Goal: Task Accomplishment & Management: Manage account settings

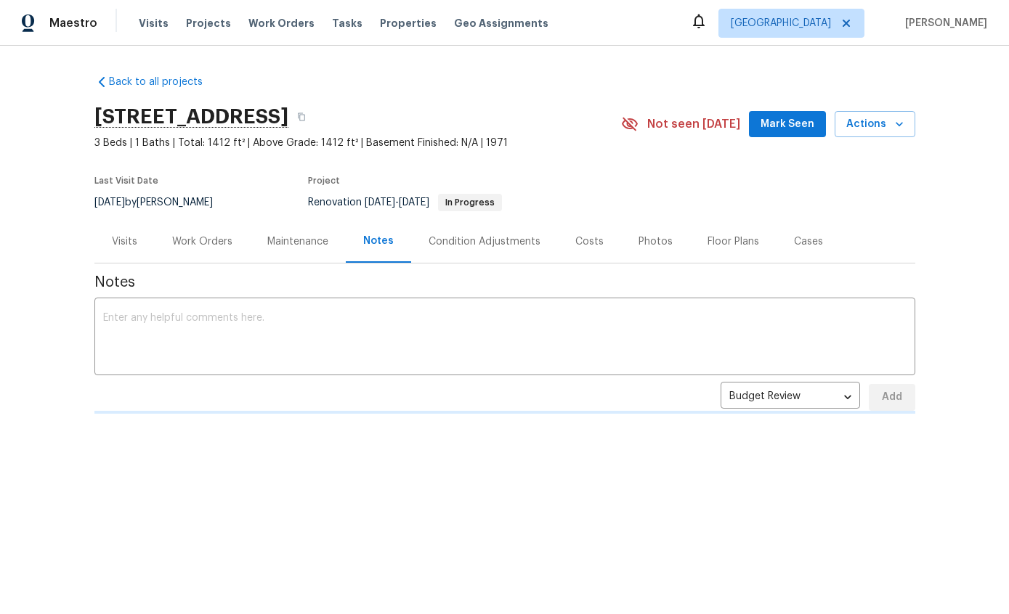
click at [761, 339] on textarea at bounding box center [504, 338] width 803 height 51
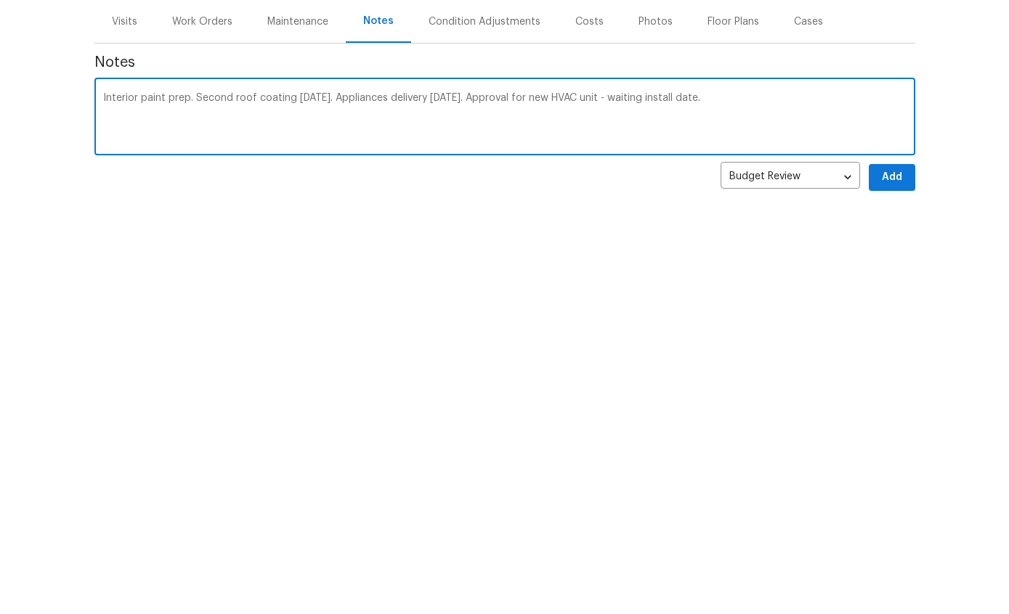
type textarea "Interior paint prep. Second roof coating today. Appliances delivery yesterday. …"
click at [889, 384] on button "Add" at bounding box center [892, 397] width 46 height 27
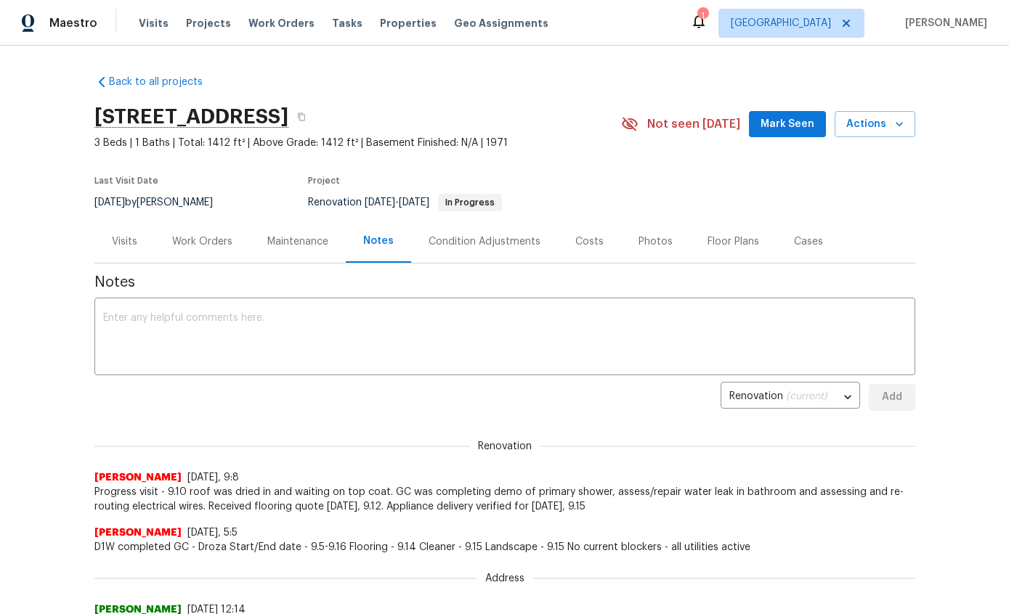
click at [844, 330] on textarea at bounding box center [504, 338] width 803 height 51
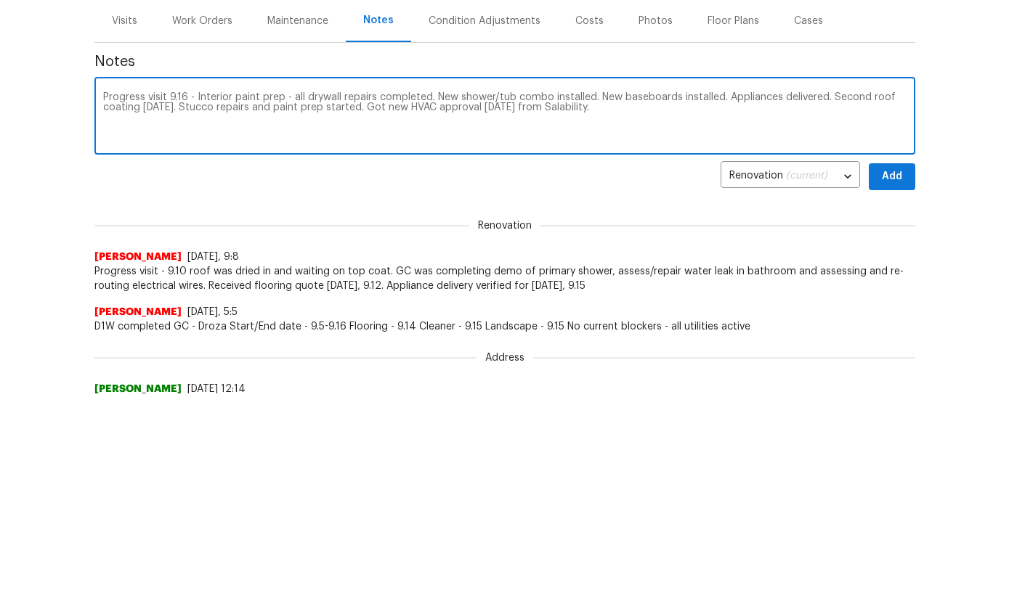
type textarea "Progress visit 9.16 - Interior paint prep - all drywall repairs completed. New …"
click at [904, 384] on button "Add" at bounding box center [892, 397] width 46 height 27
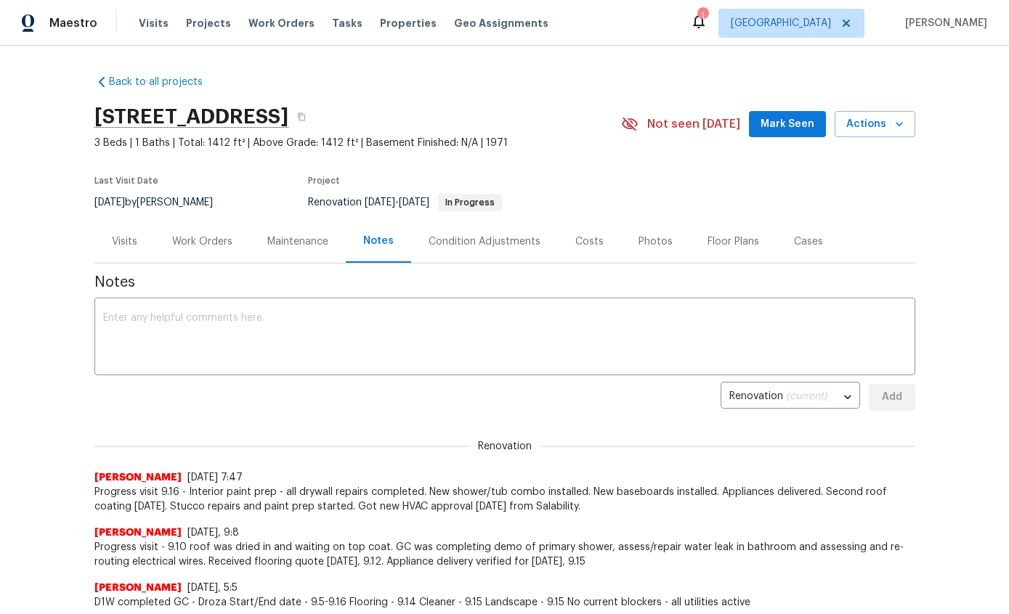
click at [192, 241] on div "Work Orders" at bounding box center [202, 242] width 60 height 15
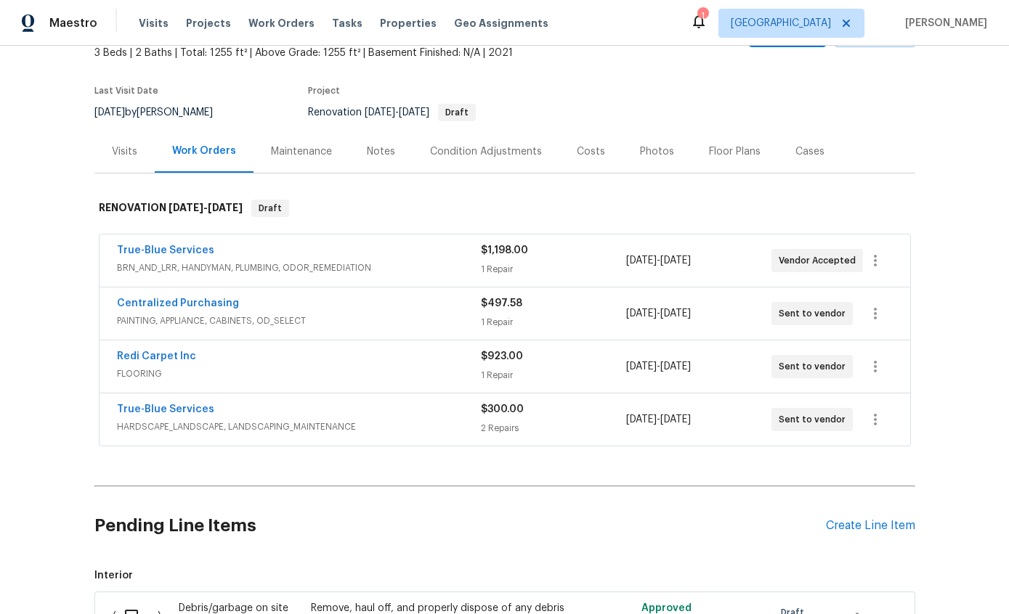
scroll to position [91, 0]
click at [952, 139] on div "Back to all projects [STREET_ADDRESS] 3 Beds | 2 Baths | Total: 1255 ft² | Abov…" at bounding box center [504, 330] width 1009 height 569
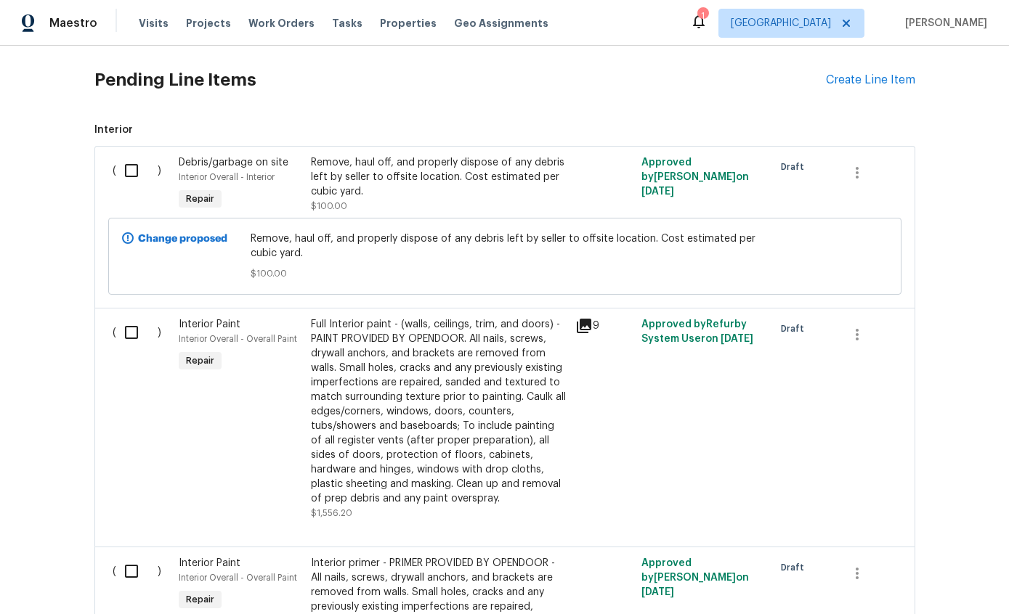
scroll to position [505, 0]
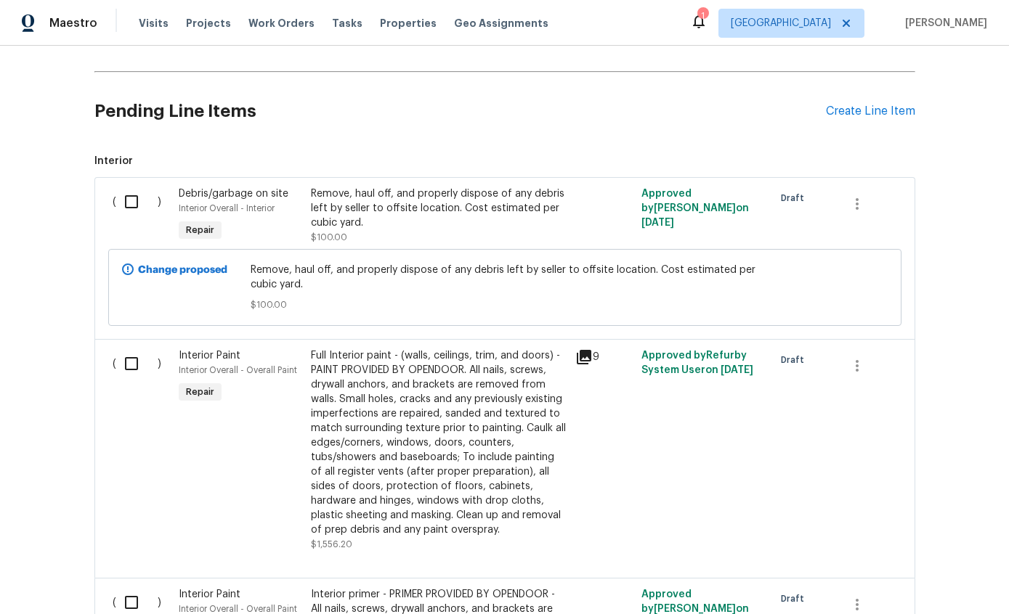
click at [479, 216] on div "Remove, haul off, and properly dispose of any debris left by seller to offsite …" at bounding box center [439, 209] width 256 height 44
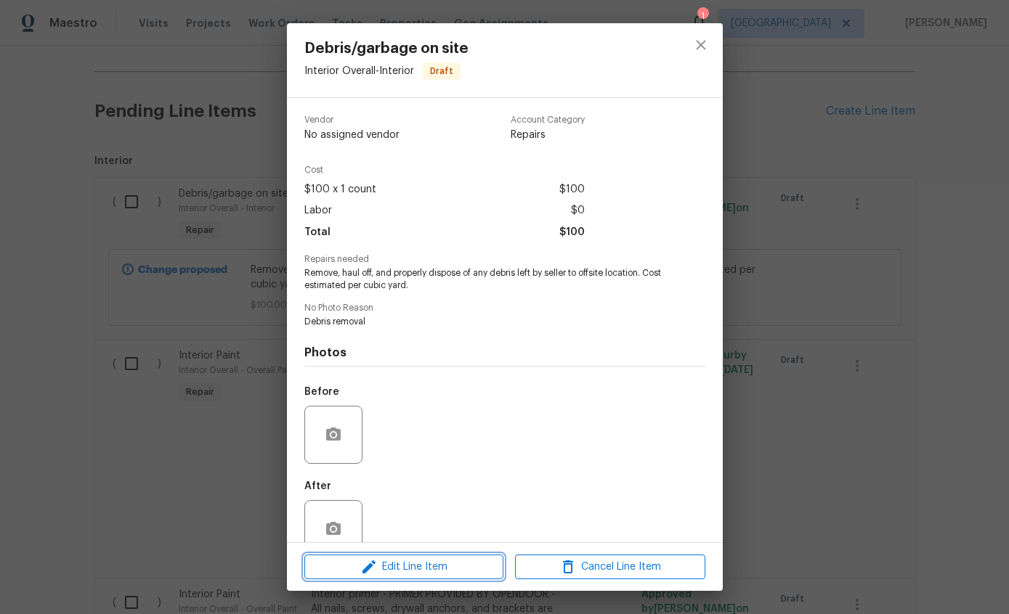
click at [445, 568] on span "Edit Line Item" at bounding box center [404, 568] width 190 height 18
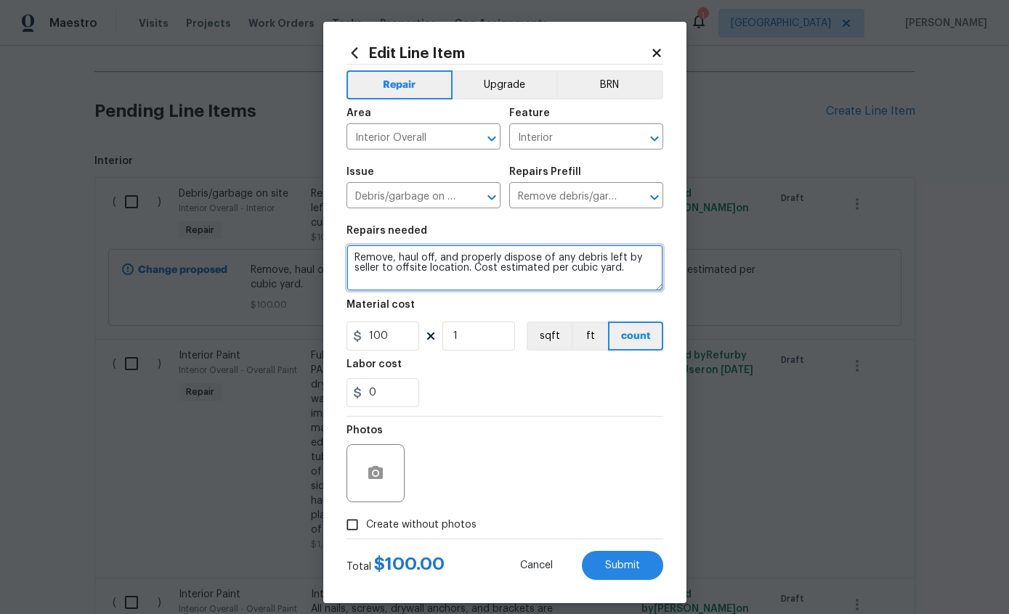
click at [646, 279] on textarea "Remove, haul off, and properly dispose of any debris left by seller to offsite …" at bounding box center [504, 268] width 317 height 46
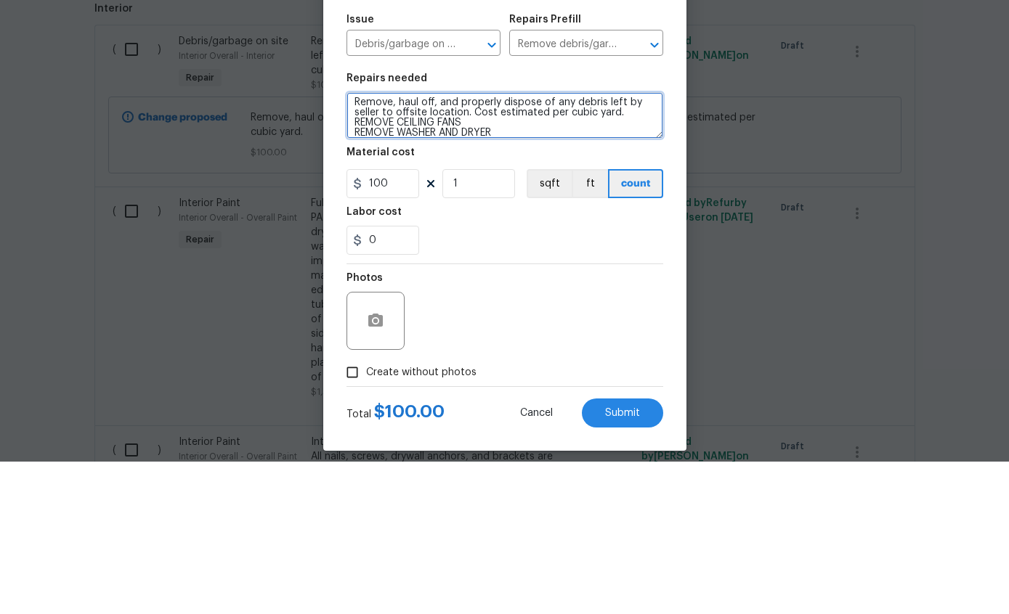
scroll to position [13, 0]
type textarea "Remove, haul off, and properly dispose of any debris left by seller to offsite …"
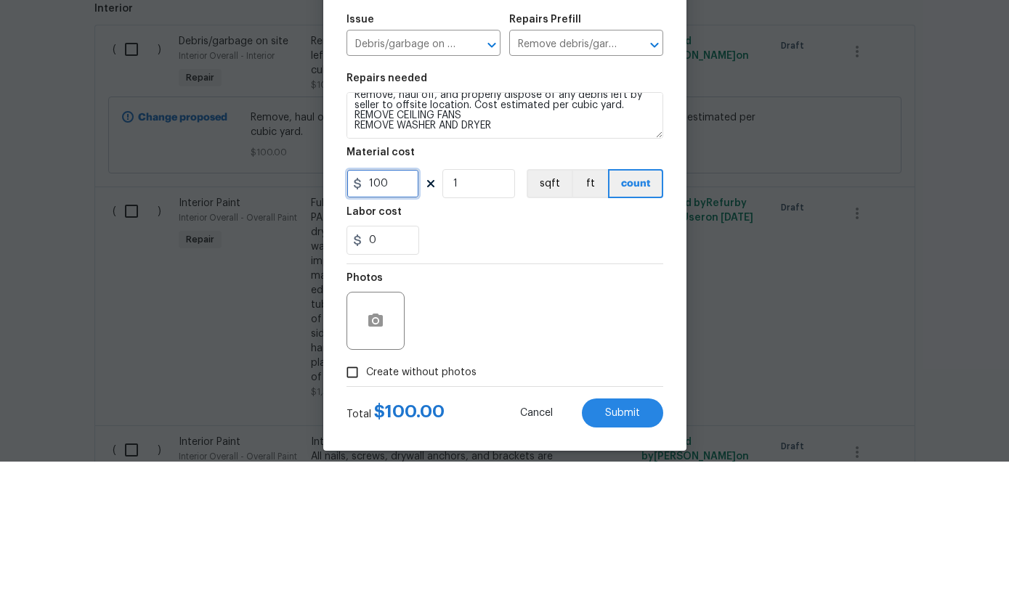
click at [401, 322] on input "100" at bounding box center [382, 336] width 73 height 29
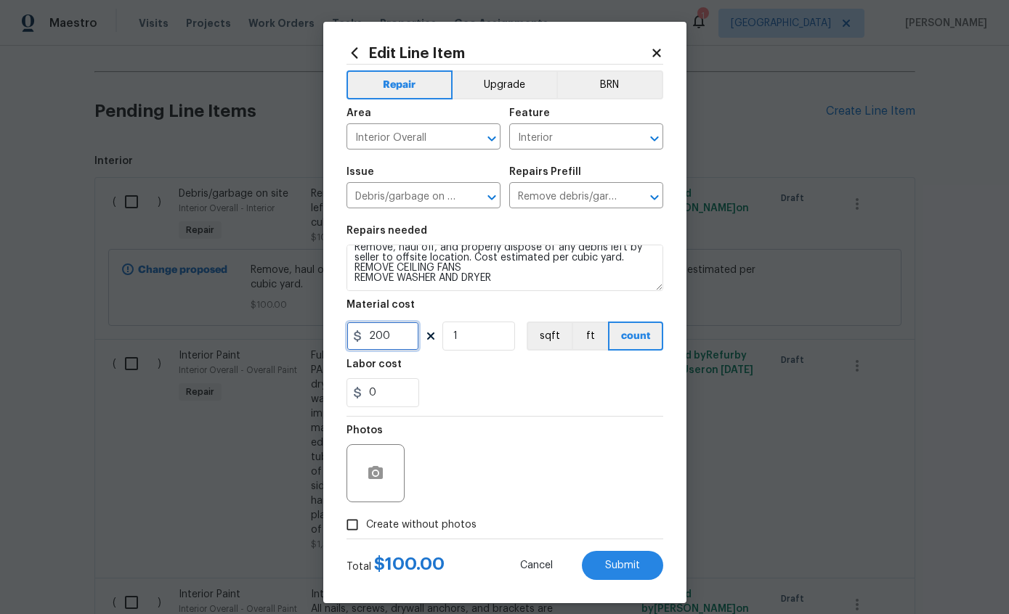
type input "200"
click at [378, 471] on icon "button" at bounding box center [375, 472] width 15 height 13
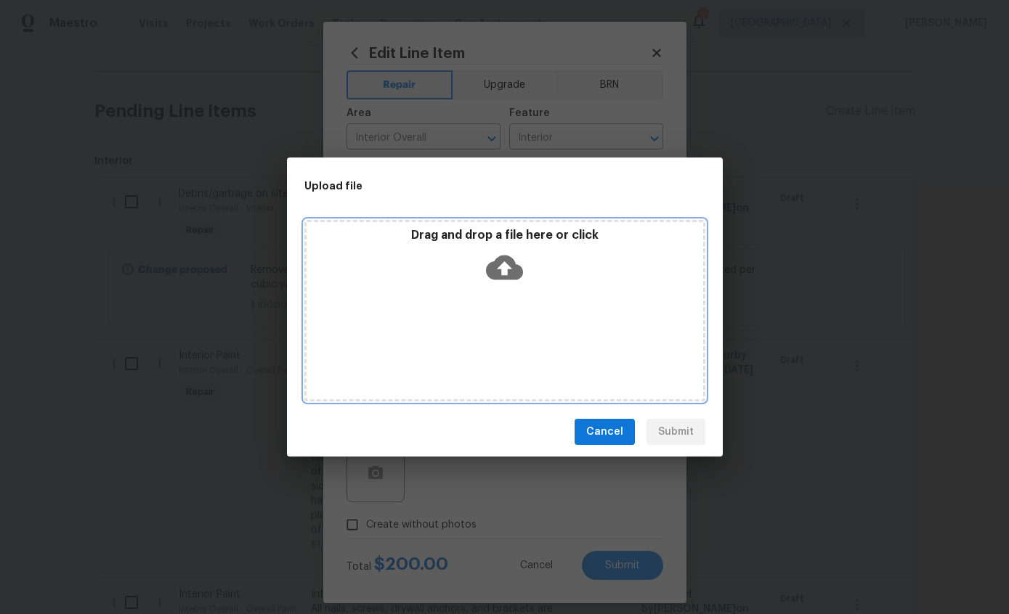
click at [515, 277] on icon at bounding box center [504, 268] width 37 height 25
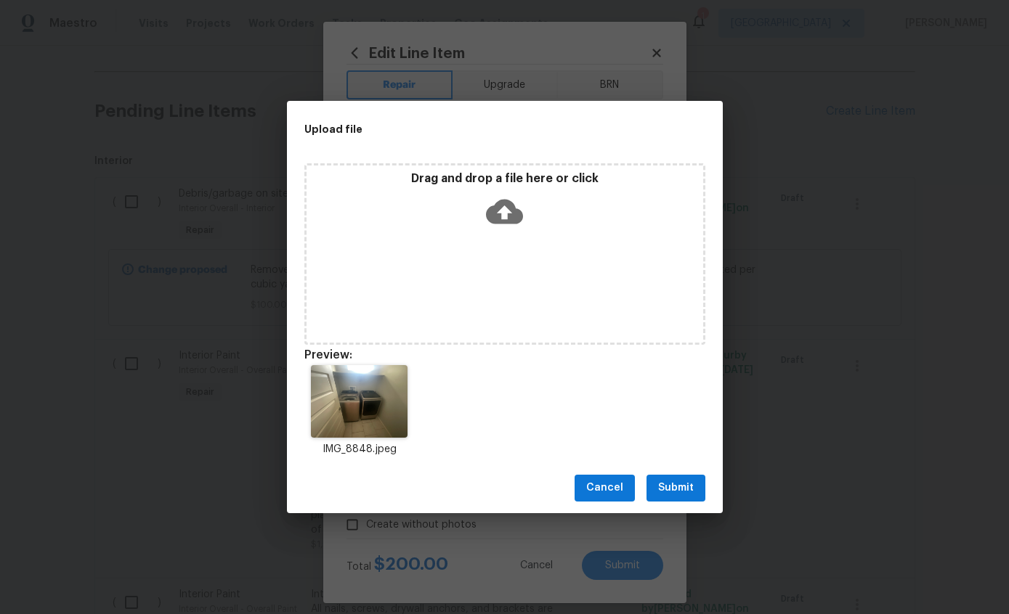
click at [354, 412] on img at bounding box center [359, 401] width 97 height 73
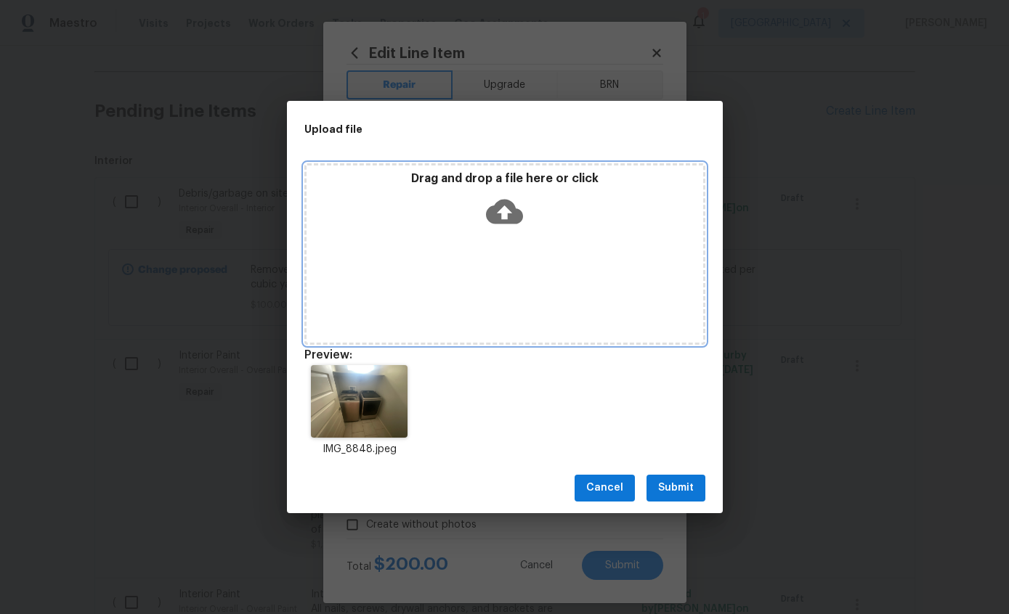
click at [512, 195] on icon at bounding box center [504, 211] width 37 height 37
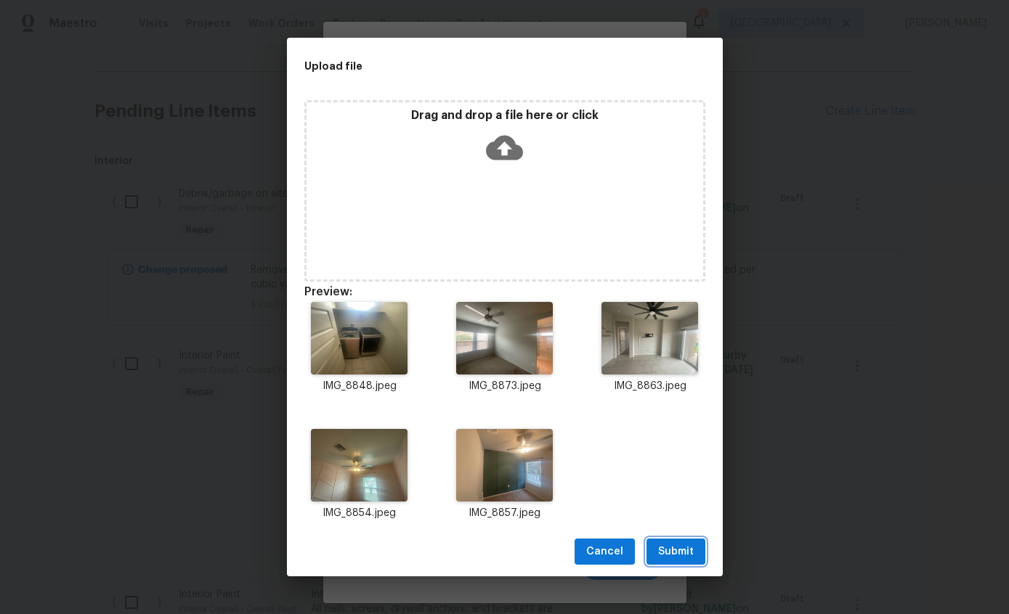
click at [679, 553] on span "Submit" at bounding box center [676, 552] width 36 height 18
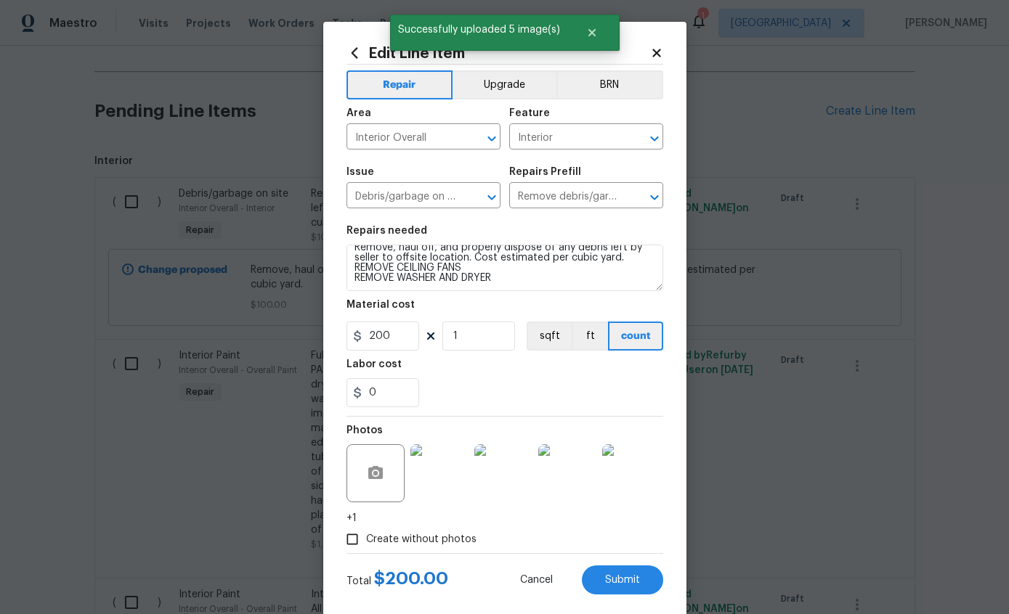
click at [621, 583] on span "Submit" at bounding box center [622, 580] width 35 height 11
type textarea "Remove, haul off, and properly dispose of any debris left by seller to offsite …"
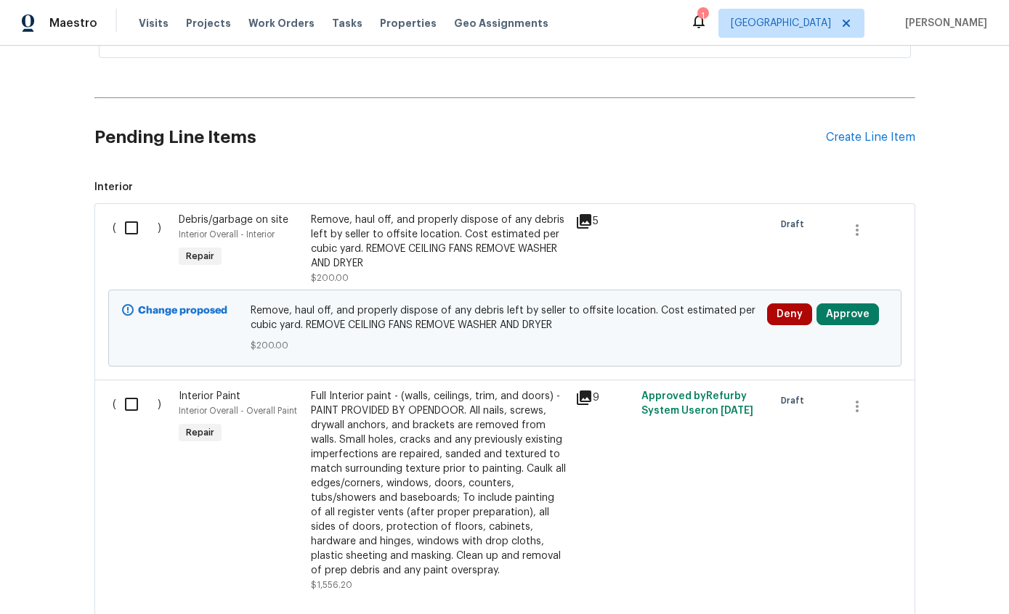
scroll to position [468, 0]
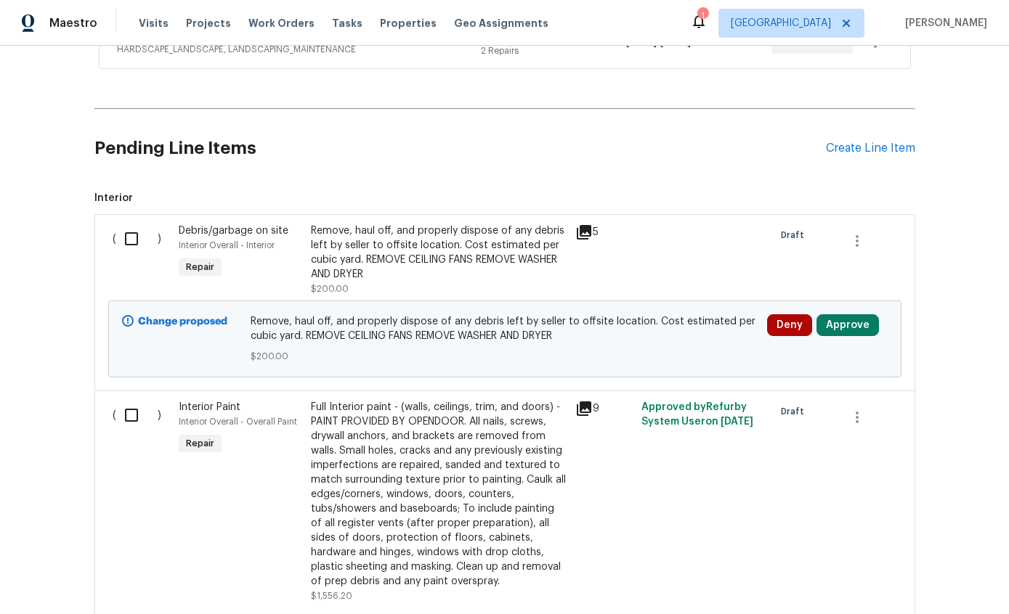
click at [876, 142] on div "Create Line Item" at bounding box center [870, 149] width 89 height 14
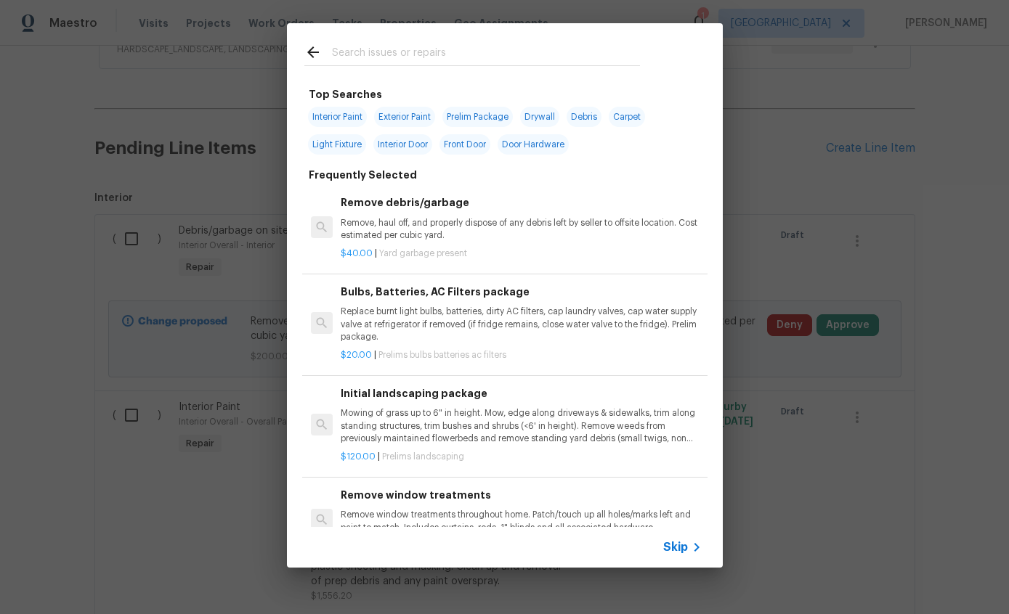
click at [947, 195] on div "Top Searches Interior Paint Exterior Paint Prelim Package Drywall Debris Carpet…" at bounding box center [504, 295] width 1009 height 591
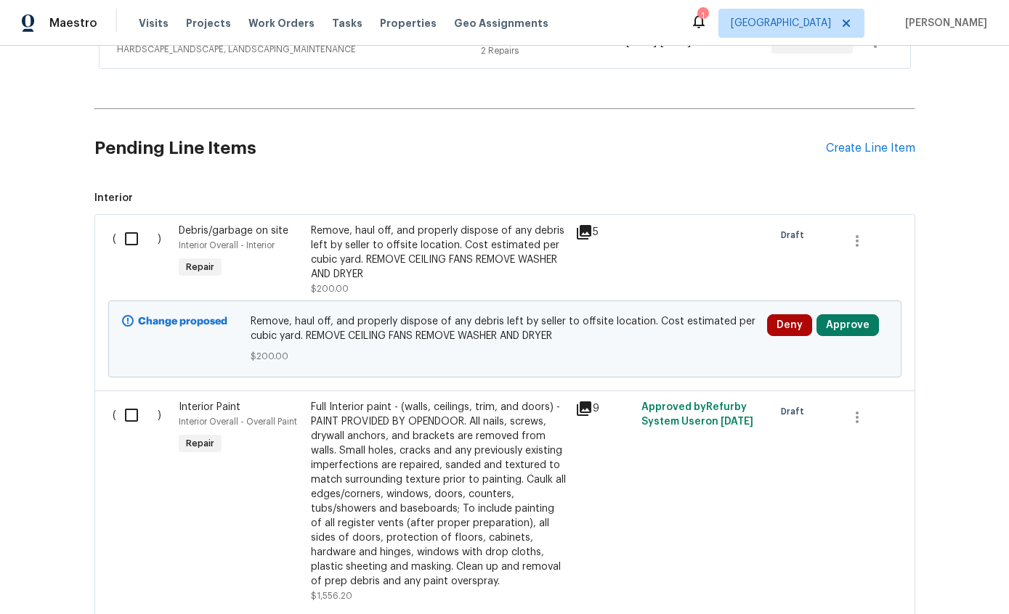
click at [488, 314] on span "Remove, haul off, and properly dispose of any debris left by seller to offsite …" at bounding box center [505, 328] width 508 height 29
click at [525, 224] on div "Remove, haul off, and properly dispose of any debris left by seller to offsite …" at bounding box center [439, 253] width 256 height 58
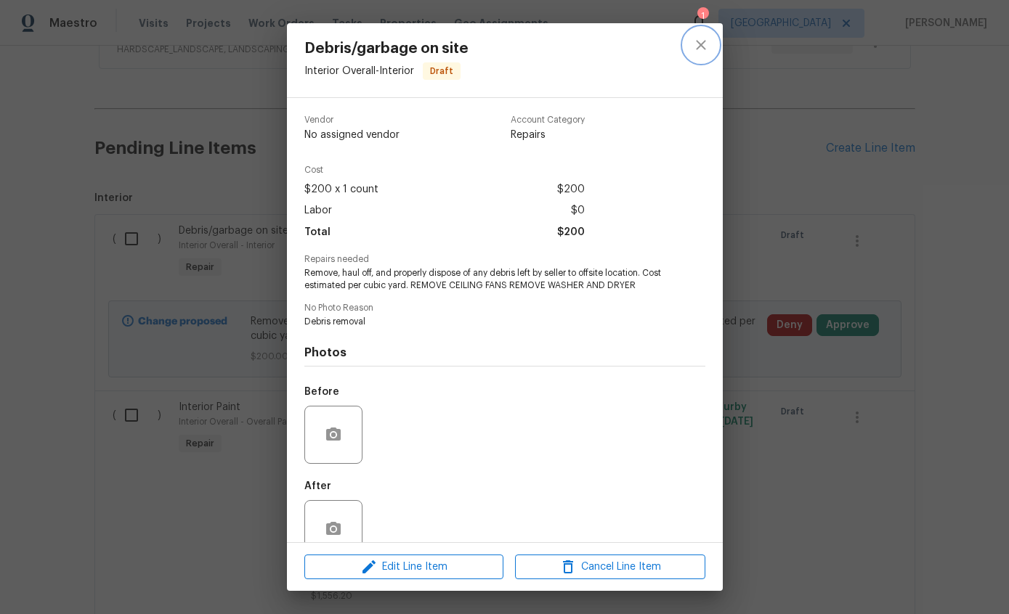
click at [704, 52] on icon "close" at bounding box center [700, 44] width 17 height 17
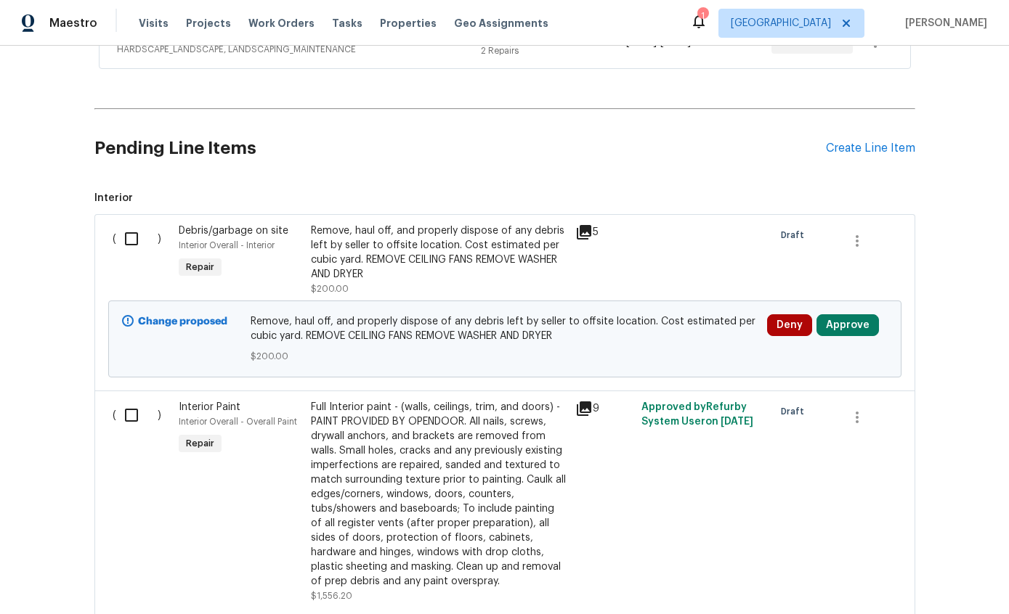
click at [858, 314] on button "Approve" at bounding box center [847, 325] width 62 height 22
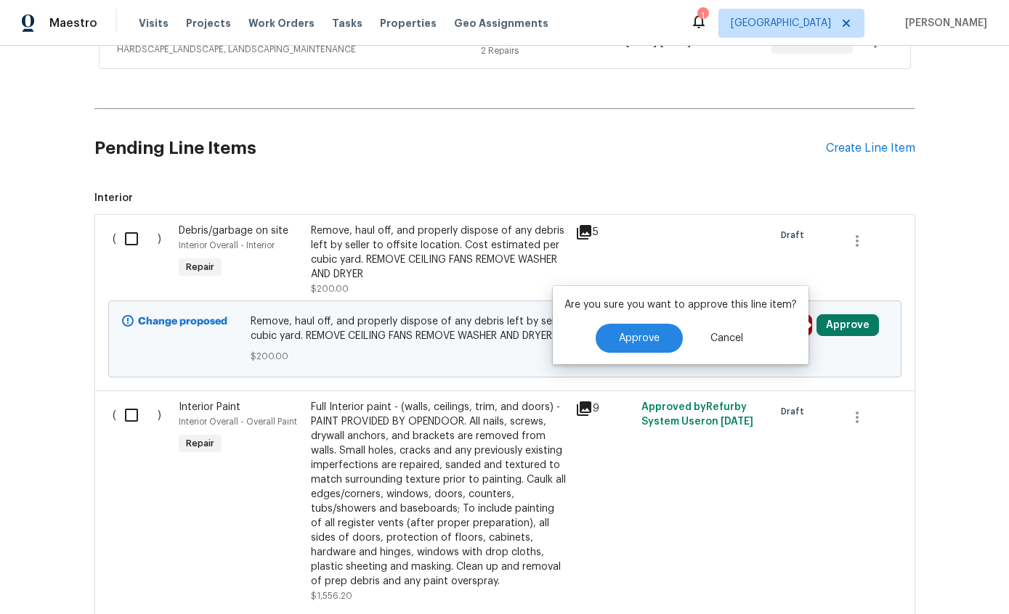
click at [641, 333] on span "Approve" at bounding box center [639, 338] width 41 height 11
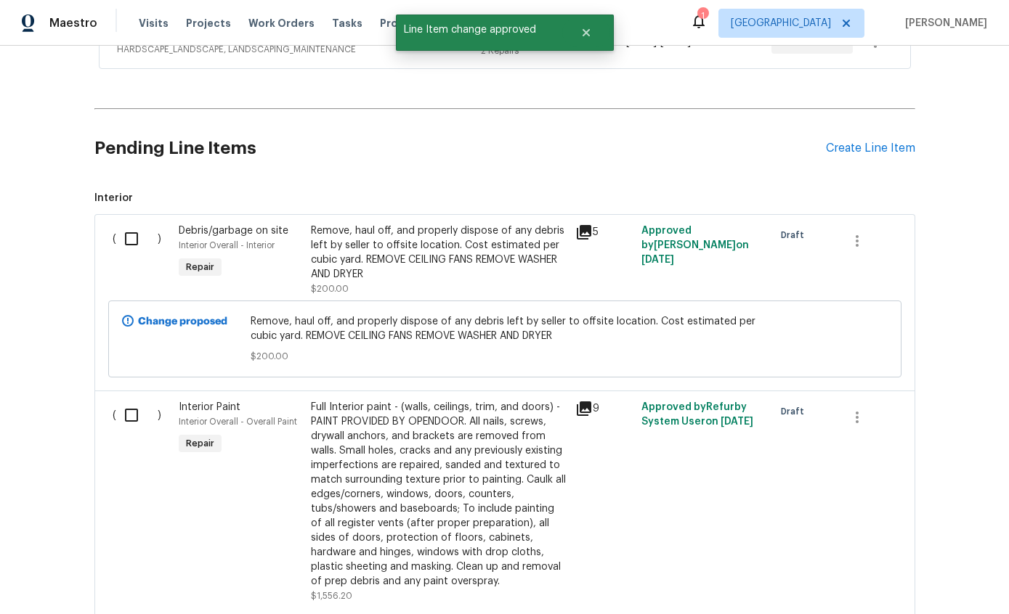
click at [407, 224] on div "Remove, haul off, and properly dispose of any debris left by seller to offsite …" at bounding box center [439, 253] width 256 height 58
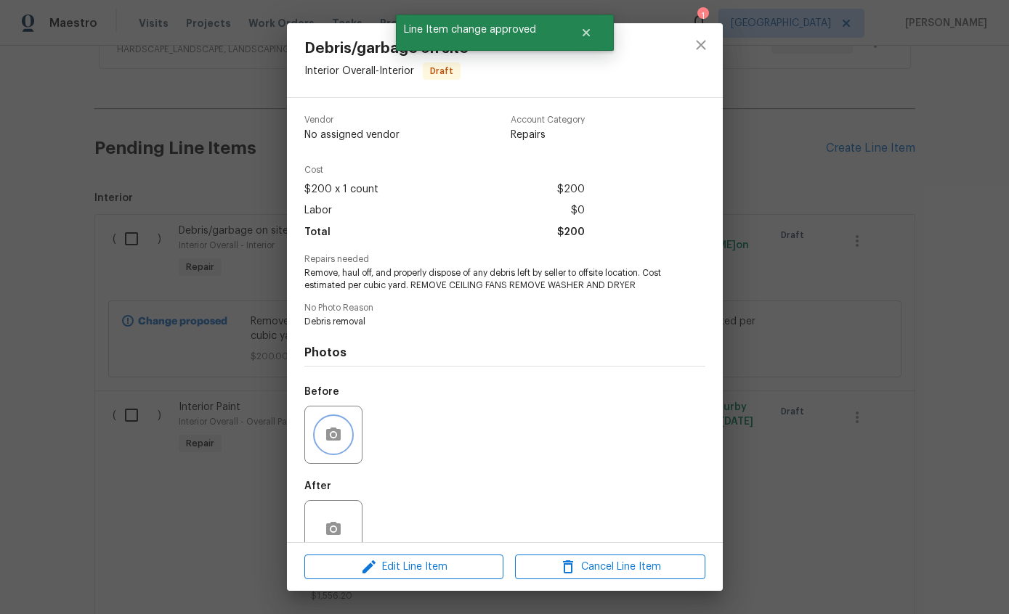
click at [323, 434] on button "button" at bounding box center [333, 435] width 35 height 35
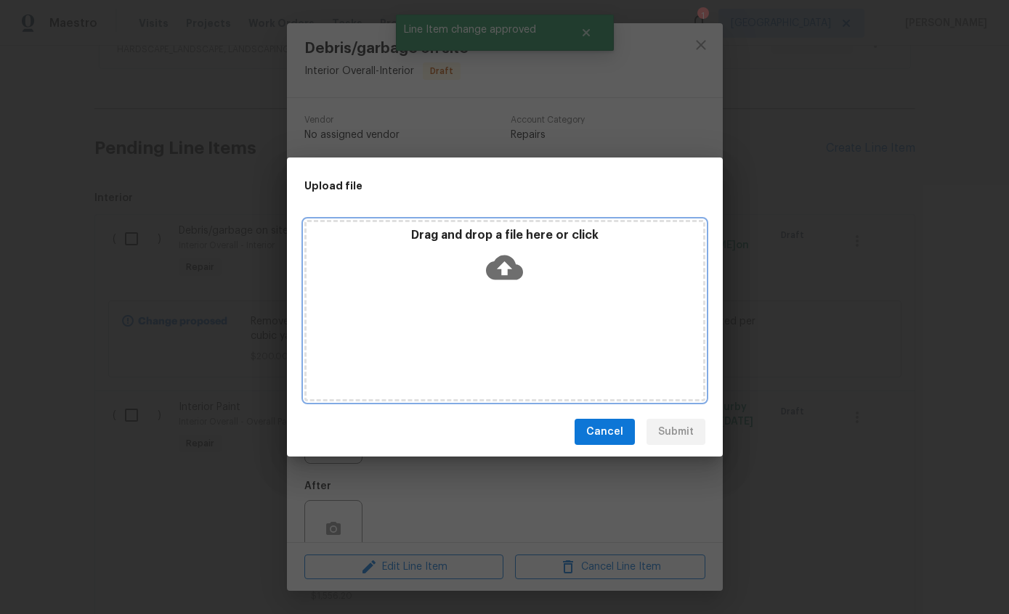
click at [510, 277] on icon at bounding box center [504, 268] width 37 height 25
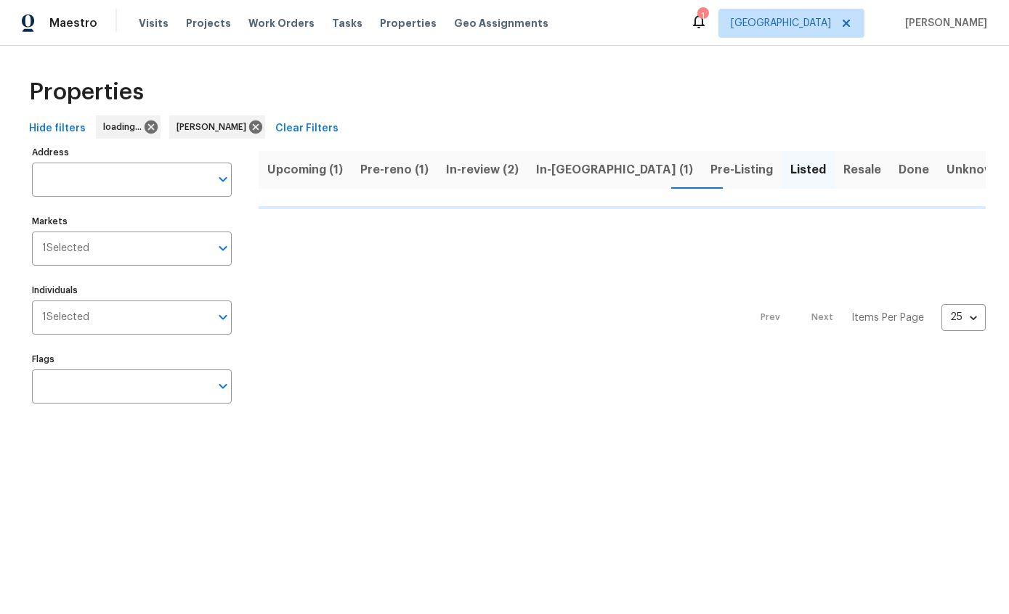
click at [151, 27] on span "Visits" at bounding box center [154, 23] width 30 height 15
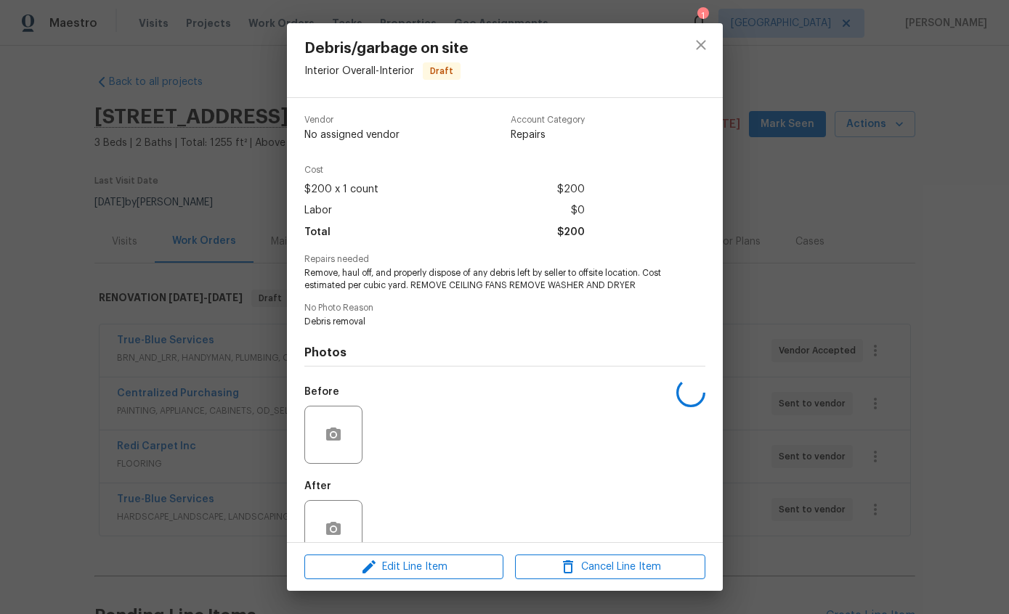
scroll to position [34, 0]
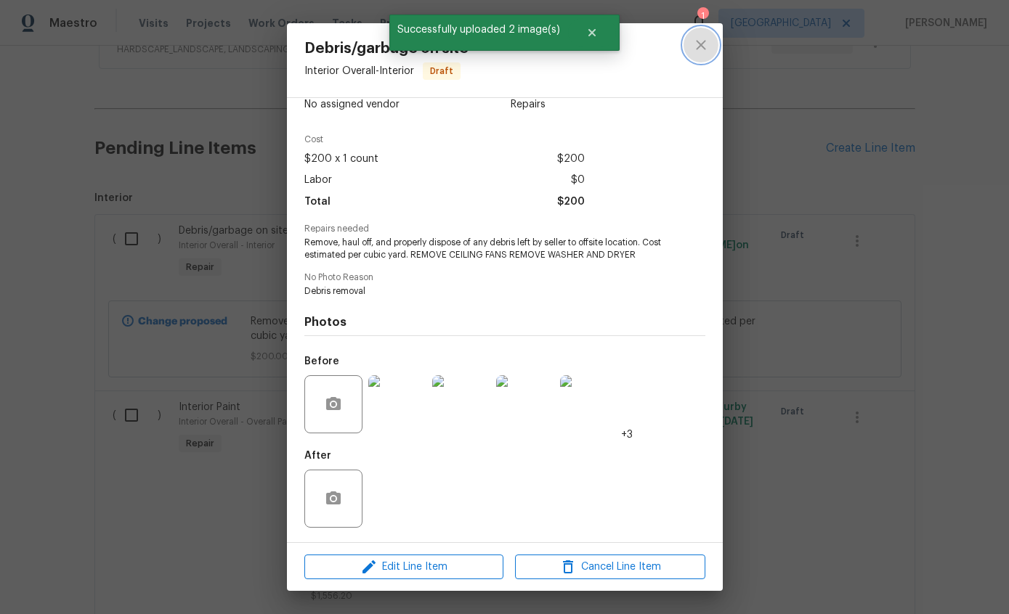
click at [705, 42] on icon "close" at bounding box center [700, 44] width 17 height 17
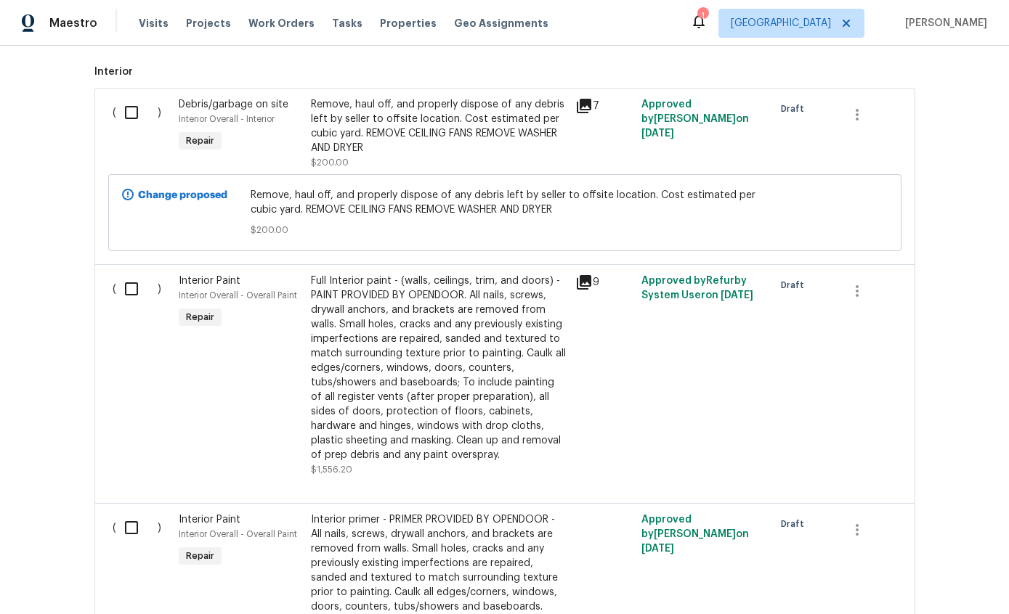
scroll to position [598, 0]
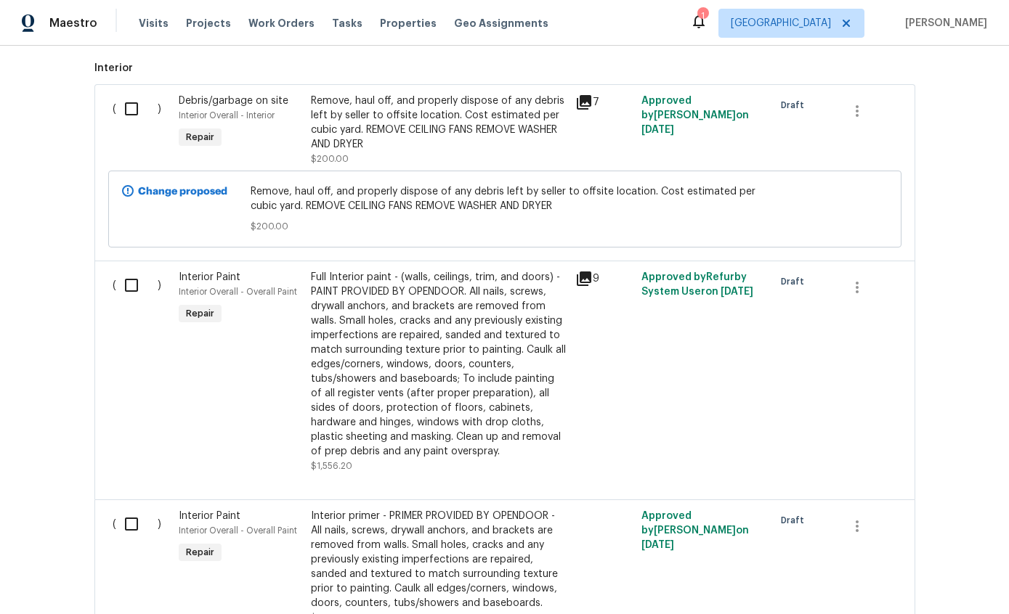
click at [476, 322] on div "Full Interior paint - (walls, ceilings, trim, and doors) - PAINT PROVIDED BY OP…" at bounding box center [439, 364] width 256 height 189
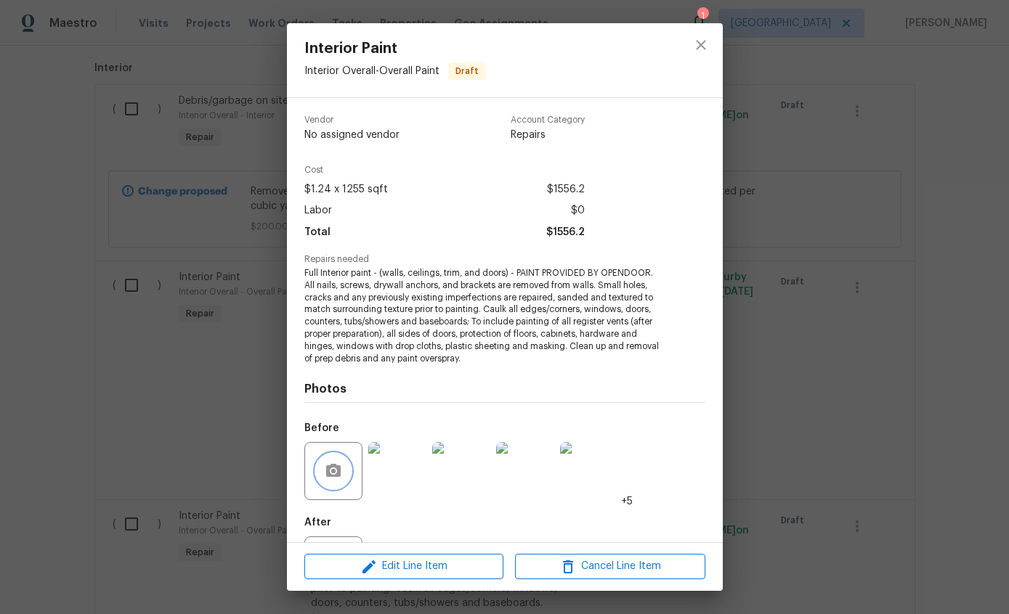
click at [334, 474] on icon "button" at bounding box center [333, 471] width 17 height 17
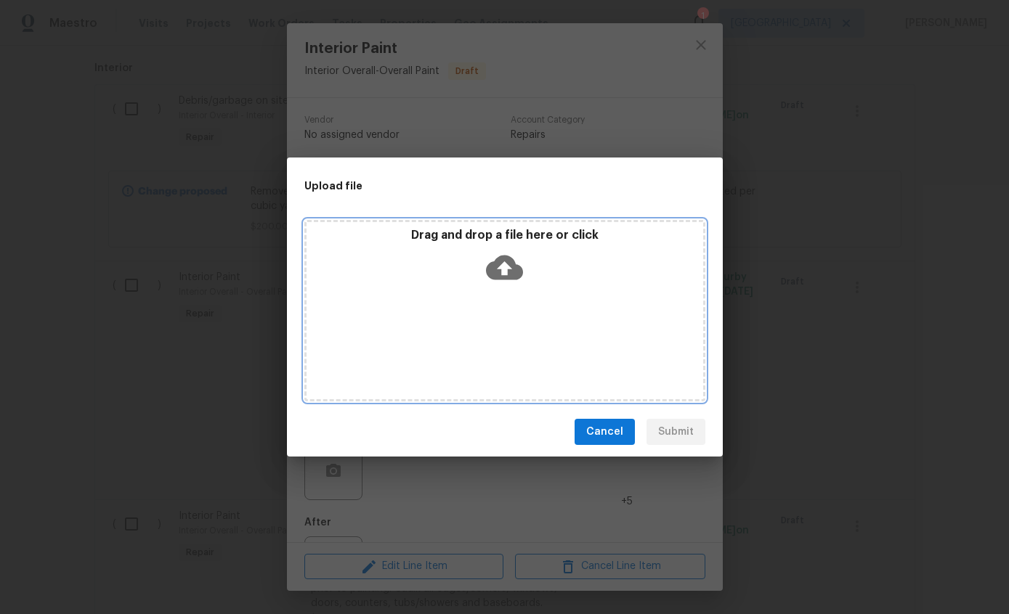
click at [507, 259] on icon at bounding box center [504, 268] width 37 height 25
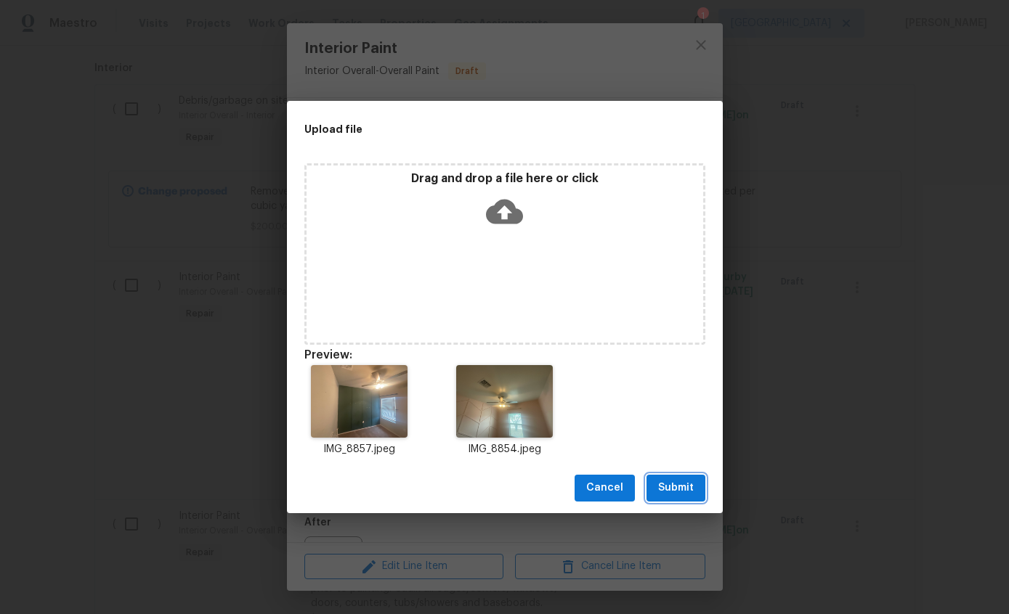
click at [677, 486] on span "Submit" at bounding box center [676, 488] width 36 height 18
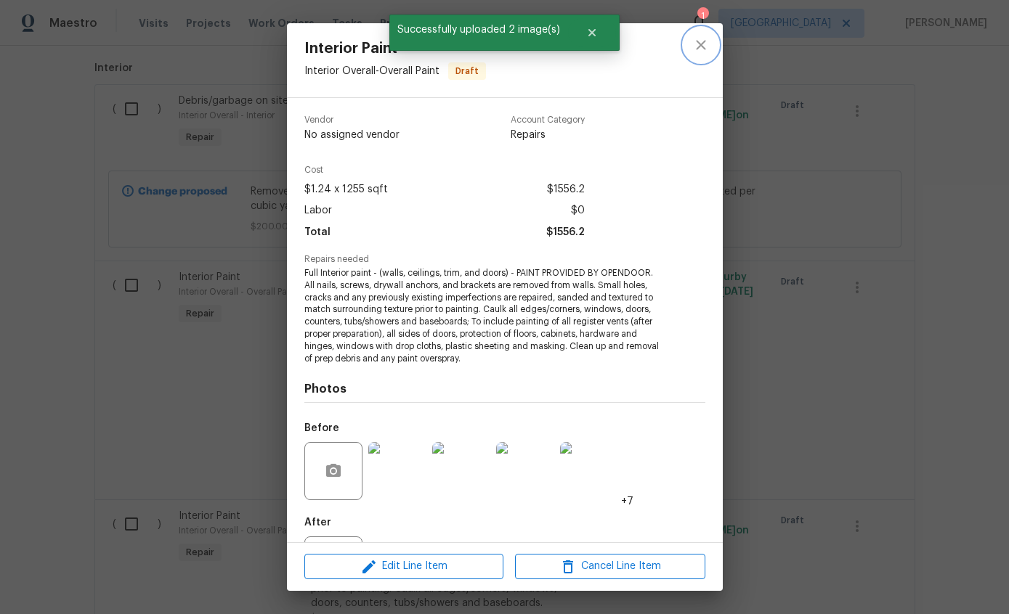
click at [704, 44] on icon "close" at bounding box center [700, 44] width 17 height 17
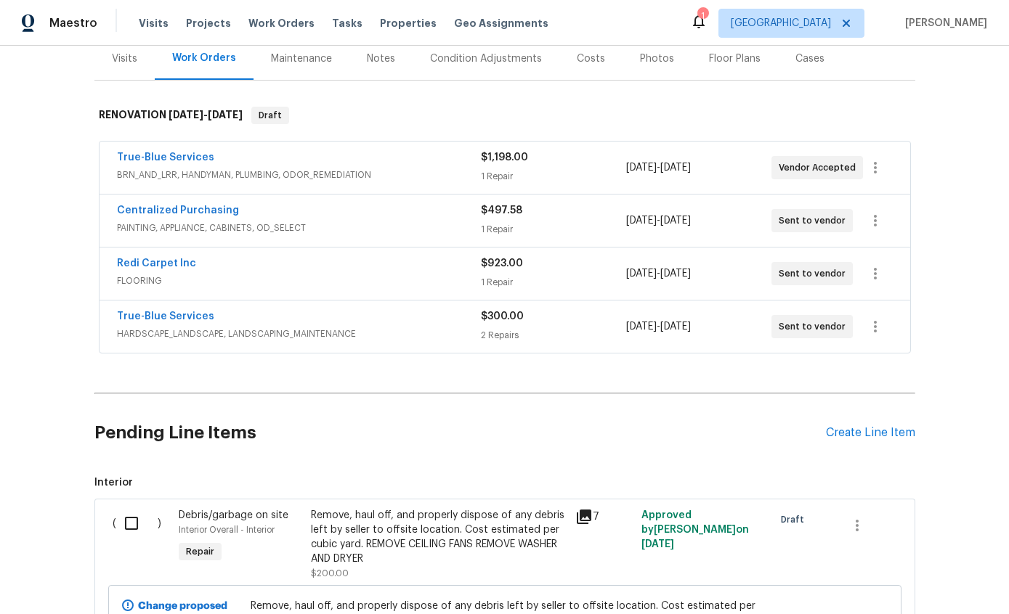
scroll to position [161, 0]
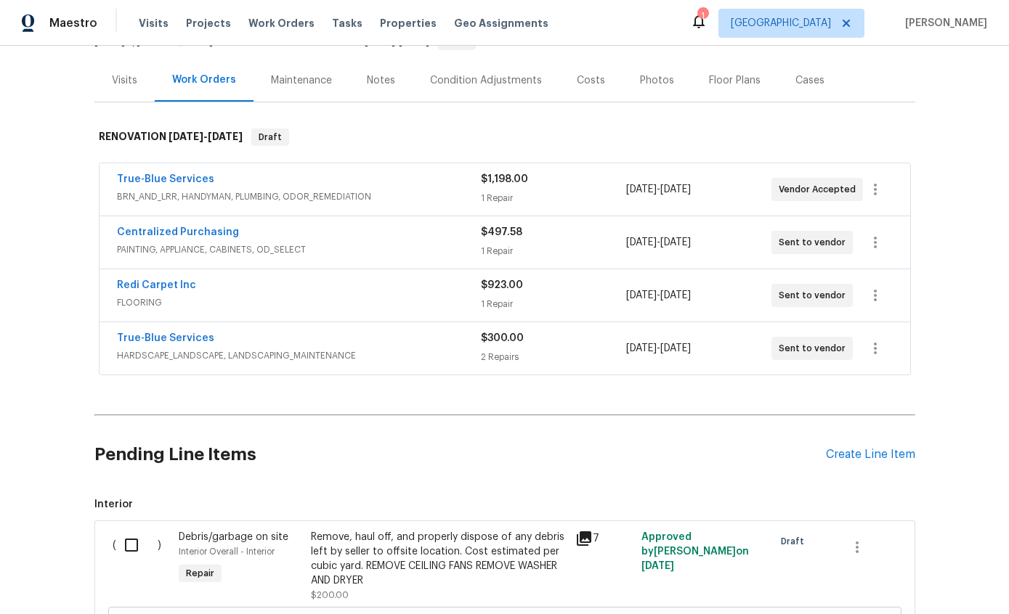
click at [249, 278] on div "Redi Carpet Inc" at bounding box center [299, 286] width 364 height 17
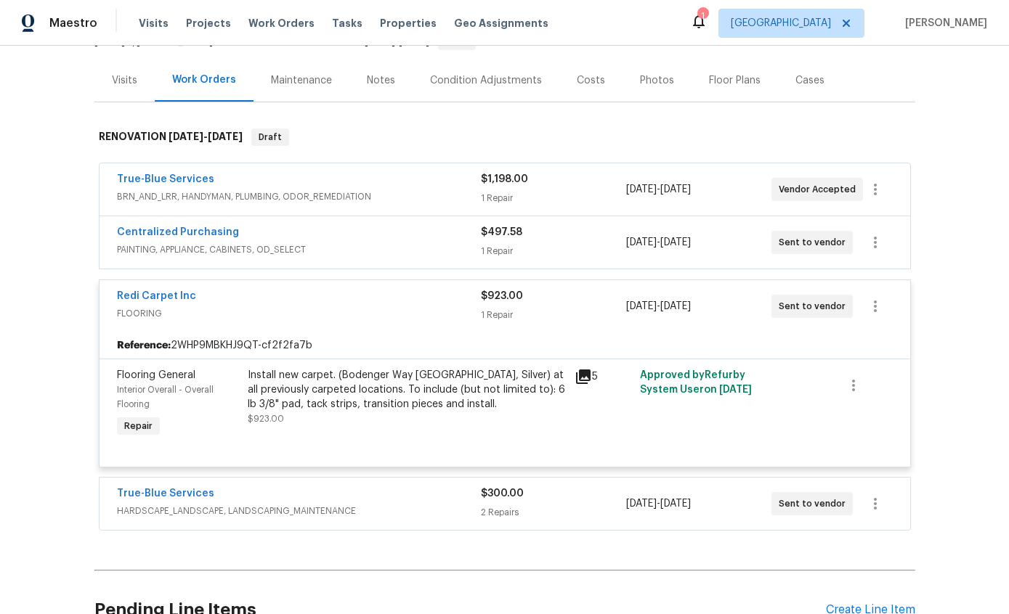
click at [495, 368] on div "Install new carpet. (Bodenger Way 945 Winter Ash, Silver) at all previously car…" at bounding box center [407, 390] width 318 height 44
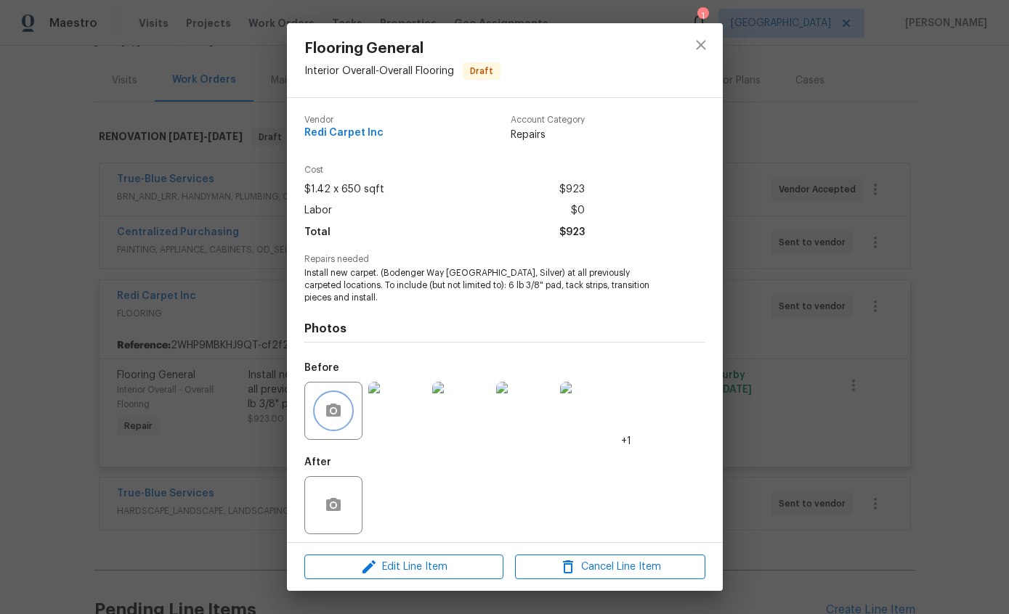
click at [328, 415] on icon "button" at bounding box center [333, 410] width 15 height 13
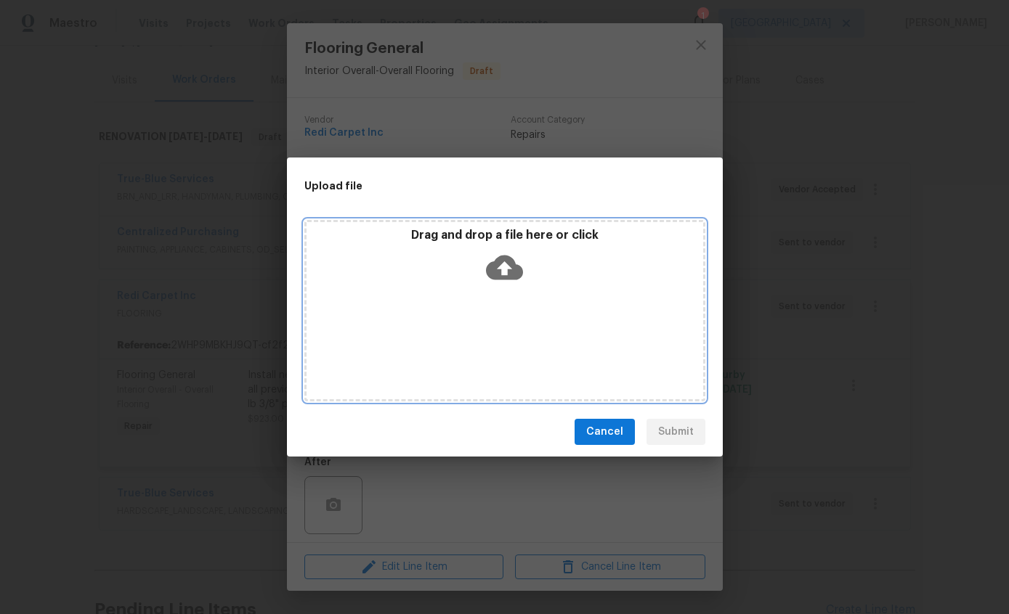
click at [508, 277] on icon at bounding box center [504, 268] width 37 height 25
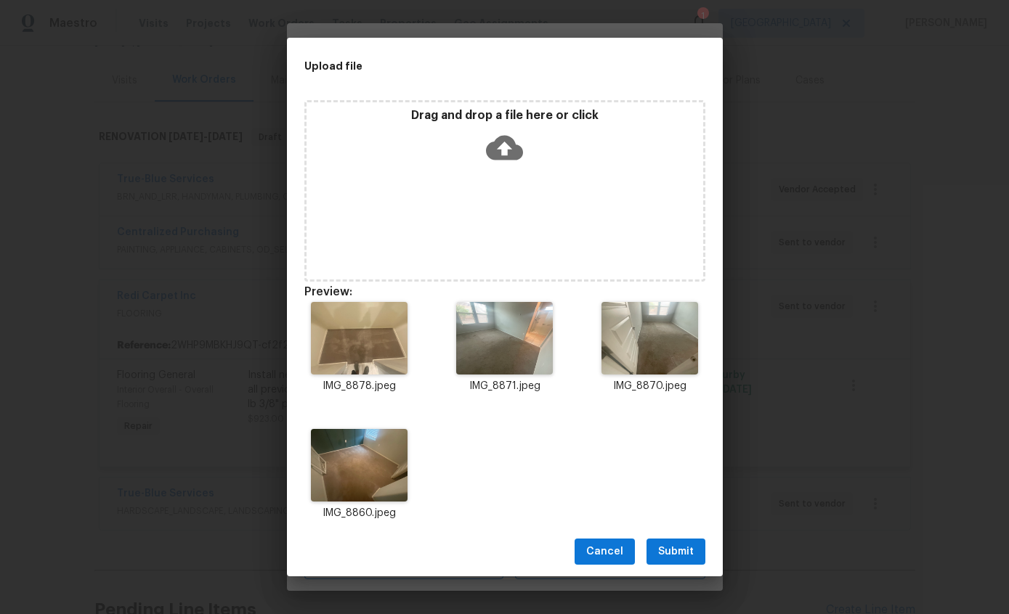
click at [678, 546] on span "Submit" at bounding box center [676, 552] width 36 height 18
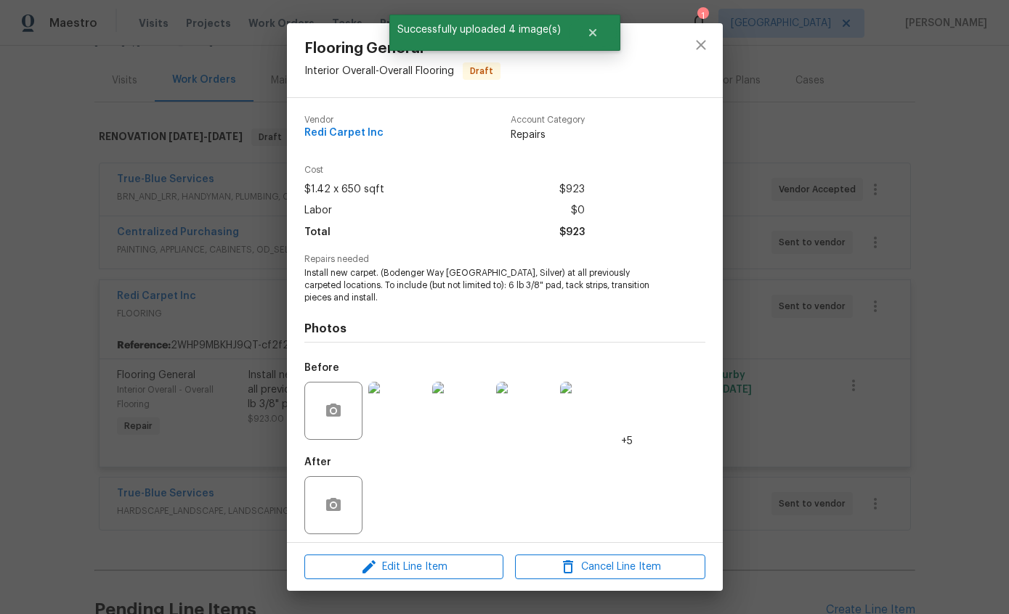
click at [402, 409] on img at bounding box center [397, 411] width 58 height 58
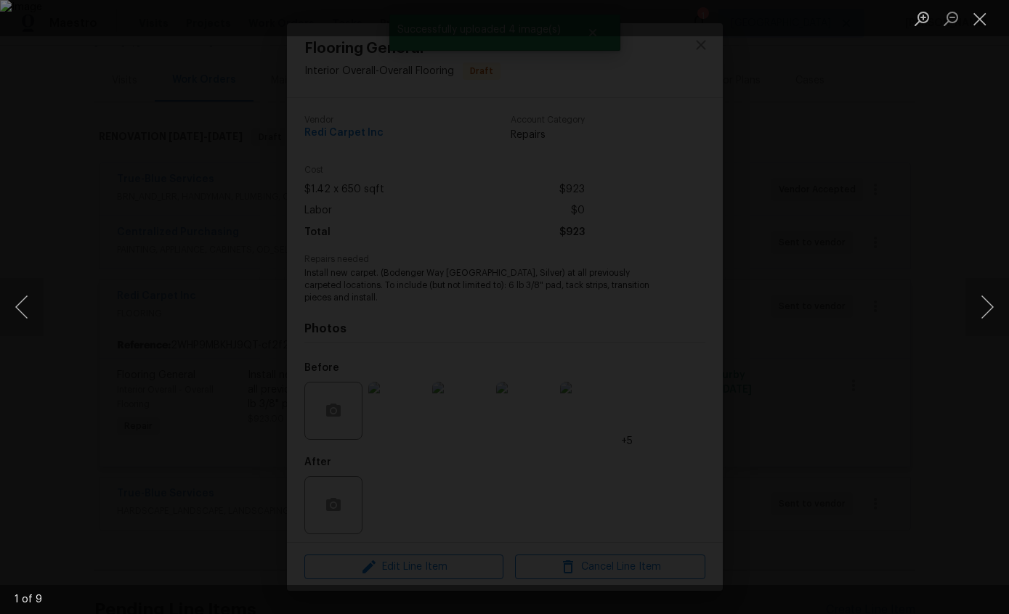
click at [989, 302] on button "Next image" at bounding box center [987, 307] width 44 height 58
click at [988, 317] on button "Next image" at bounding box center [987, 307] width 44 height 58
click at [985, 15] on button "Close lightbox" at bounding box center [979, 18] width 29 height 25
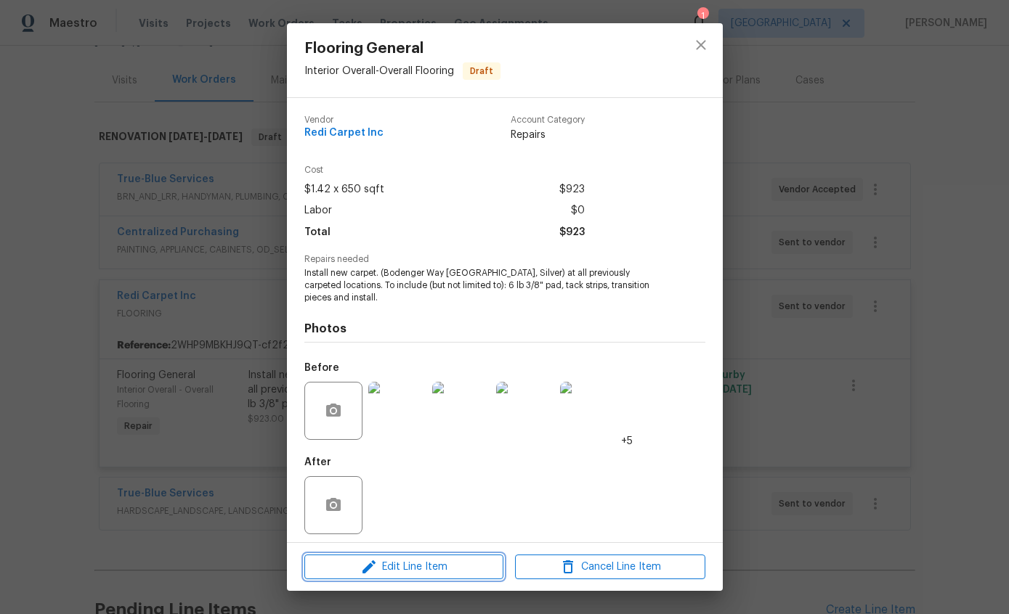
click at [417, 565] on span "Edit Line Item" at bounding box center [404, 568] width 190 height 18
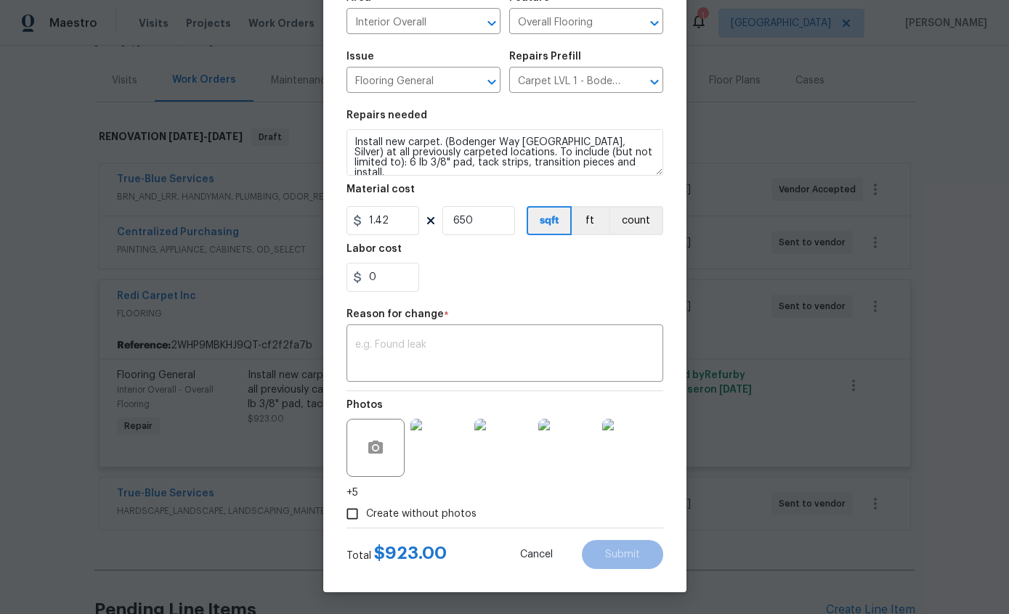
scroll to position [118, 0]
click at [617, 444] on img at bounding box center [631, 448] width 58 height 58
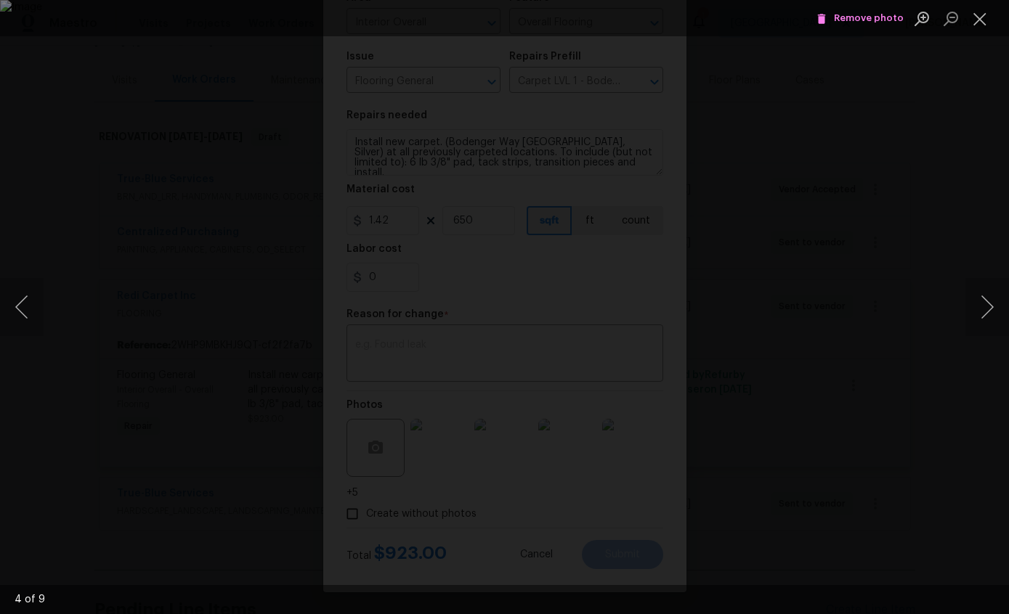
click at [980, 298] on button "Next image" at bounding box center [987, 307] width 44 height 58
click at [868, 23] on span "Remove photo" at bounding box center [859, 18] width 87 height 17
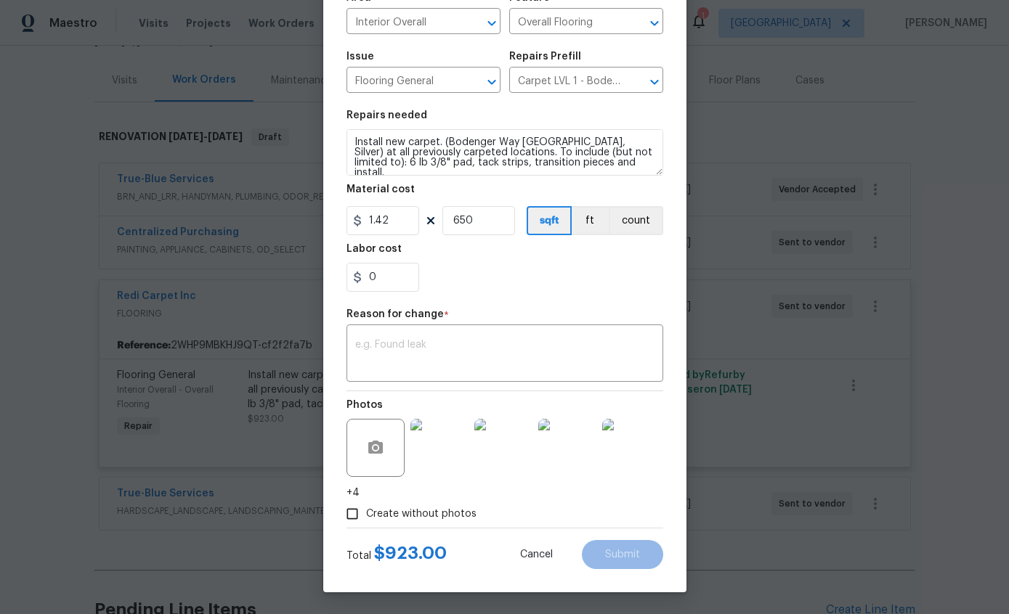
click at [627, 445] on img at bounding box center [631, 448] width 58 height 58
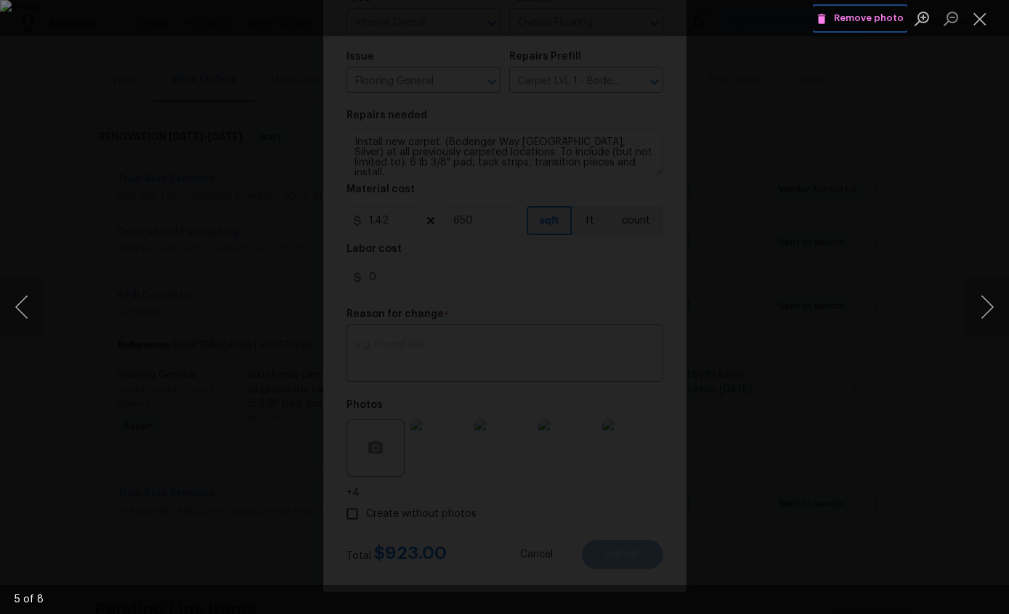
click at [872, 17] on span "Remove photo" at bounding box center [859, 18] width 87 height 17
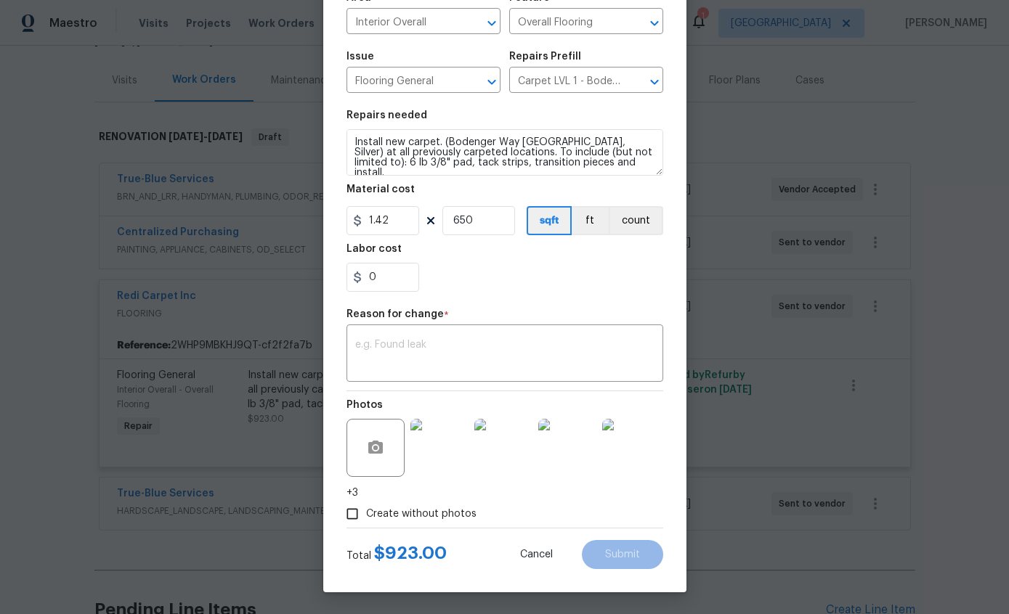
click at [630, 455] on img at bounding box center [631, 448] width 58 height 58
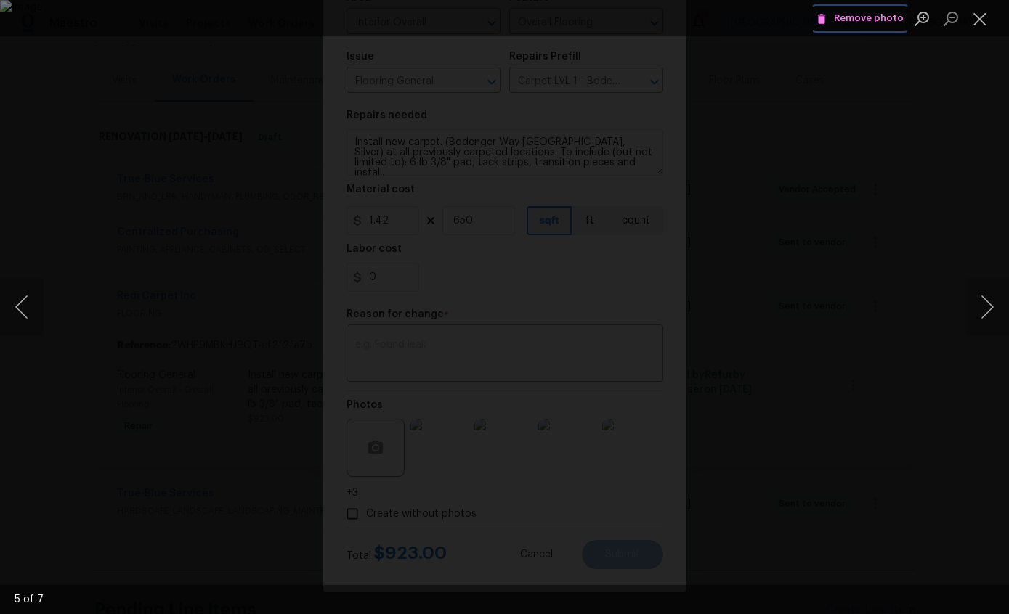
click at [872, 21] on span "Remove photo" at bounding box center [859, 18] width 87 height 17
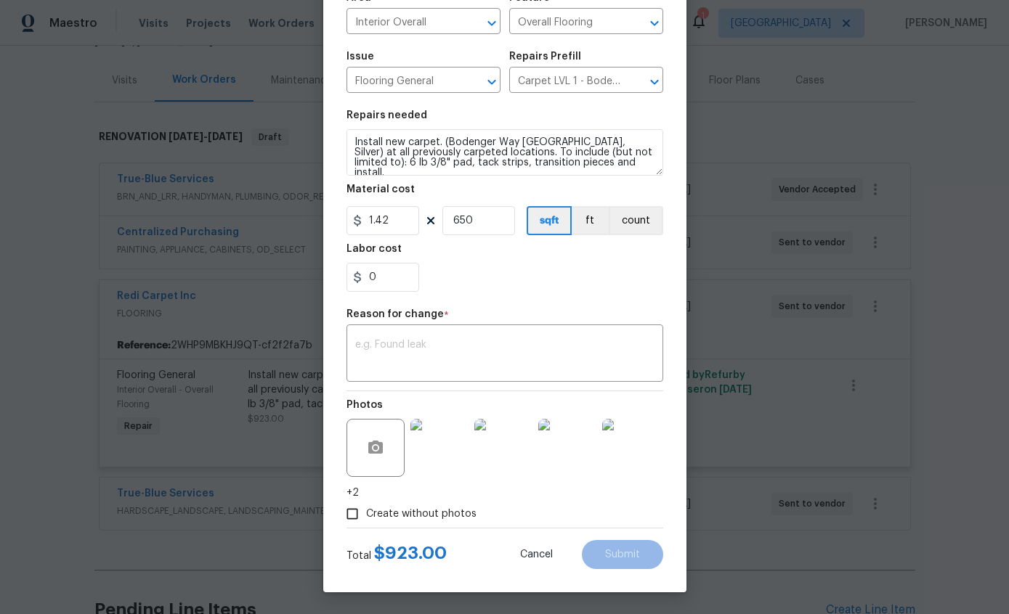
click at [627, 456] on img at bounding box center [631, 448] width 58 height 58
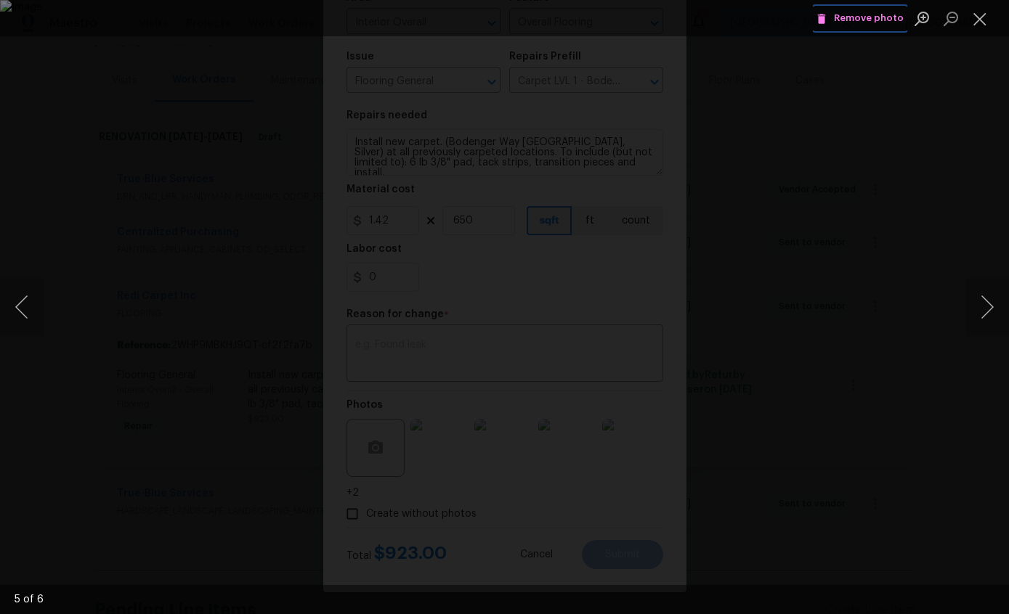
click at [873, 16] on span "Remove photo" at bounding box center [859, 18] width 87 height 17
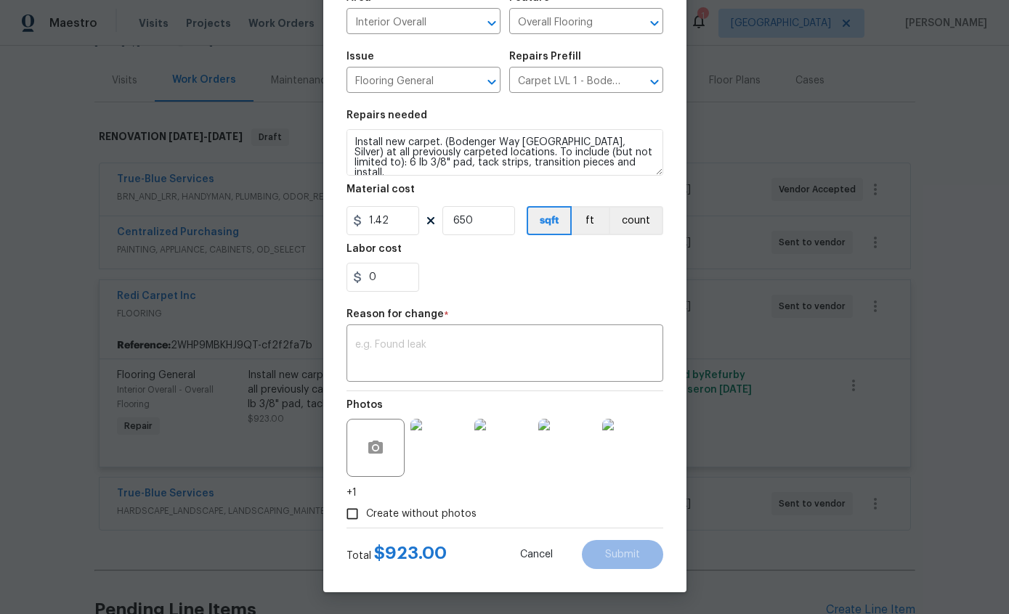
click at [620, 455] on img at bounding box center [631, 448] width 58 height 58
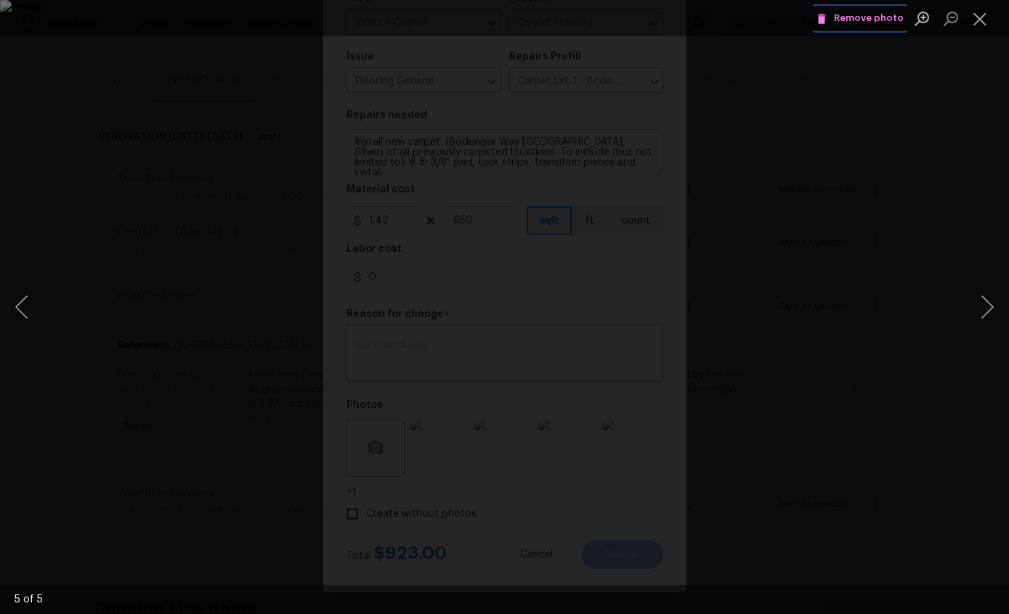
click at [877, 14] on span "Remove photo" at bounding box center [859, 18] width 87 height 17
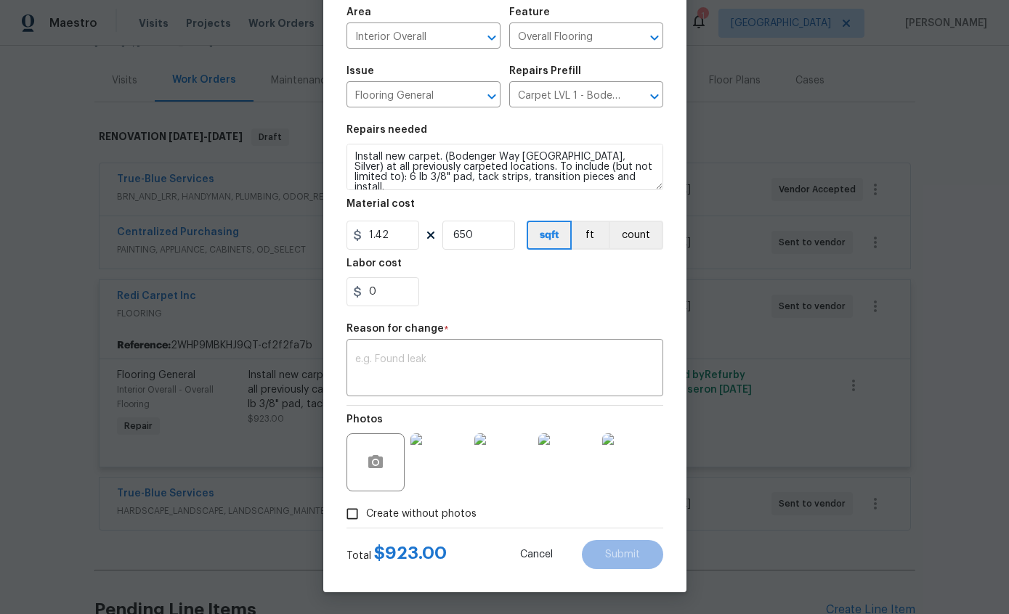
click at [626, 285] on div "0" at bounding box center [504, 291] width 317 height 29
click at [540, 552] on span "Cancel" at bounding box center [536, 555] width 33 height 11
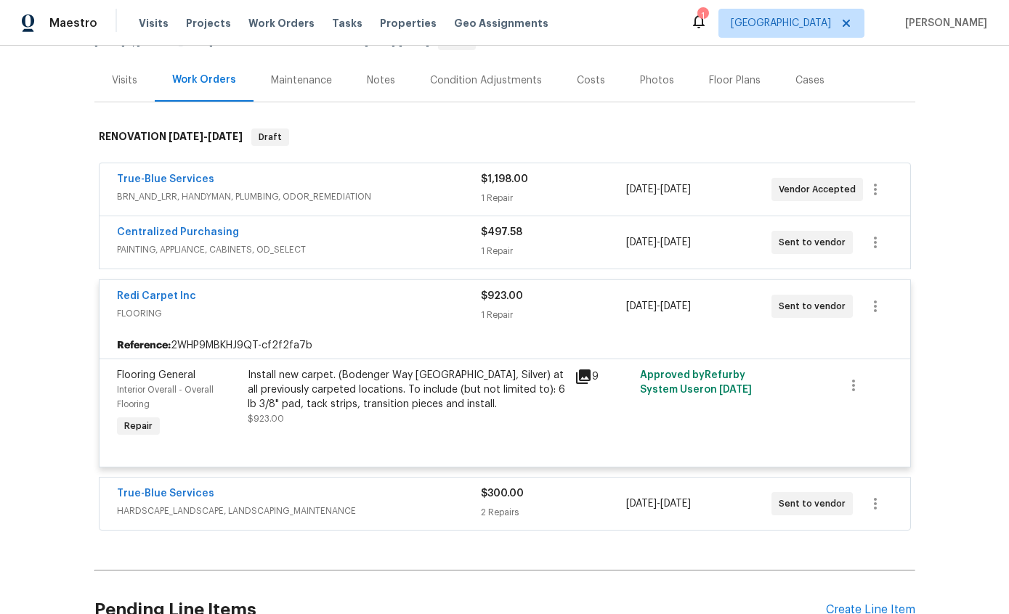
scroll to position [0, 0]
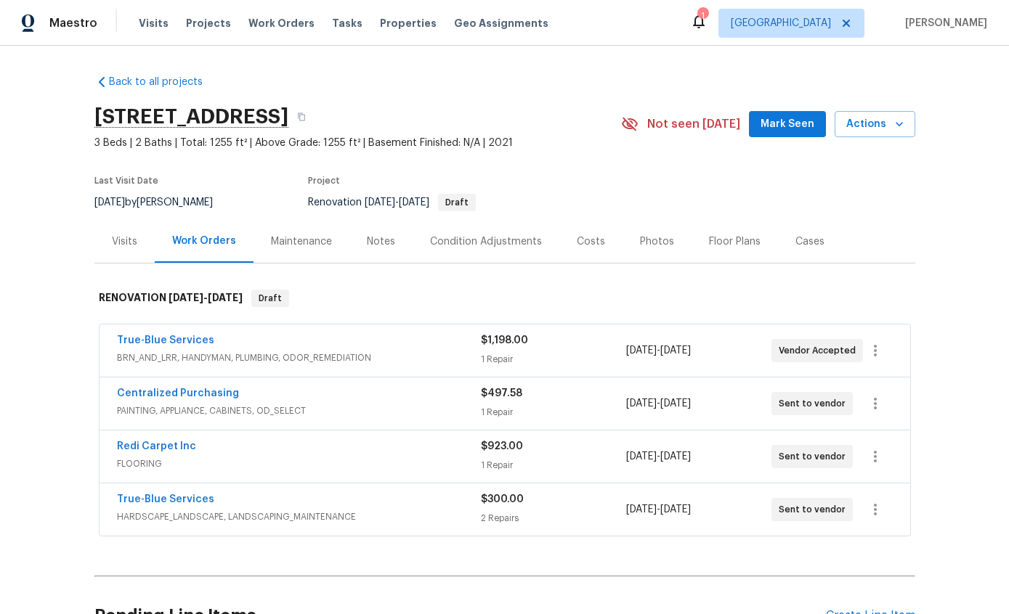
click at [542, 444] on div "$923.00" at bounding box center [553, 446] width 145 height 15
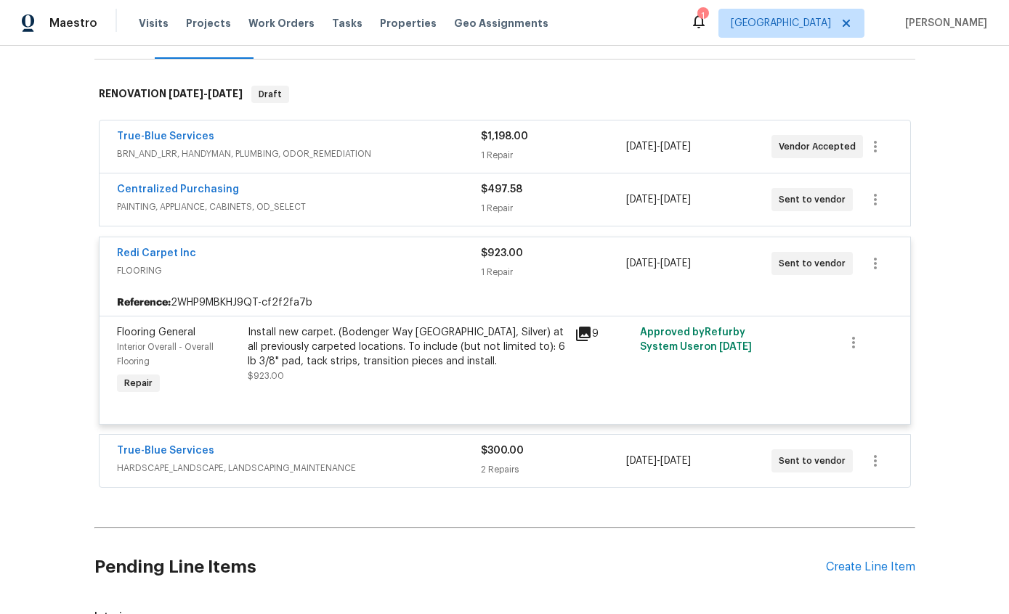
scroll to position [227, 0]
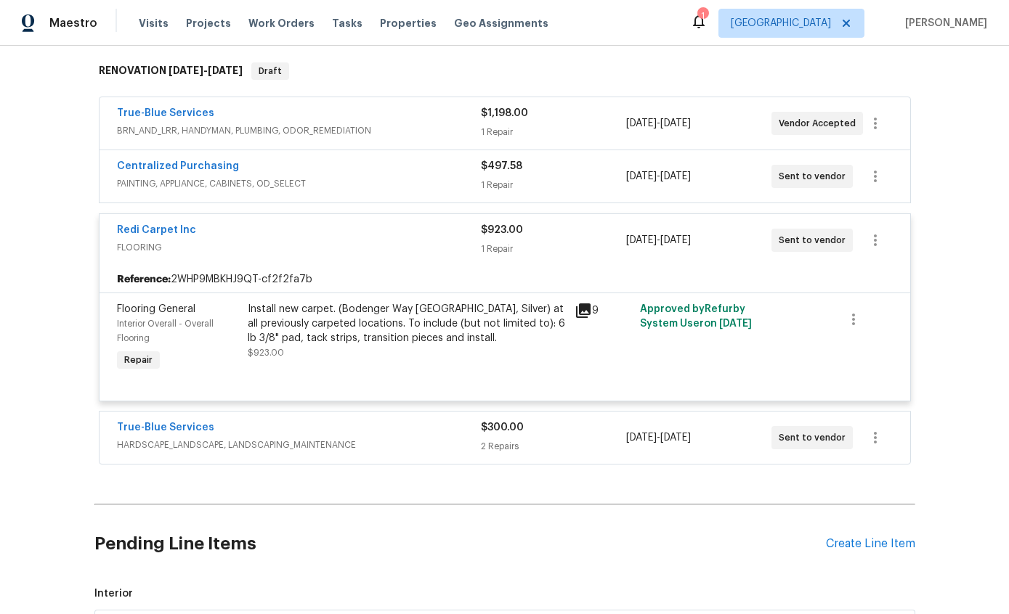
click at [503, 338] on div "Install new carpet. (Bodenger Way 945 Winter Ash, Silver) at all previously car…" at bounding box center [407, 324] width 318 height 44
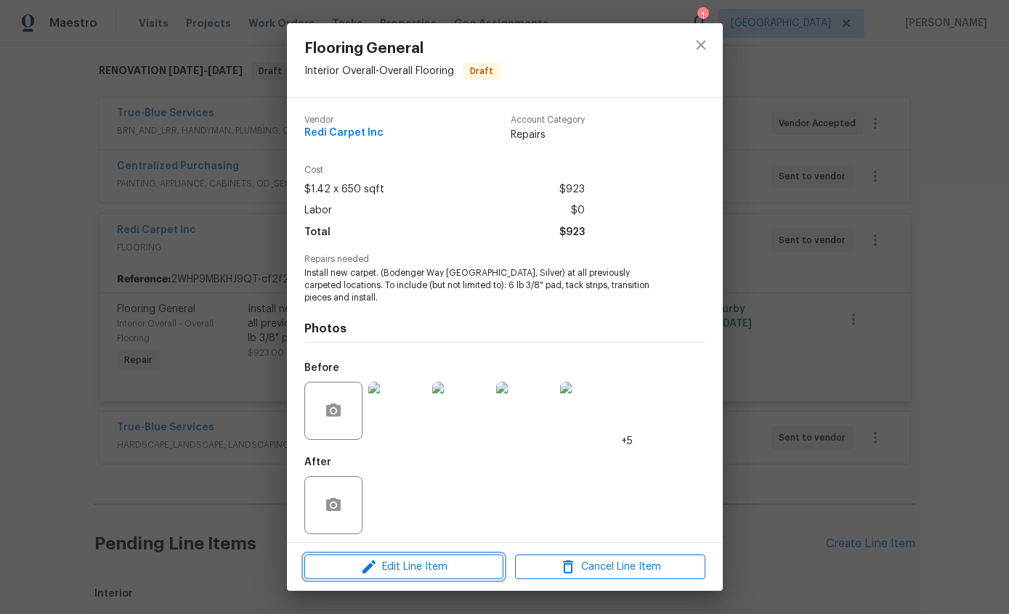
click at [415, 572] on span "Edit Line Item" at bounding box center [404, 568] width 190 height 18
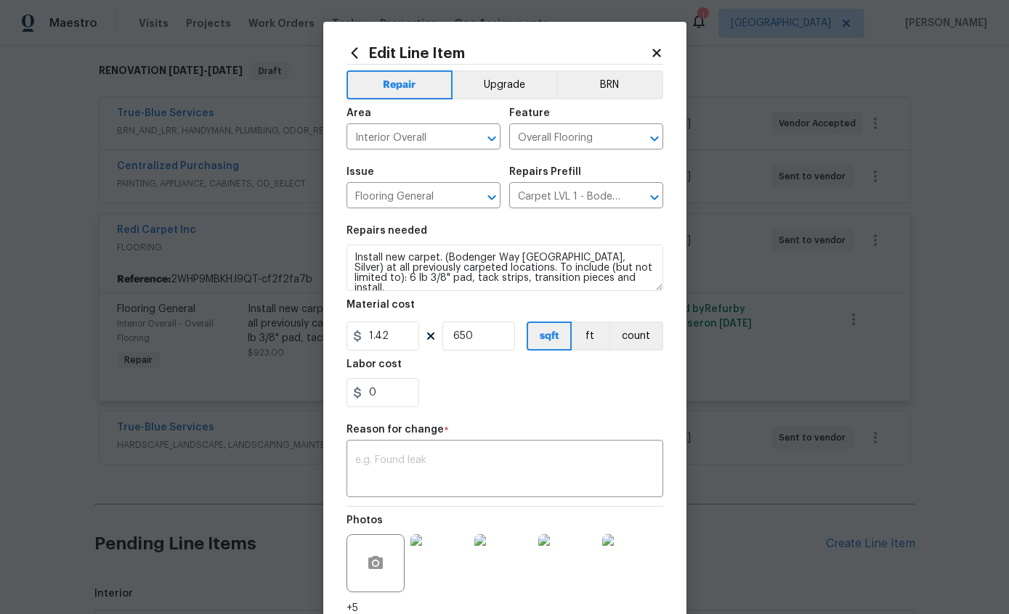
click at [637, 568] on img at bounding box center [631, 564] width 58 height 58
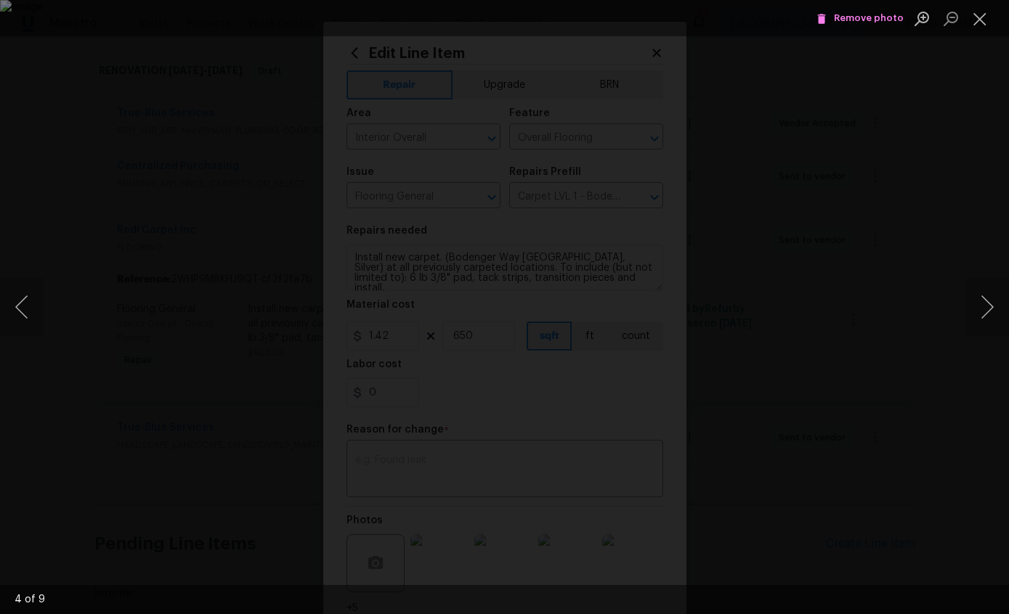
click at [988, 298] on button "Next image" at bounding box center [987, 307] width 44 height 58
click at [876, 11] on span "Remove photo" at bounding box center [859, 18] width 87 height 17
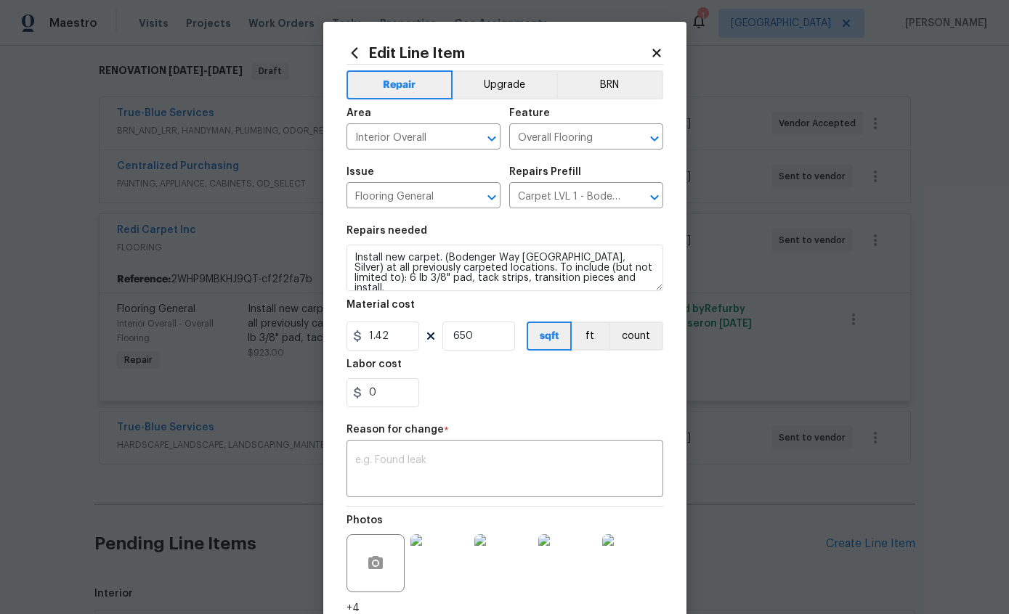
click at [629, 565] on img at bounding box center [631, 564] width 58 height 58
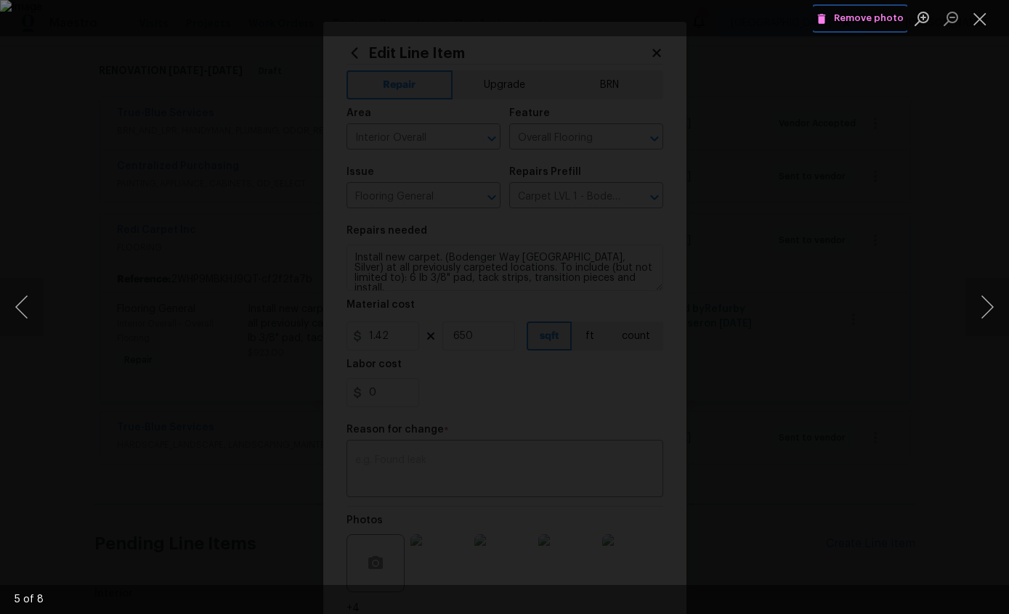
click at [872, 23] on span "Remove photo" at bounding box center [859, 18] width 87 height 17
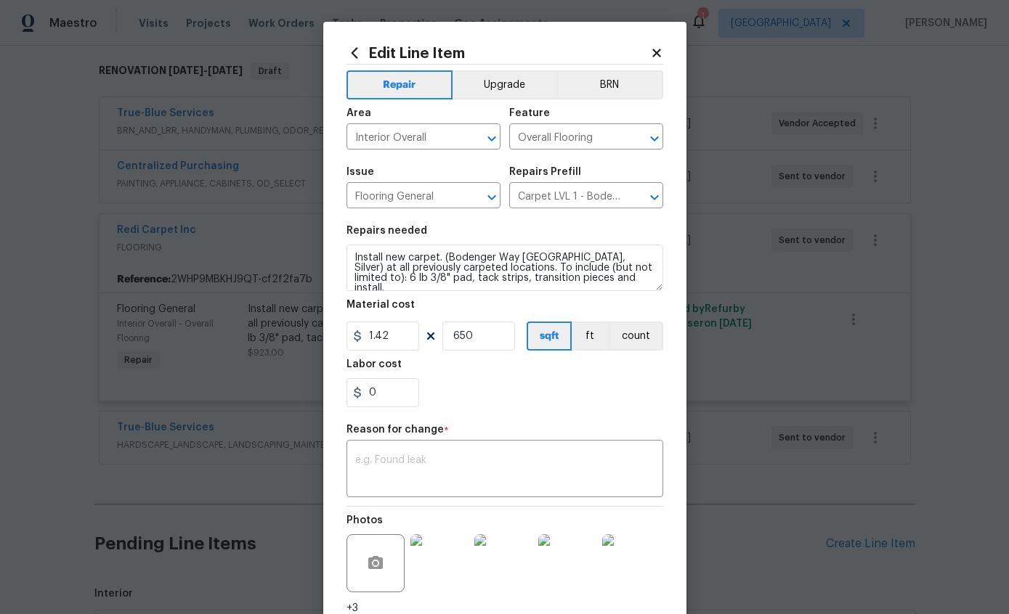
click at [641, 566] on img at bounding box center [631, 564] width 58 height 58
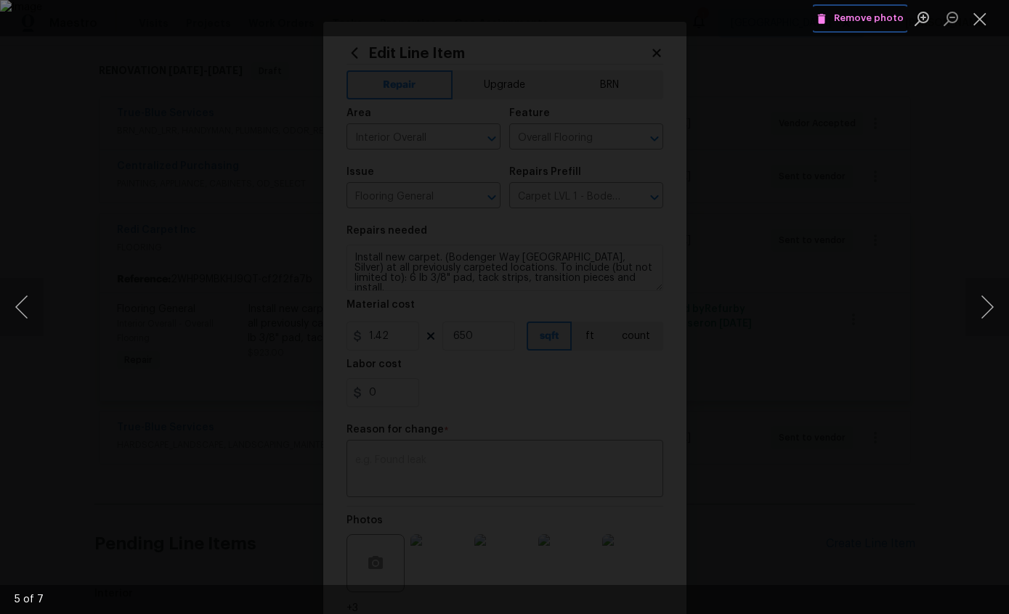
click at [872, 17] on span "Remove photo" at bounding box center [859, 18] width 87 height 17
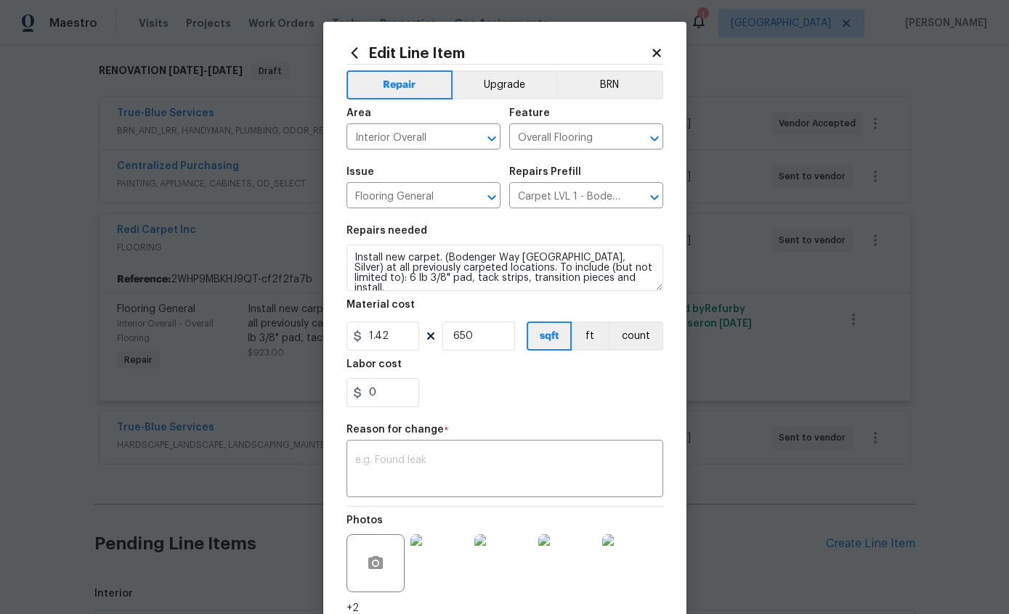
click at [618, 561] on img at bounding box center [631, 564] width 58 height 58
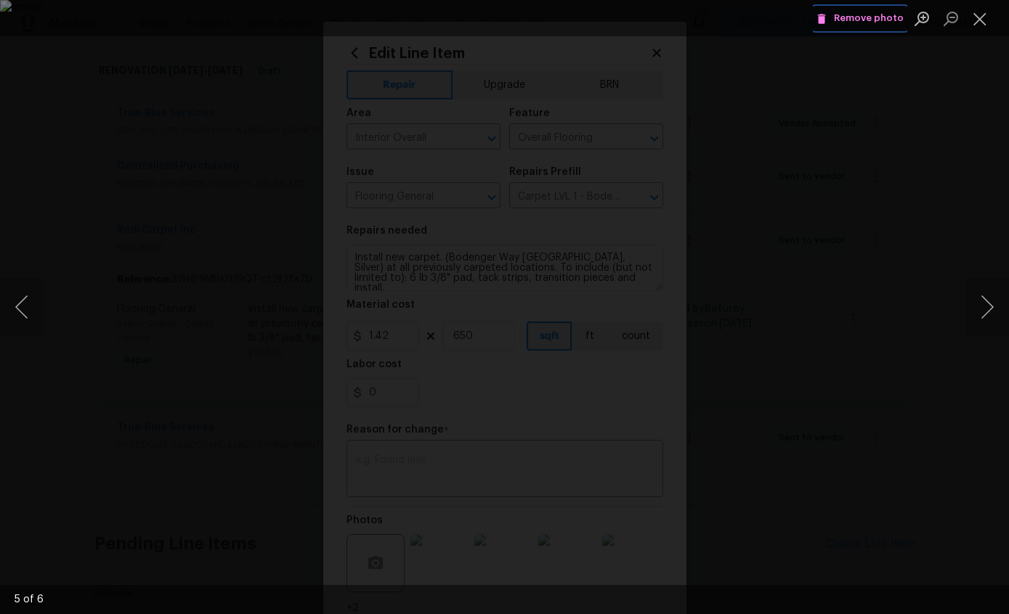
click at [877, 17] on span "Remove photo" at bounding box center [859, 18] width 87 height 17
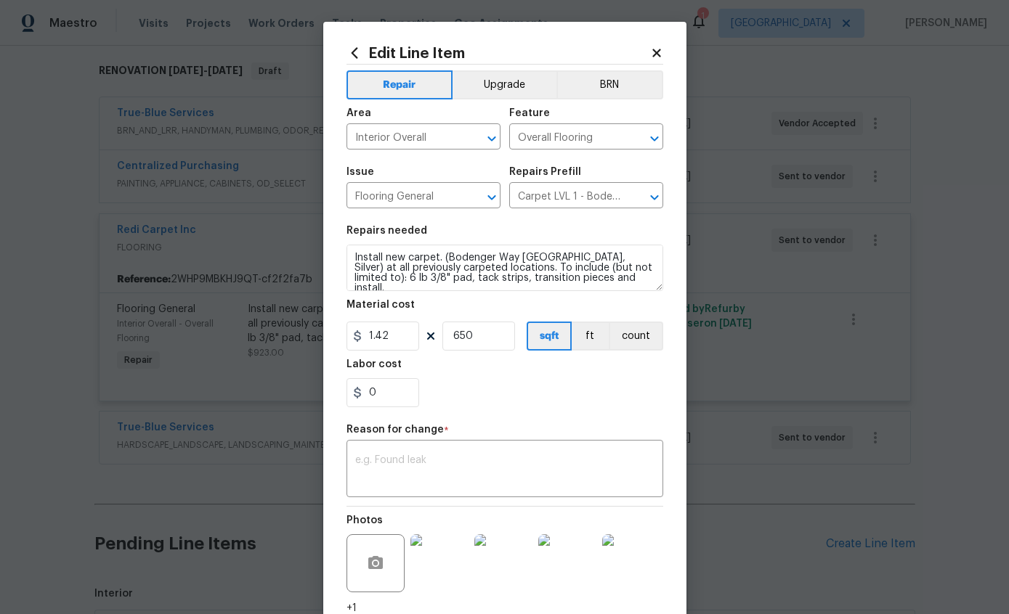
click at [621, 566] on img at bounding box center [631, 564] width 58 height 58
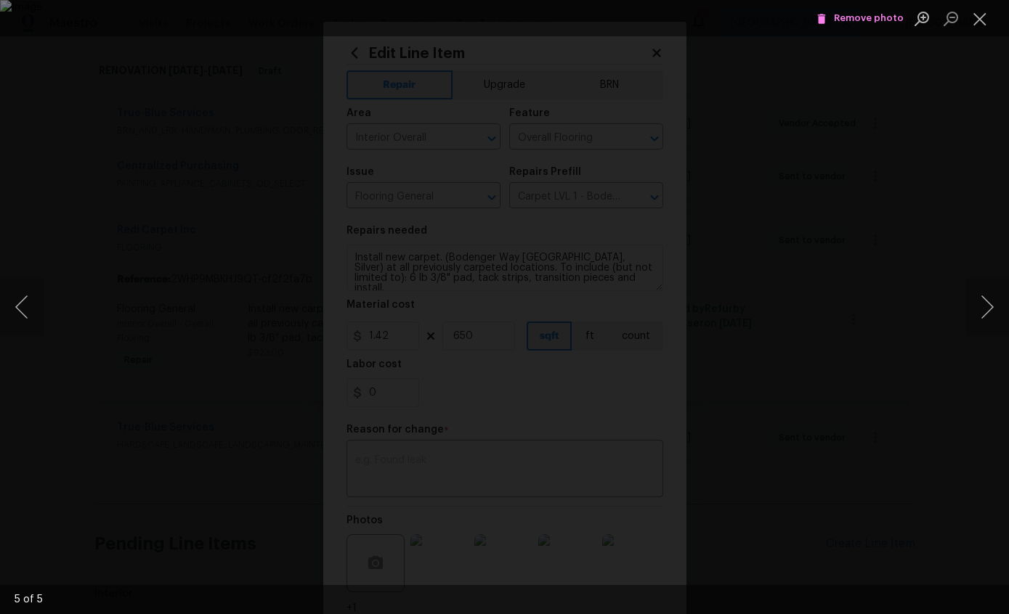
click at [874, 22] on span "Remove photo" at bounding box center [859, 18] width 87 height 17
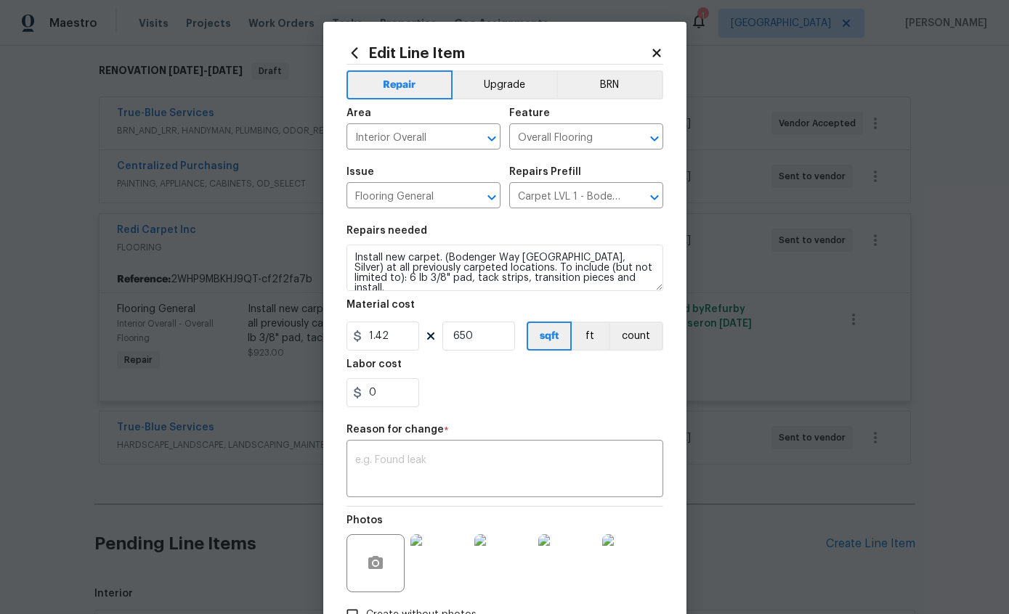
click at [633, 571] on img at bounding box center [631, 564] width 58 height 58
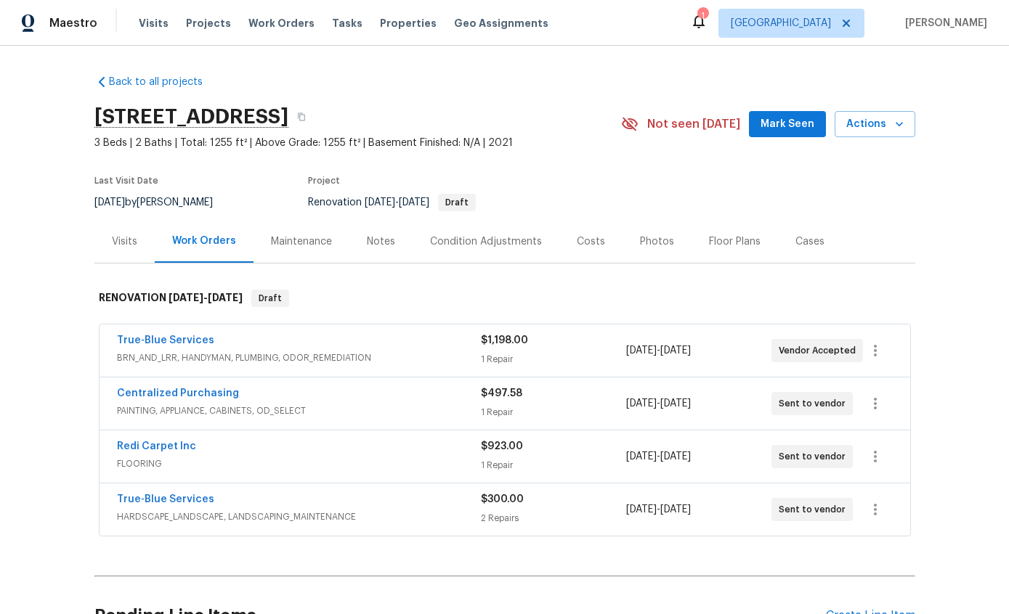
click at [179, 466] on span "FLOORING" at bounding box center [299, 464] width 364 height 15
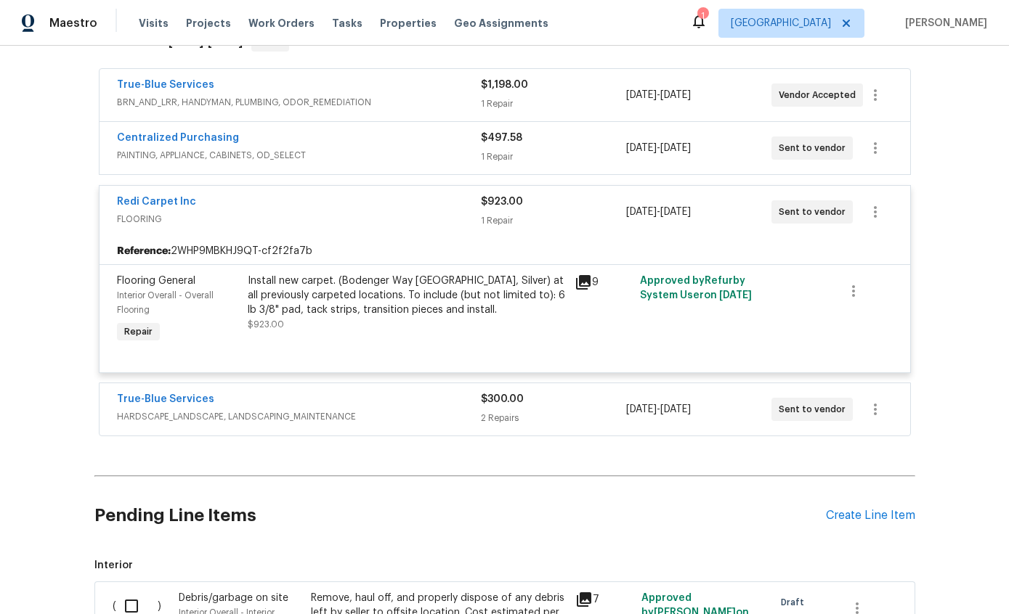
scroll to position [253, 0]
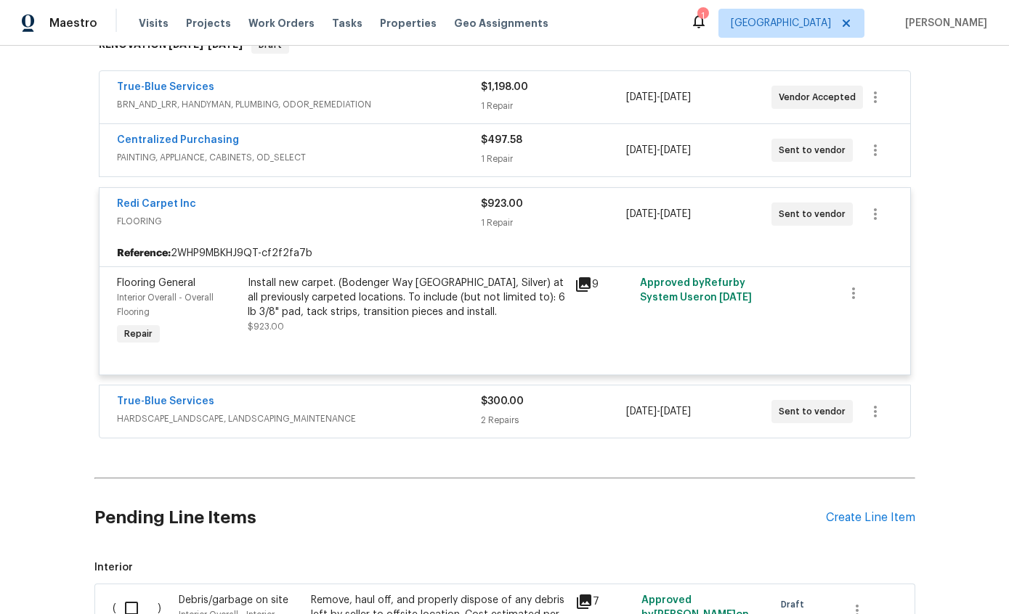
click at [253, 208] on div "Redi Carpet Inc" at bounding box center [299, 205] width 364 height 17
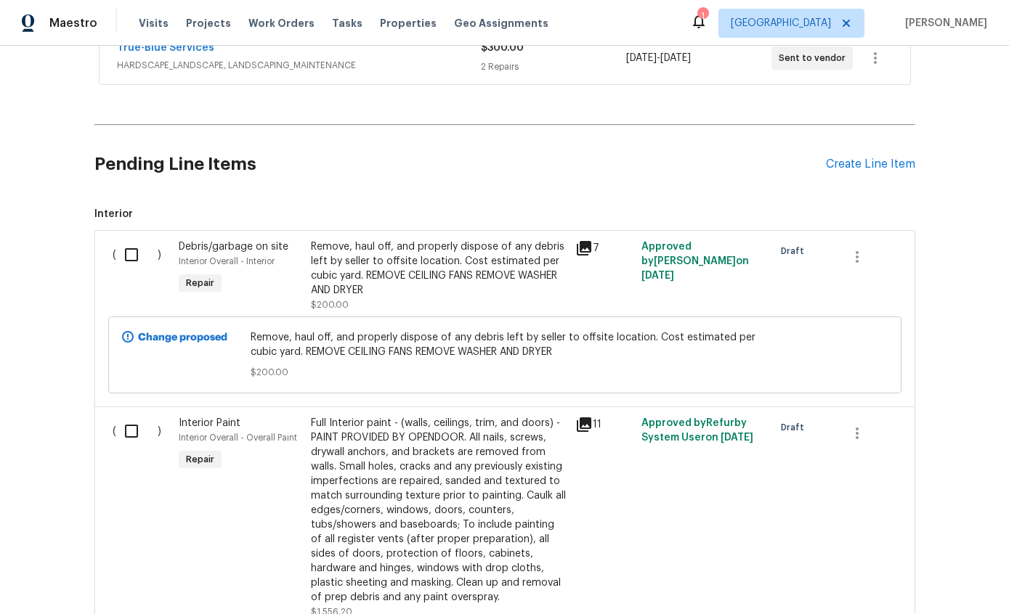
scroll to position [440, 0]
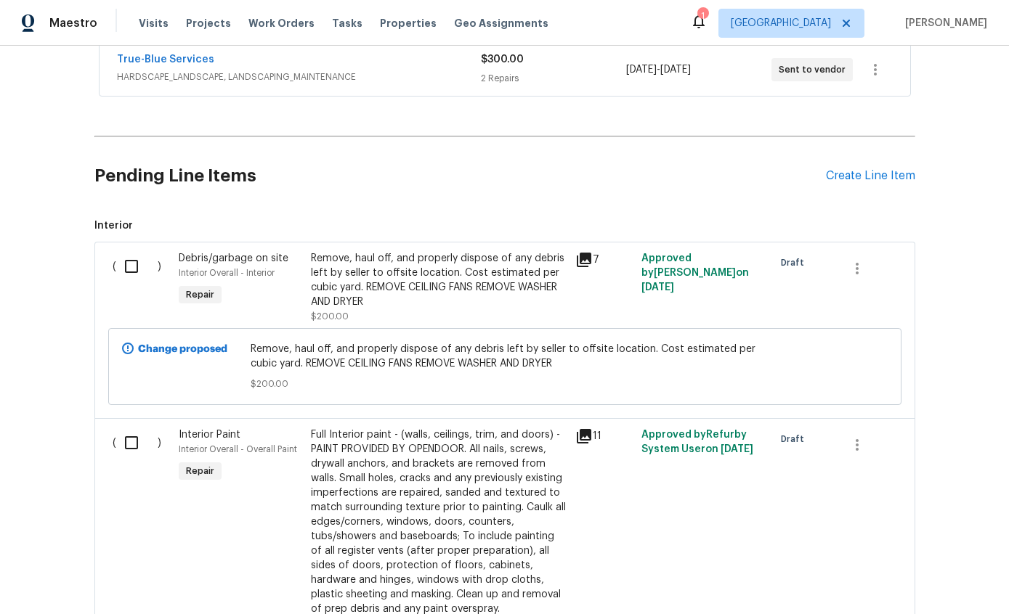
click at [884, 174] on div "Create Line Item" at bounding box center [870, 176] width 89 height 14
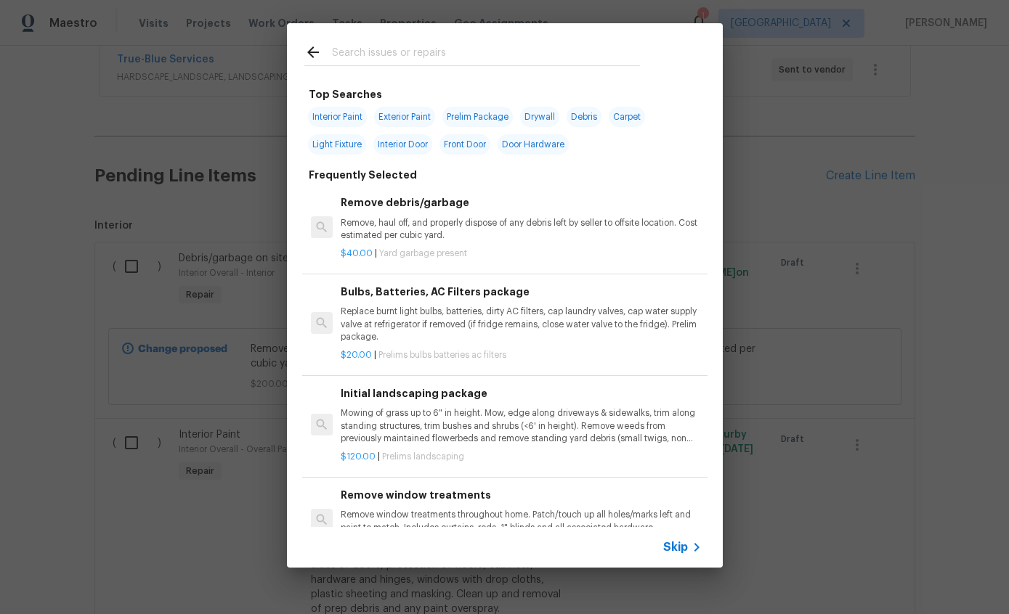
click at [539, 54] on input "text" at bounding box center [486, 55] width 308 height 22
type input "Cabinet"
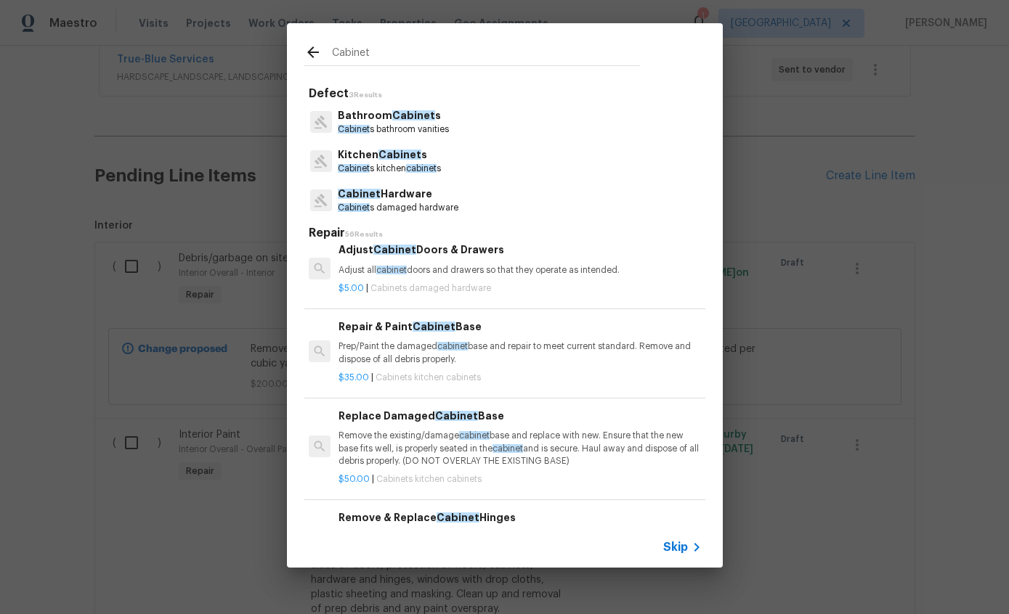
scroll to position [1004, 2]
click at [572, 340] on p "Prep/Paint the damaged cabinet base and repair to meet current standard. Remove…" at bounding box center [518, 352] width 360 height 25
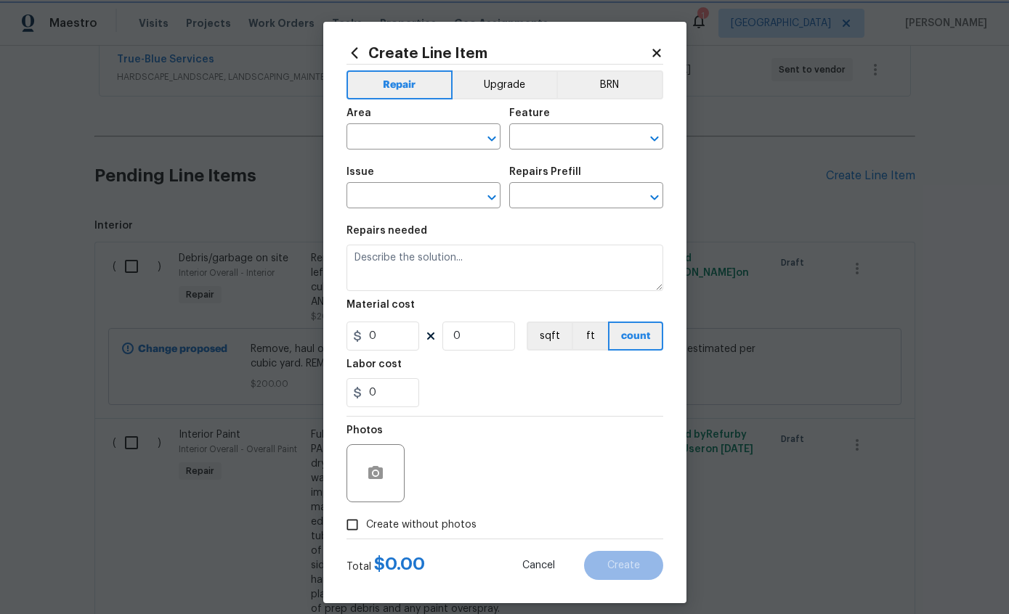
type input "Cabinets"
type input "Kitchen Cabinets"
type input "Repair & Paint Cabinet Base $35.00"
type textarea "Prep/Paint the damaged cabinet base and repair to meet current standard. Remove…"
type input "35"
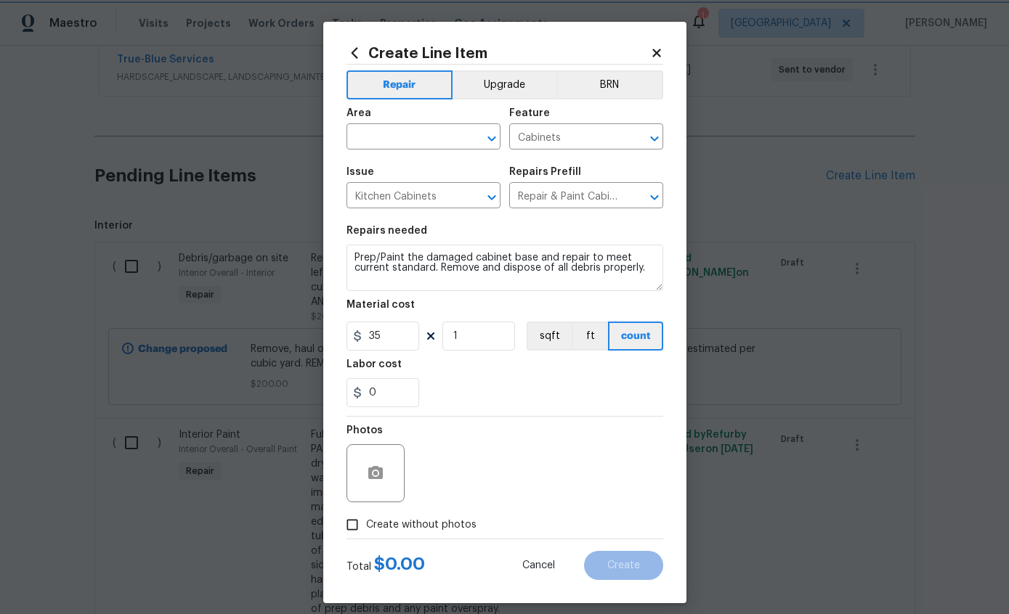
click at [568, 335] on button "sqft" at bounding box center [549, 336] width 45 height 29
click at [492, 342] on input "1" at bounding box center [478, 336] width 73 height 29
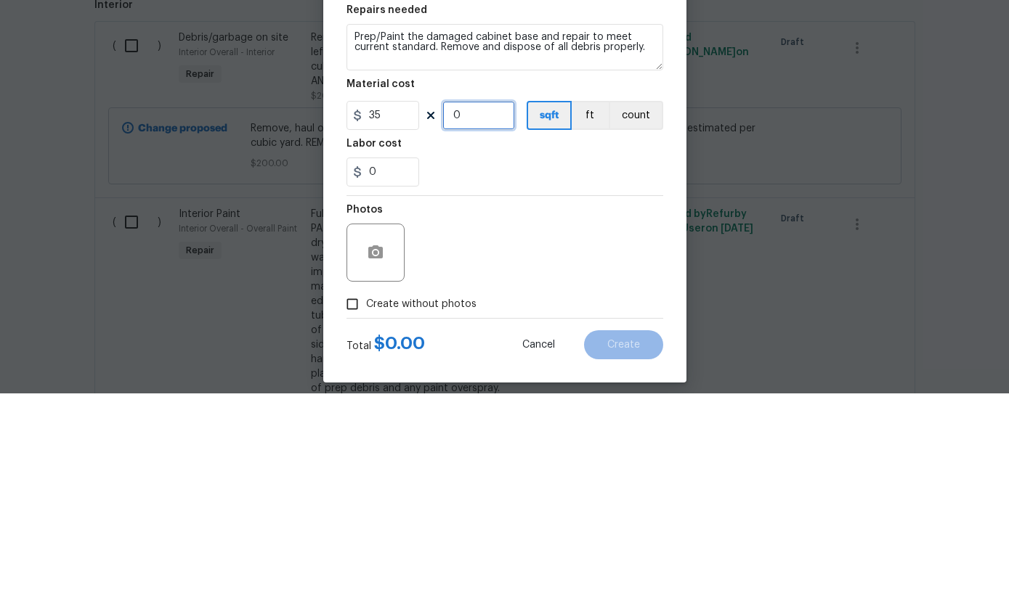
type input "3"
click at [557, 378] on div "0" at bounding box center [504, 392] width 317 height 29
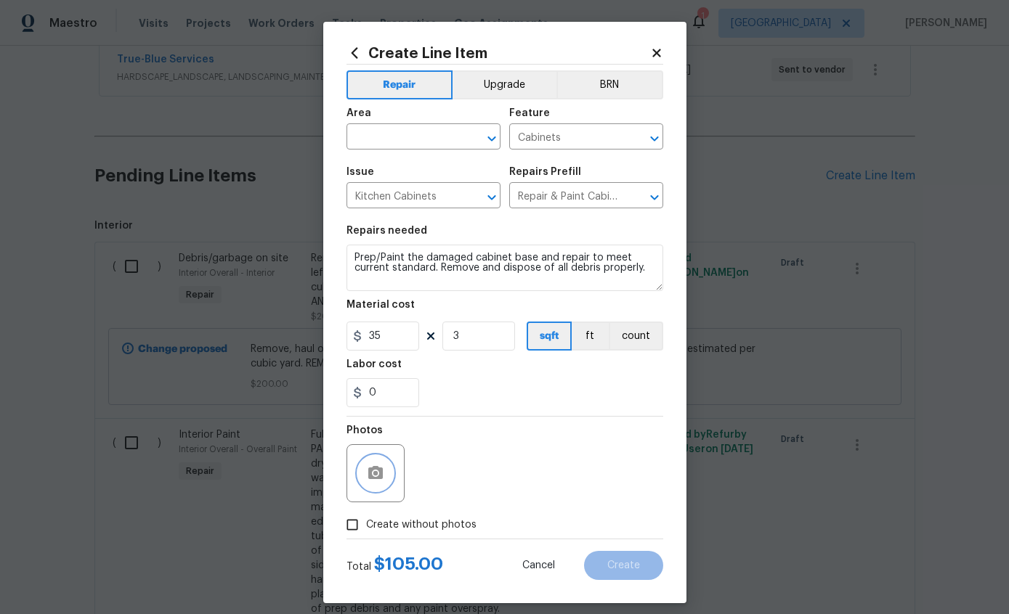
click at [369, 468] on icon "button" at bounding box center [375, 473] width 17 height 17
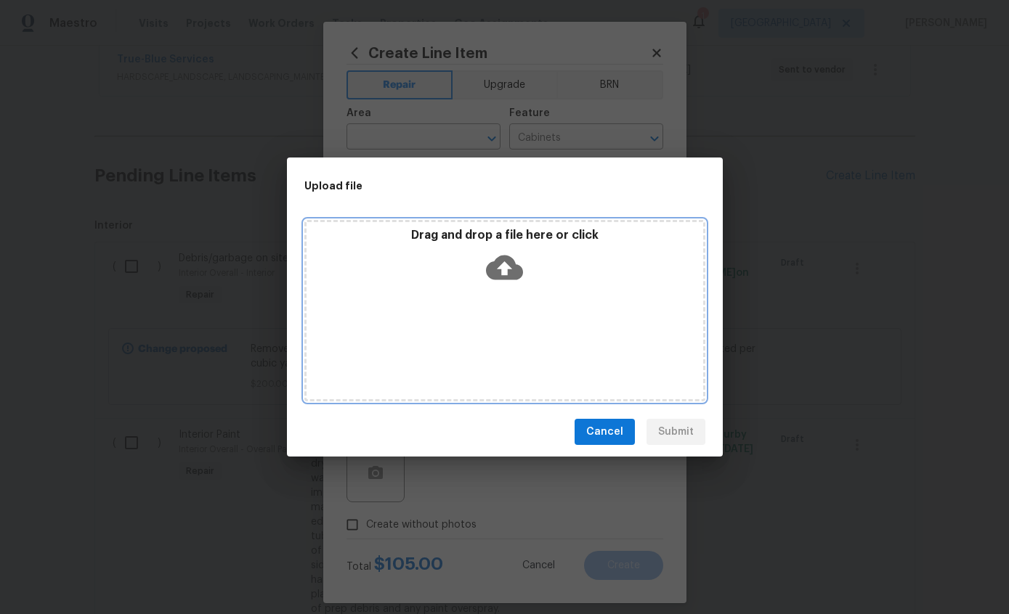
click at [521, 261] on icon at bounding box center [504, 267] width 37 height 37
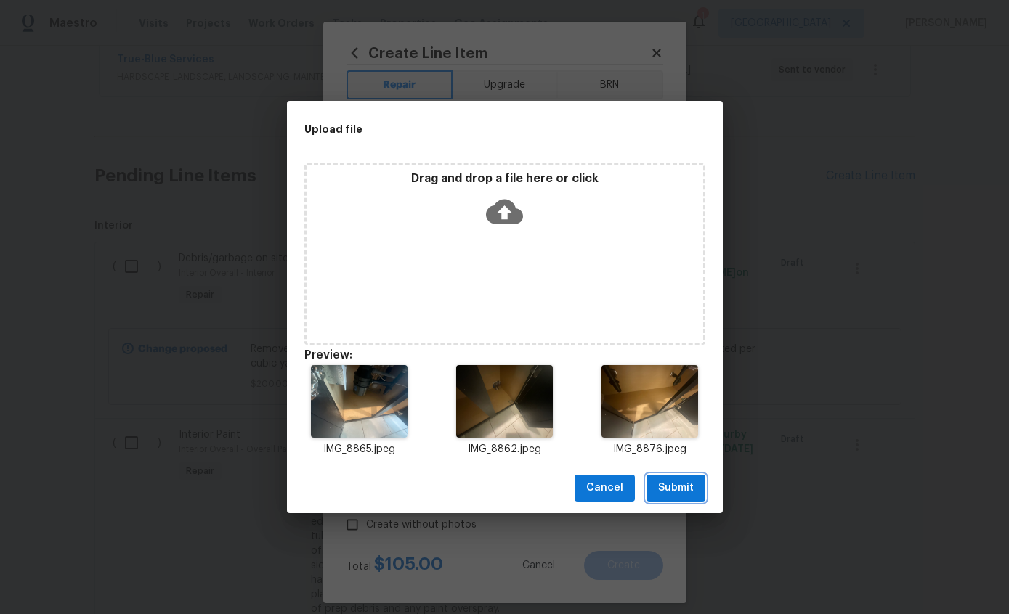
click at [689, 484] on span "Submit" at bounding box center [676, 488] width 36 height 18
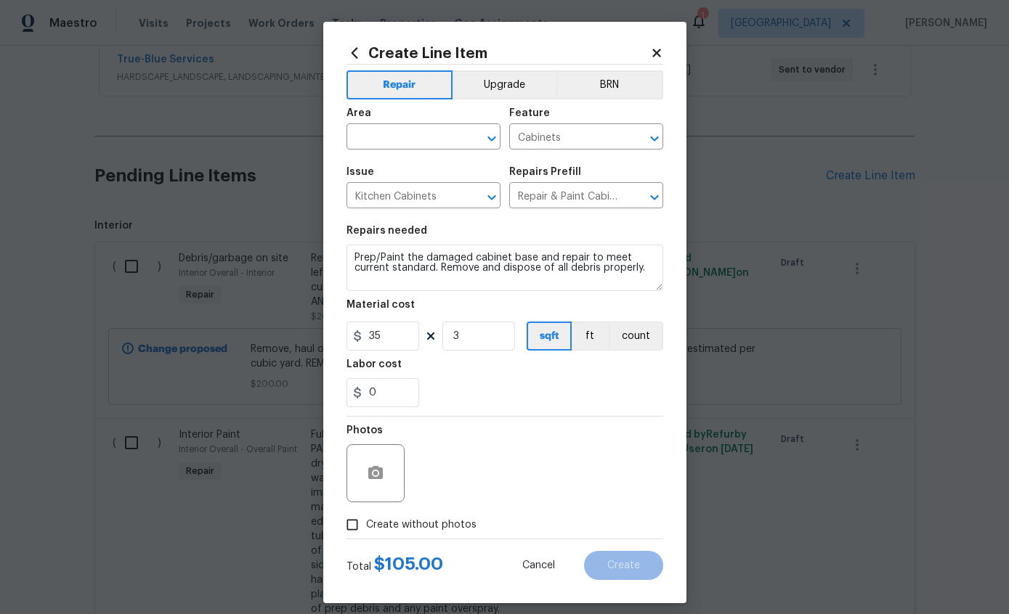
click at [379, 140] on input "text" at bounding box center [402, 138] width 113 height 23
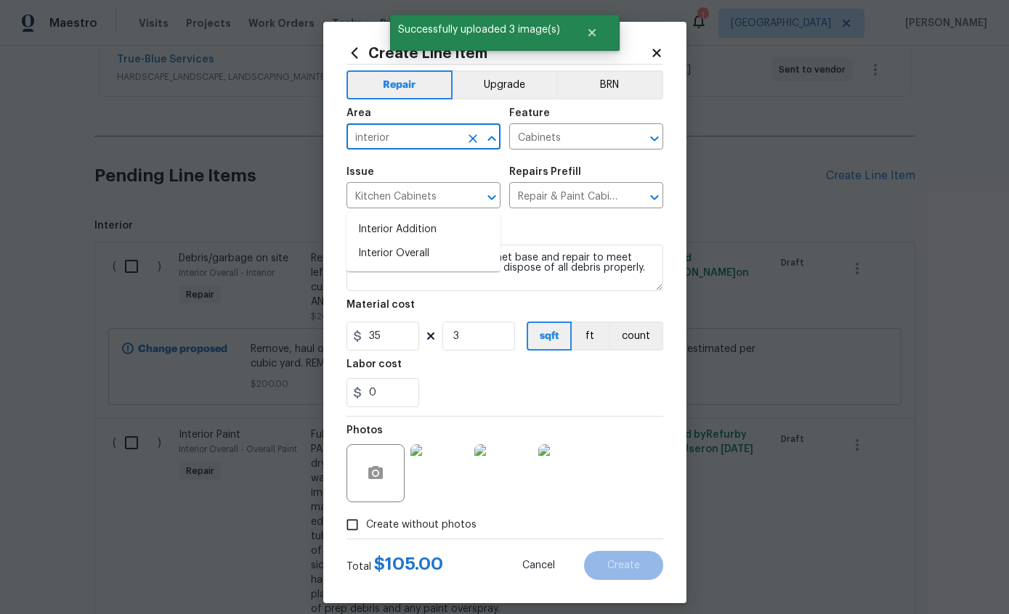
click at [374, 242] on li "Interior Overall" at bounding box center [423, 254] width 154 height 24
type input "Interior Overall"
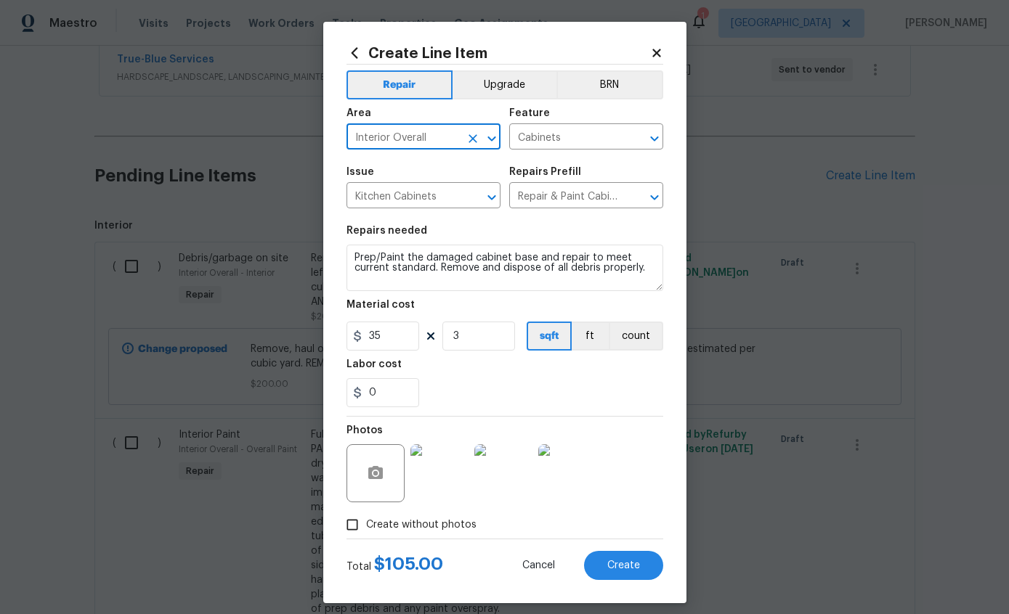
click at [625, 562] on span "Create" at bounding box center [623, 566] width 33 height 11
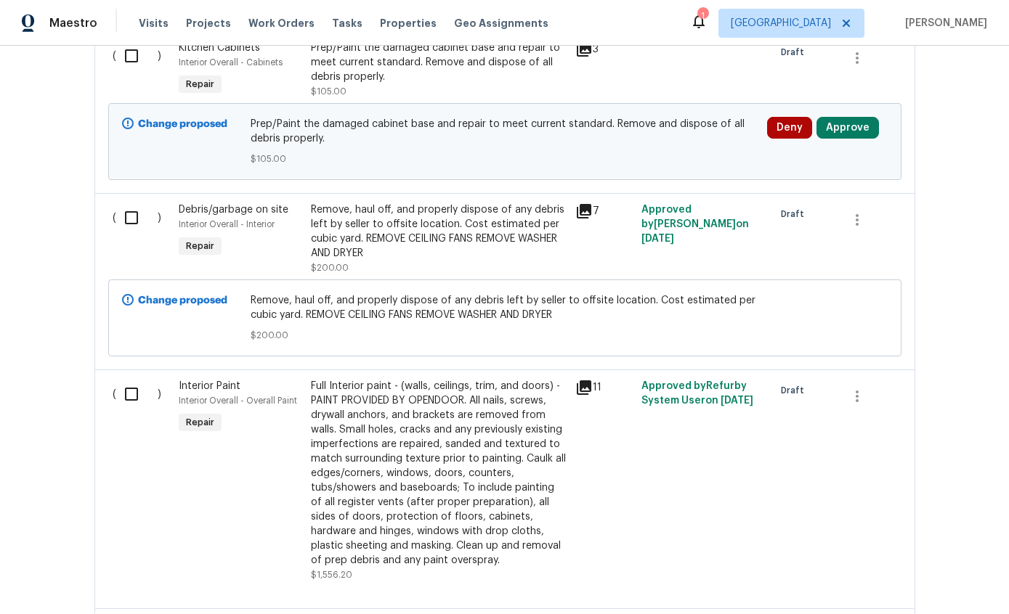
scroll to position [659, 0]
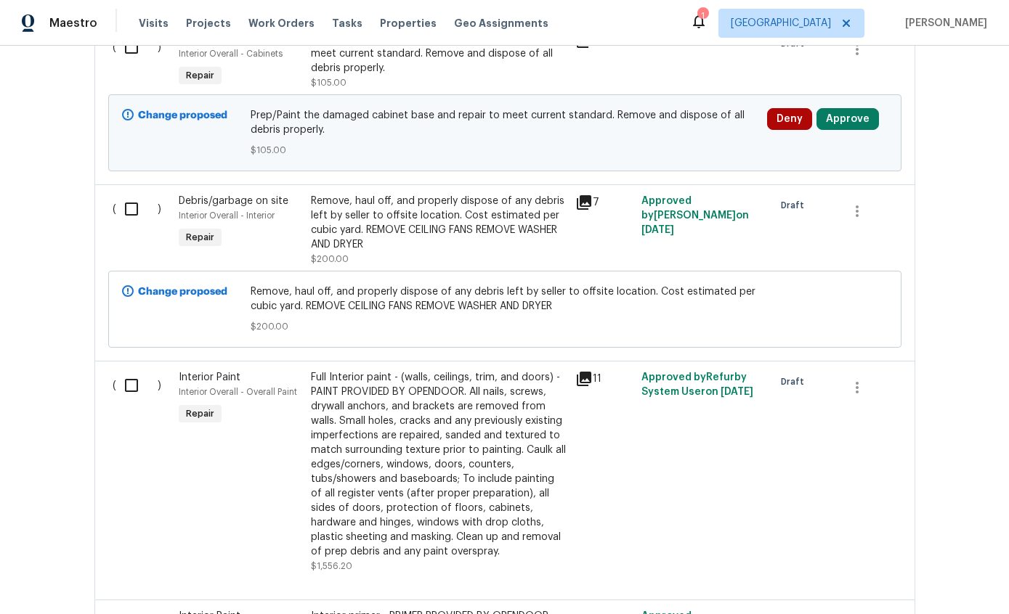
click at [416, 194] on div "Remove, haul off, and properly dispose of any debris left by seller to offsite …" at bounding box center [439, 223] width 256 height 58
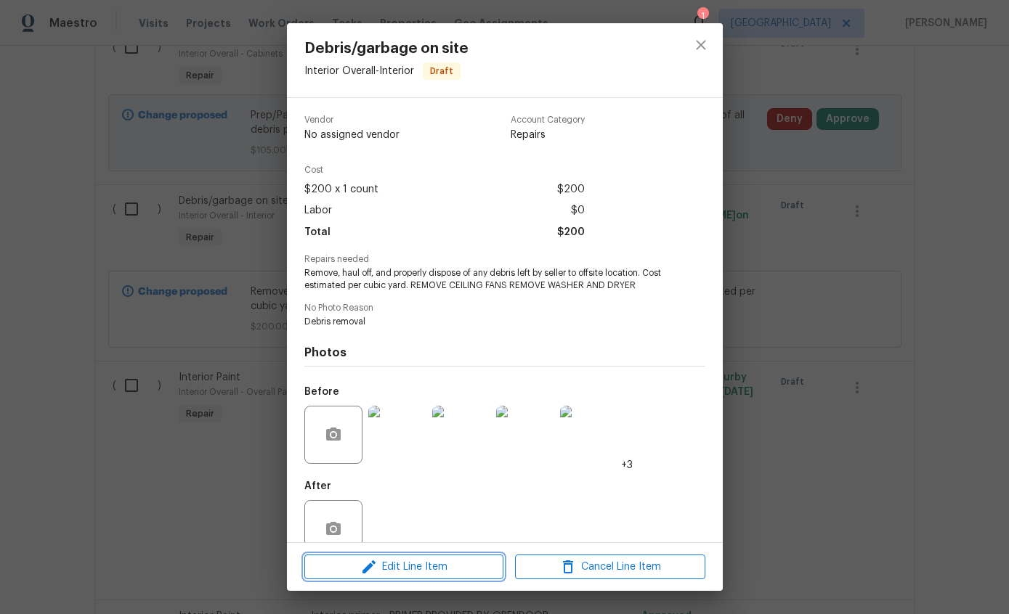
click at [452, 563] on span "Edit Line Item" at bounding box center [404, 568] width 190 height 18
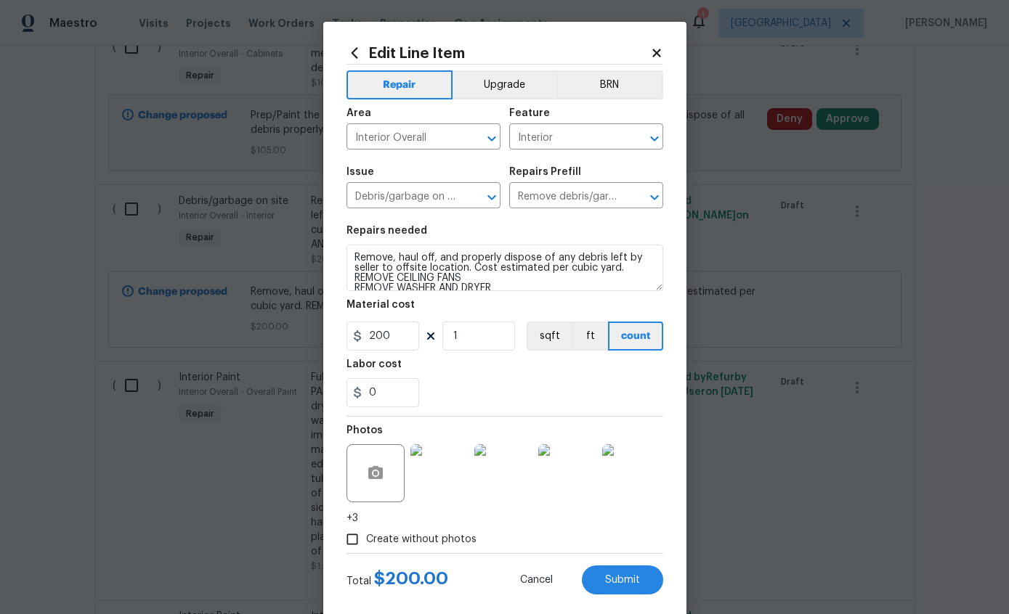
click at [606, 291] on textarea "Remove, haul off, and properly dispose of any debris left by seller to offsite …" at bounding box center [504, 268] width 317 height 46
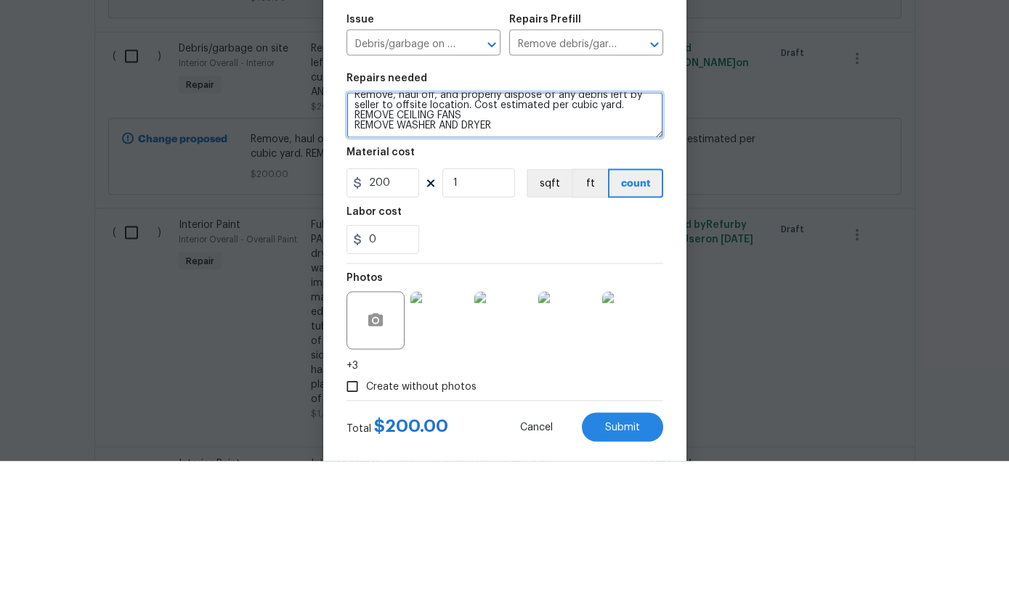
scroll to position [10, 0]
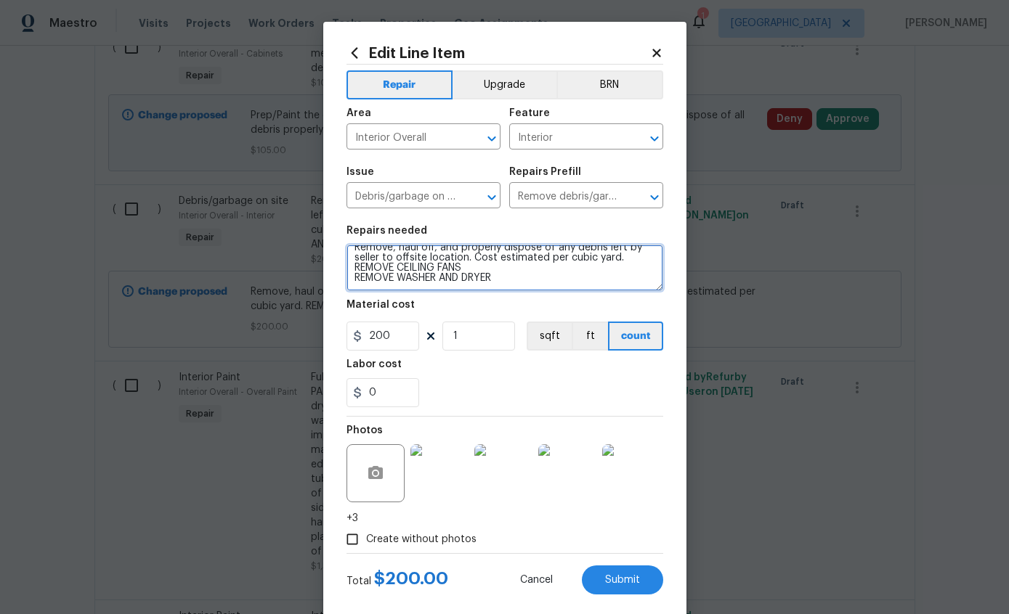
click at [550, 277] on textarea "Remove, haul off, and properly dispose of any debris left by seller to offsite …" at bounding box center [504, 268] width 317 height 46
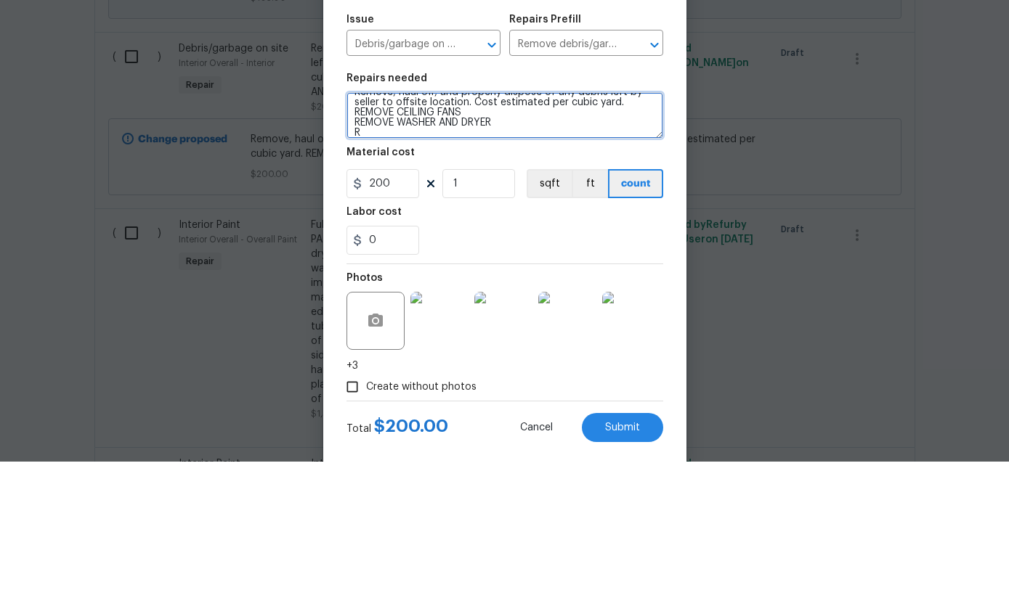
scroll to position [13, 0]
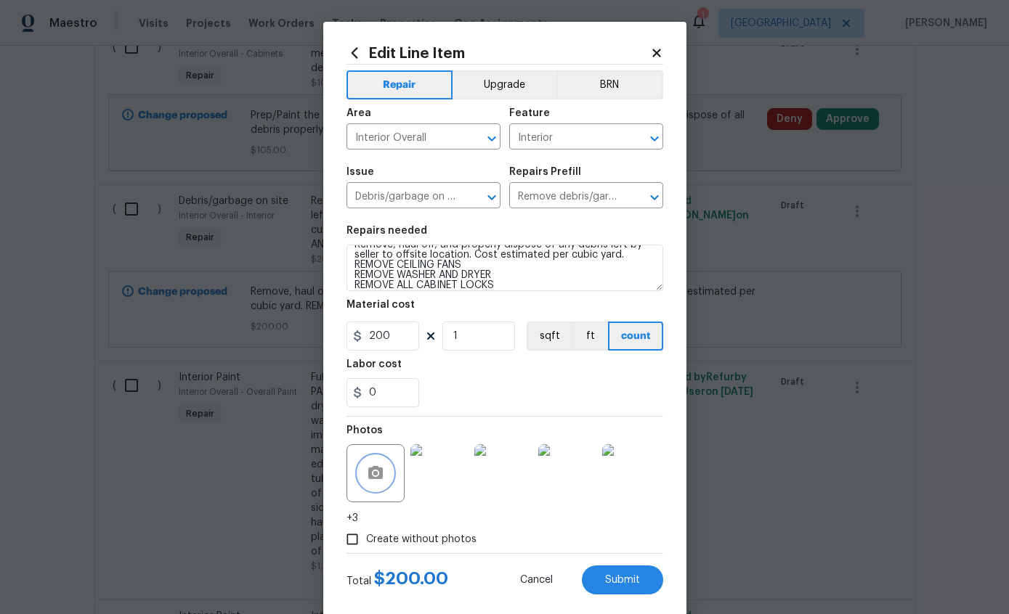
click at [370, 466] on button "button" at bounding box center [375, 473] width 35 height 35
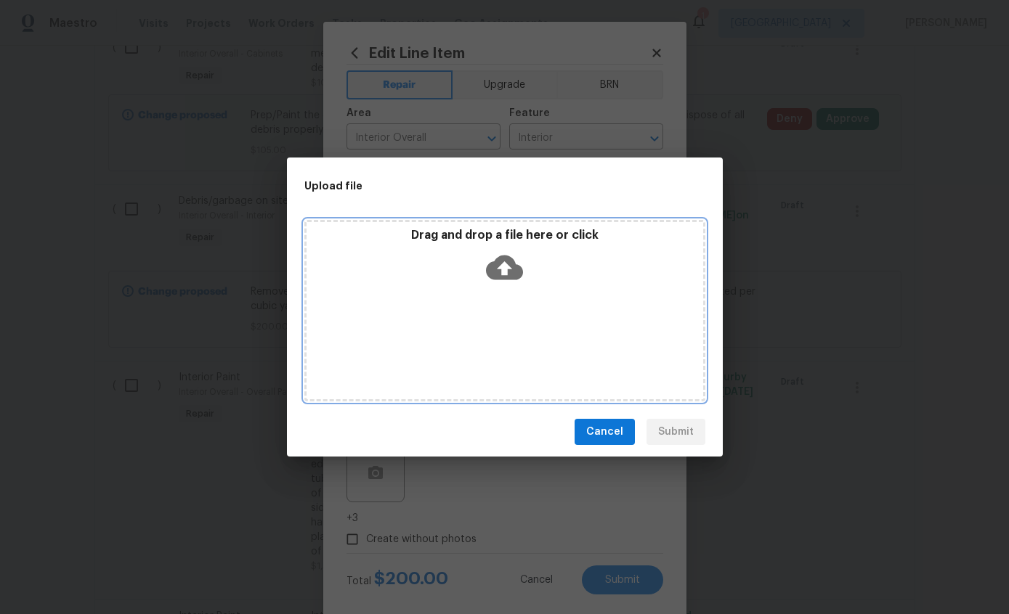
click at [516, 267] on icon at bounding box center [504, 268] width 37 height 25
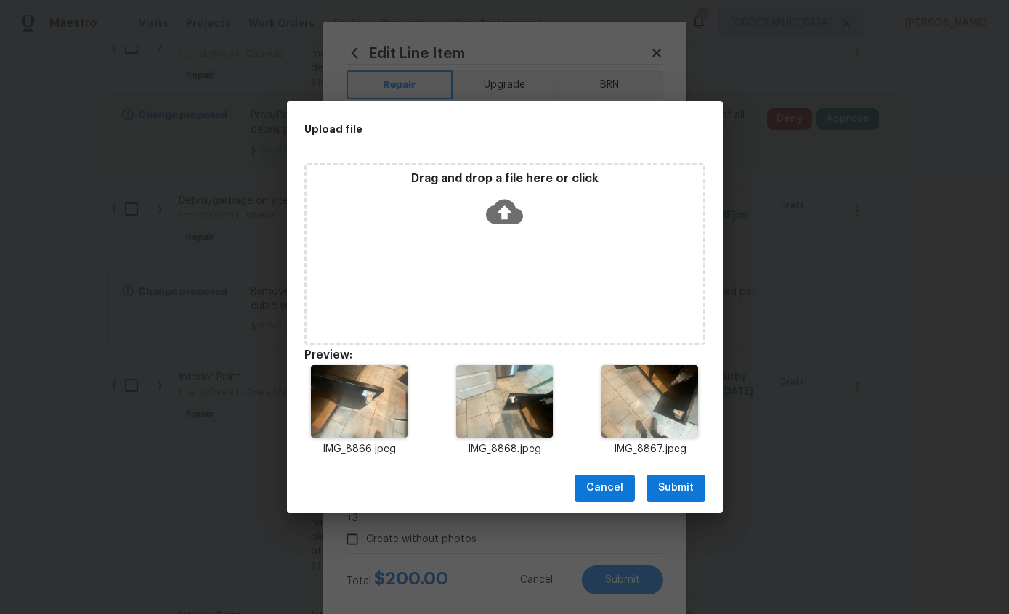
click at [676, 496] on span "Submit" at bounding box center [676, 488] width 36 height 18
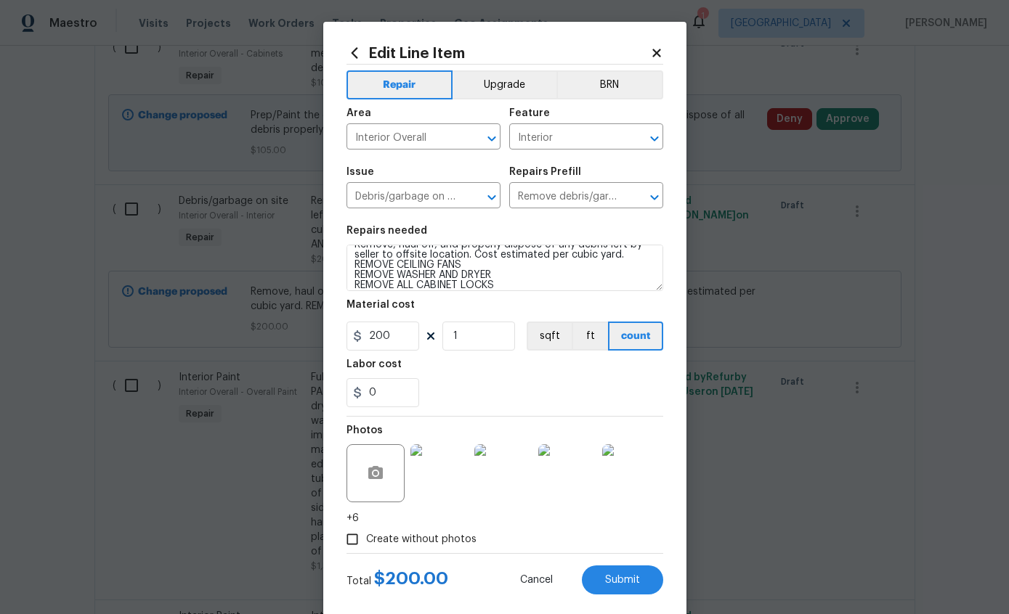
click at [621, 579] on span "Submit" at bounding box center [622, 580] width 35 height 11
type textarea "Remove, haul off, and properly dispose of any debris left by seller to offsite …"
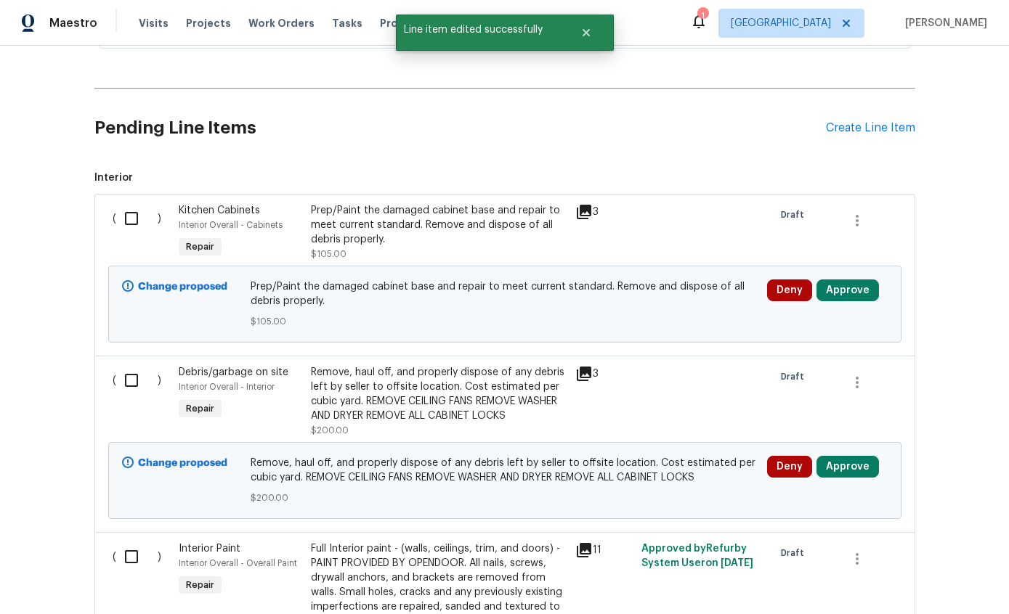
scroll to position [508, 0]
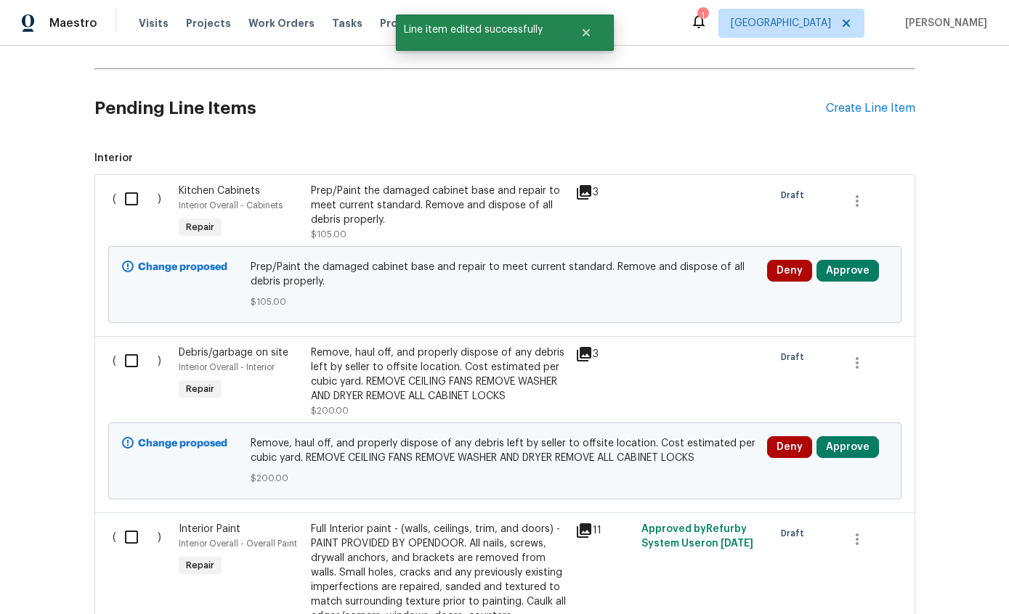
click at [894, 102] on div "Create Line Item" at bounding box center [870, 109] width 89 height 14
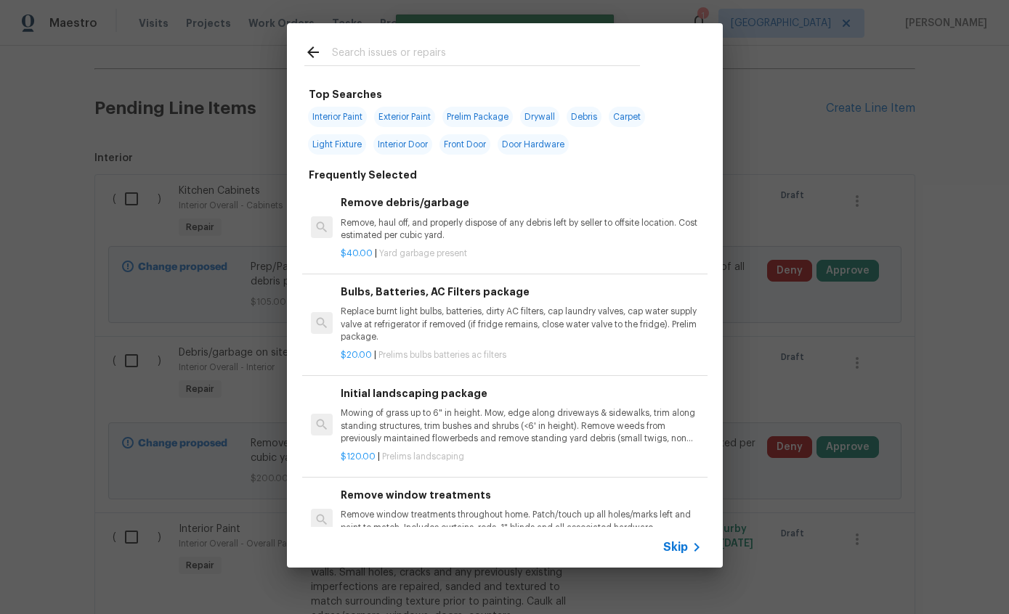
click at [581, 62] on input "text" at bounding box center [486, 55] width 308 height 22
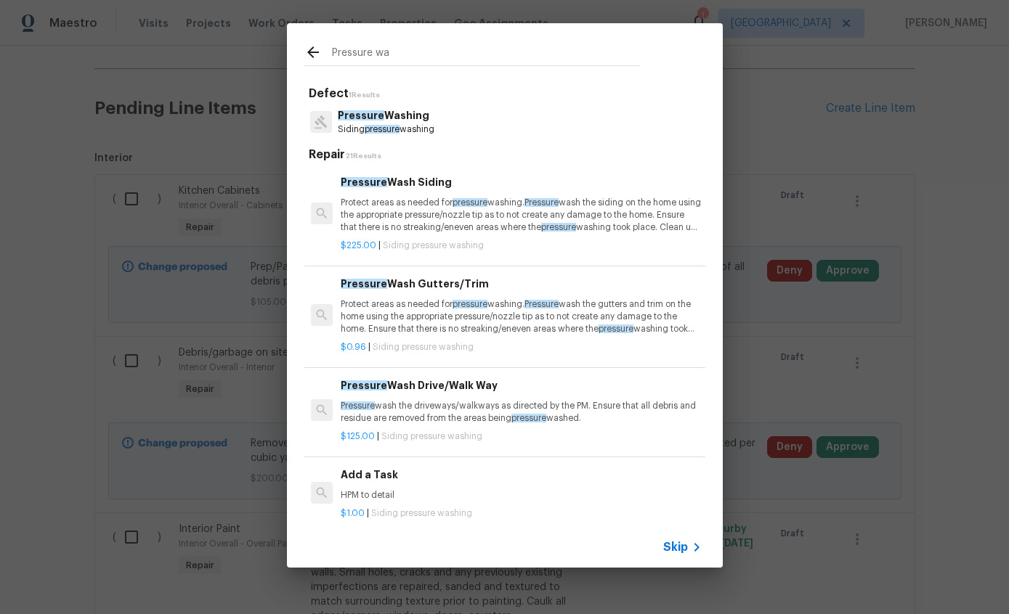
type input "Pressure was"
click at [434, 125] on p "Siding pressure was hing" at bounding box center [387, 129] width 99 height 12
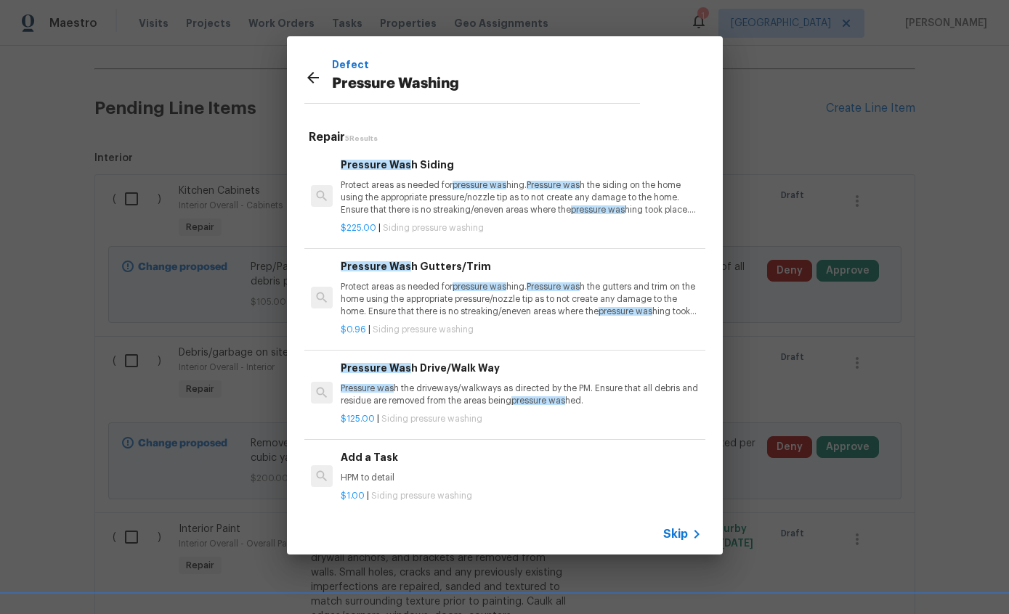
click at [593, 383] on p "Pressure was h the driveways/walkways as directed by the PM. Ensure that all de…" at bounding box center [521, 395] width 360 height 25
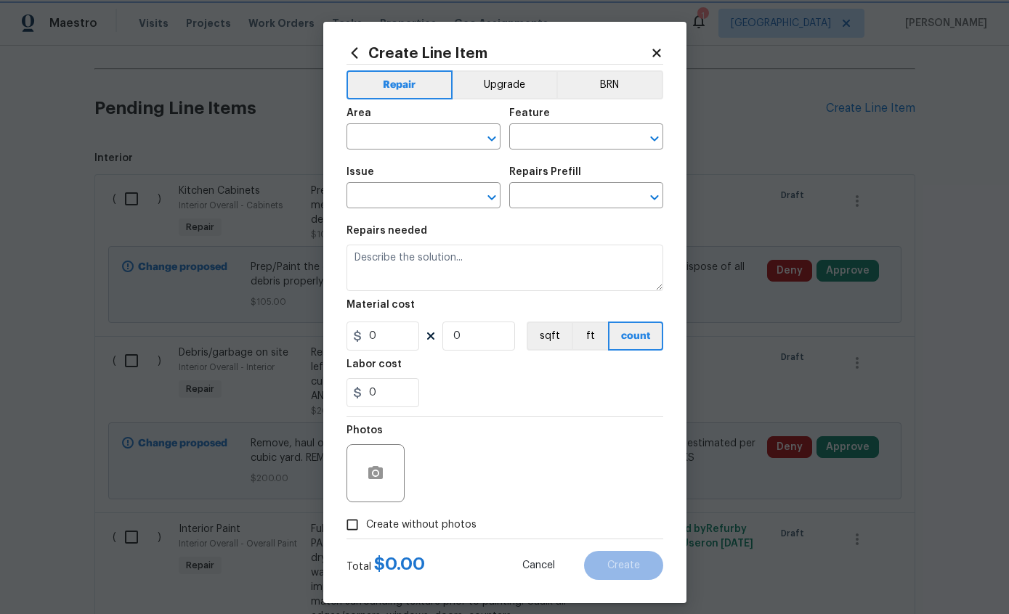
type input "Siding"
type input "Pressure Washing"
type input "Pressure Wash Drive/Walk Way $125.00"
type textarea "Pressure wash the driveways/walkways as directed by the PM. Ensure that all deb…"
type input "125"
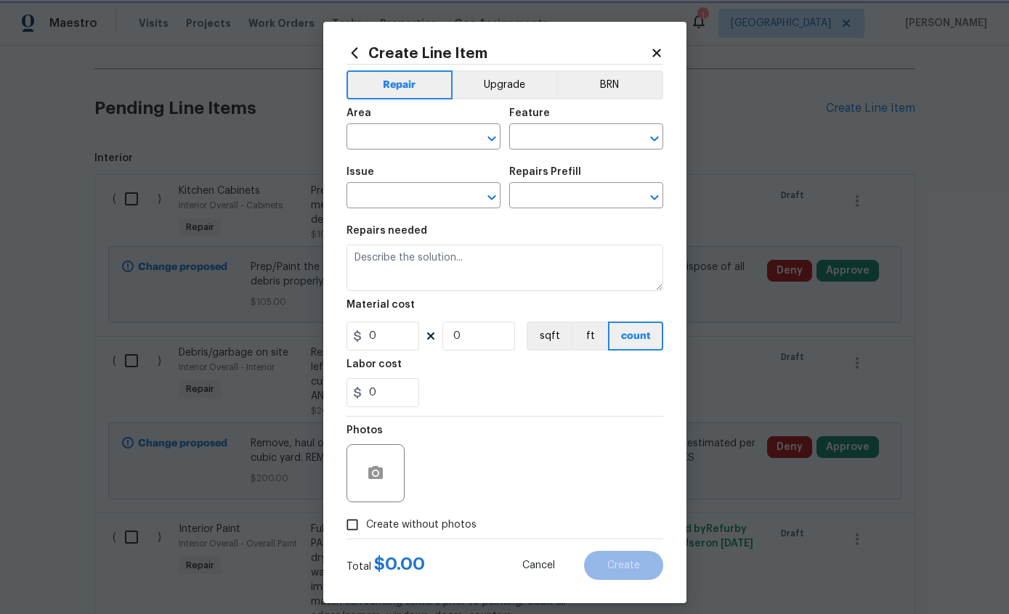
type input "1"
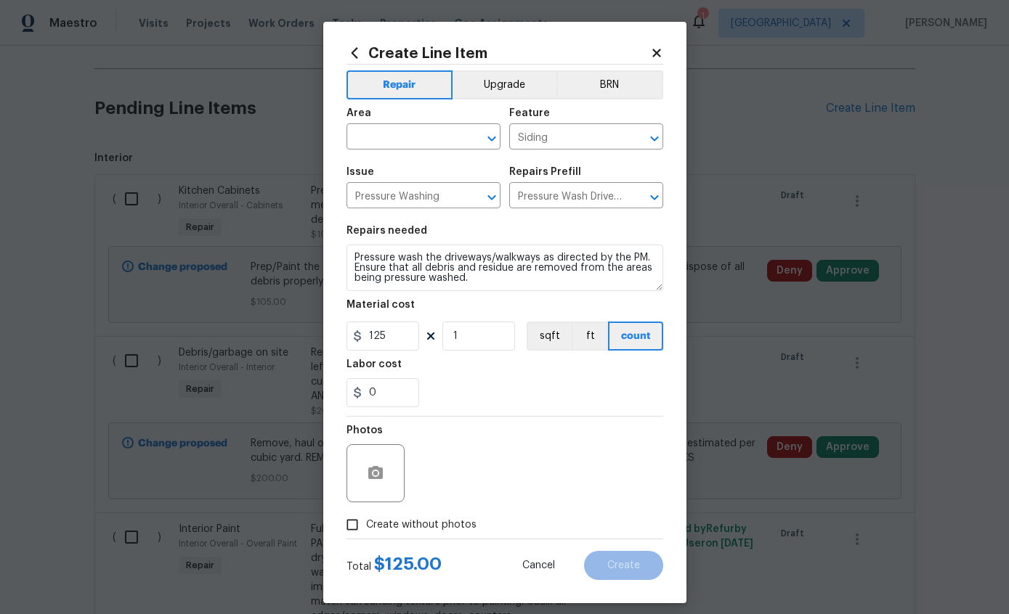
click at [427, 140] on input "text" at bounding box center [402, 138] width 113 height 23
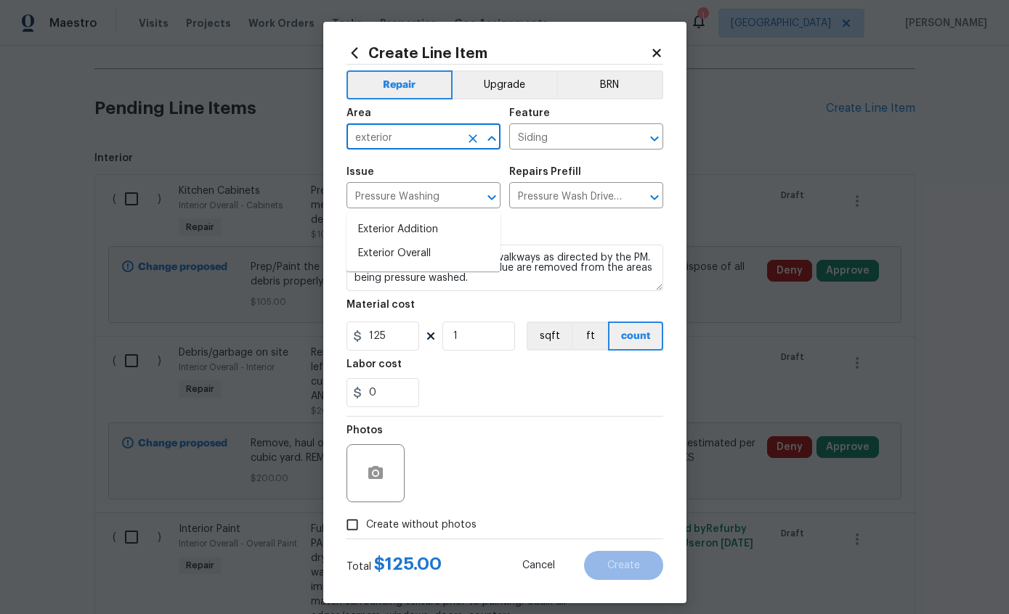
click at [376, 242] on li "Exterior Overall" at bounding box center [423, 254] width 154 height 24
type input "Exterior Overall"
click at [640, 147] on button "Clear" at bounding box center [635, 139] width 20 height 20
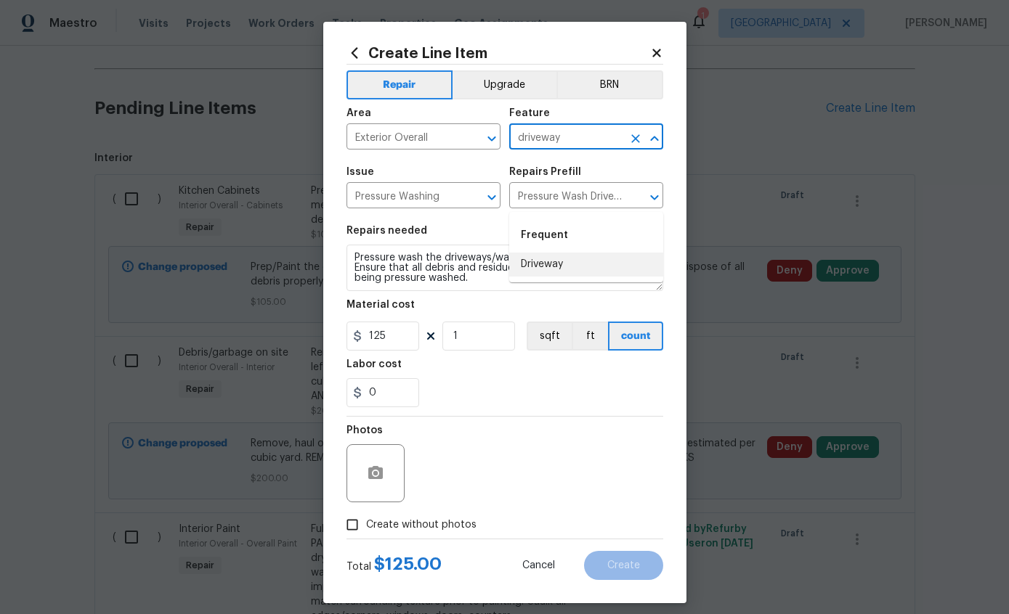
click at [567, 253] on li "Driveway" at bounding box center [586, 265] width 154 height 24
type input "Driveway"
click at [412, 344] on input "125" at bounding box center [382, 336] width 73 height 29
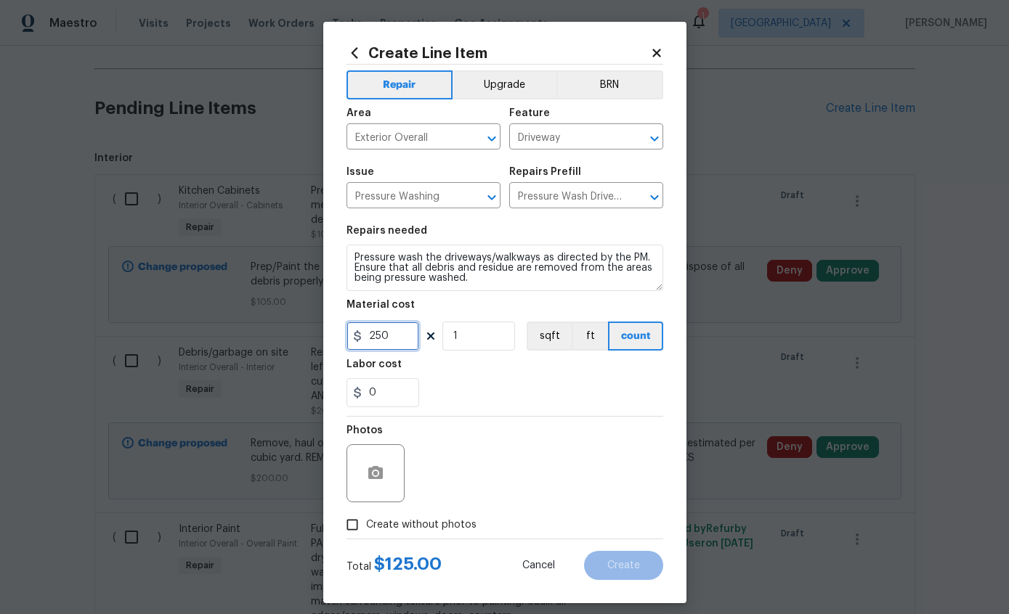
type input "250"
click at [378, 469] on icon "button" at bounding box center [375, 472] width 15 height 13
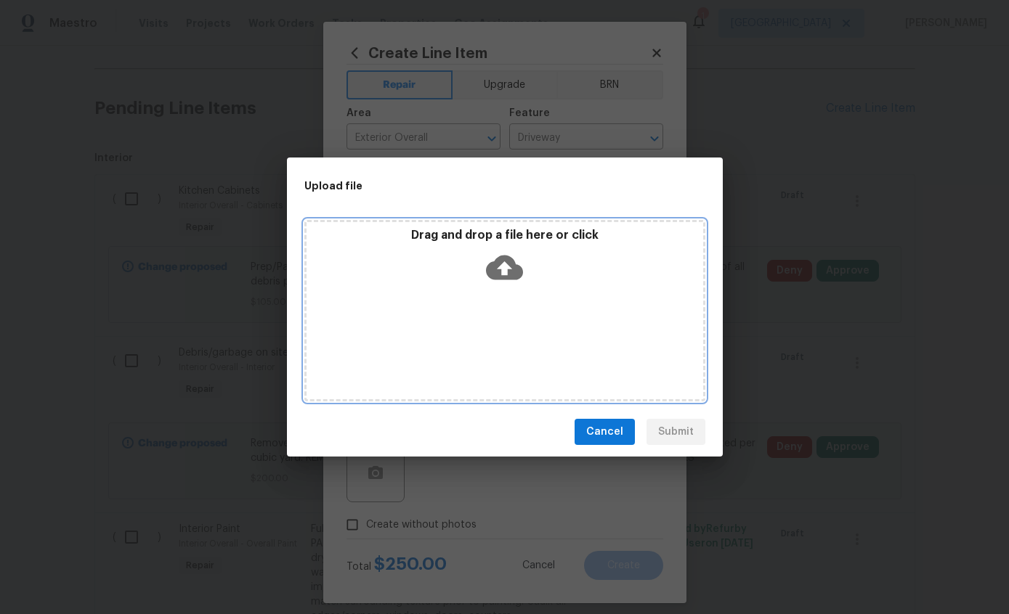
click at [511, 272] on icon at bounding box center [504, 268] width 37 height 25
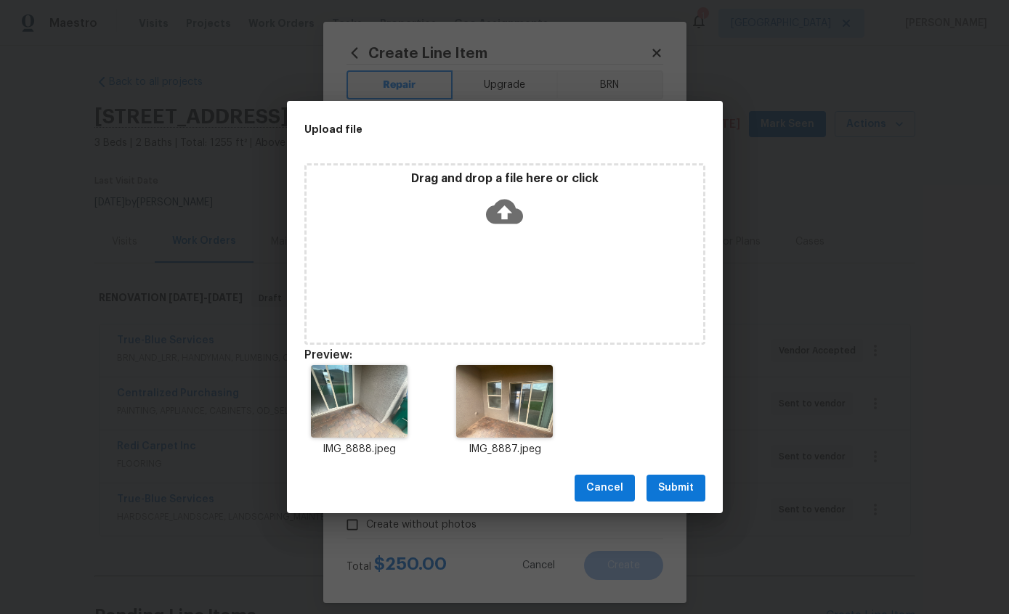
scroll to position [508, 0]
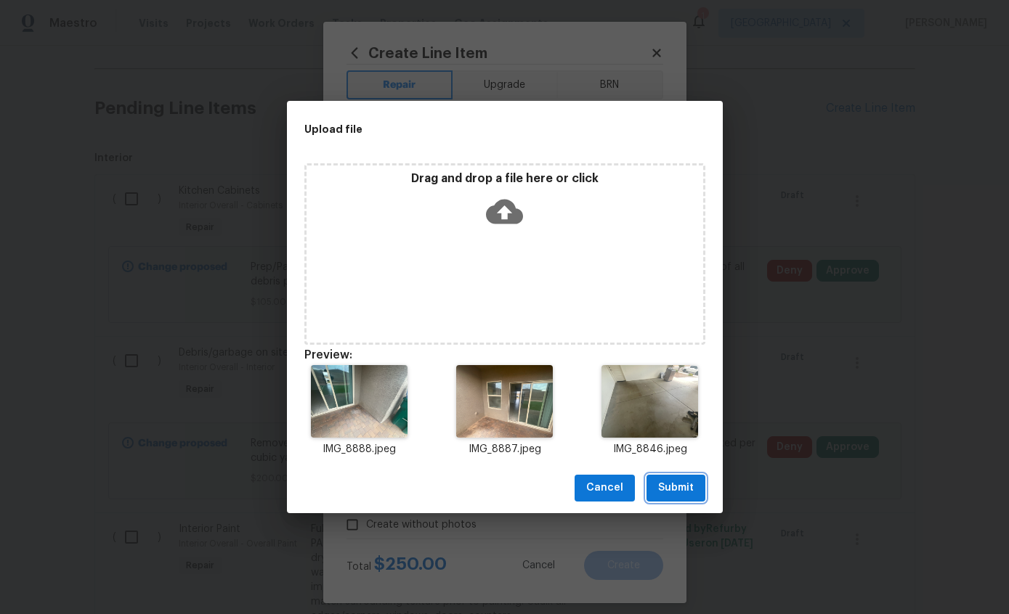
click at [689, 486] on span "Submit" at bounding box center [676, 488] width 36 height 18
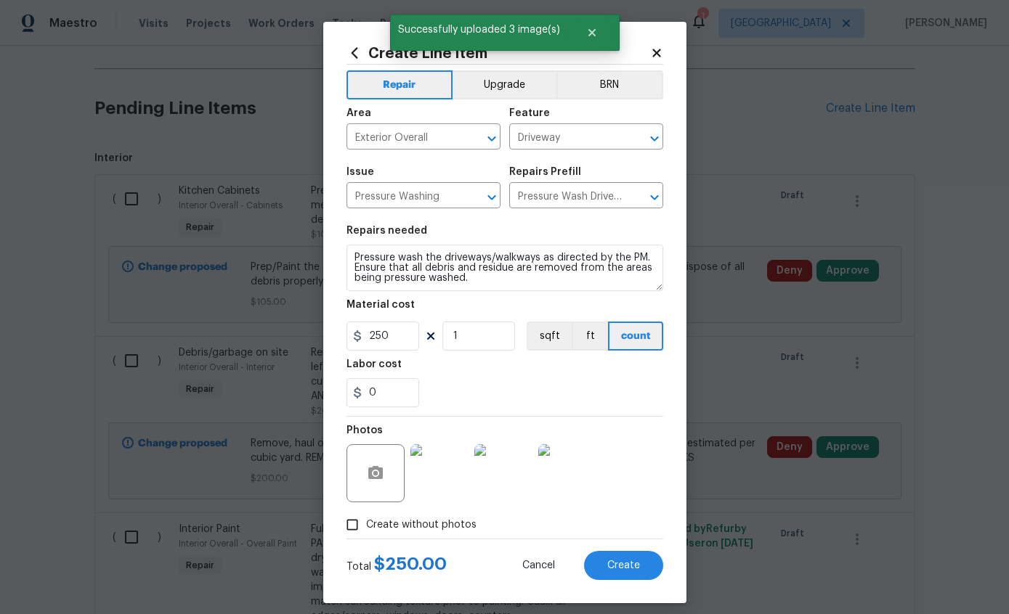
click at [609, 565] on span "Create" at bounding box center [623, 566] width 33 height 11
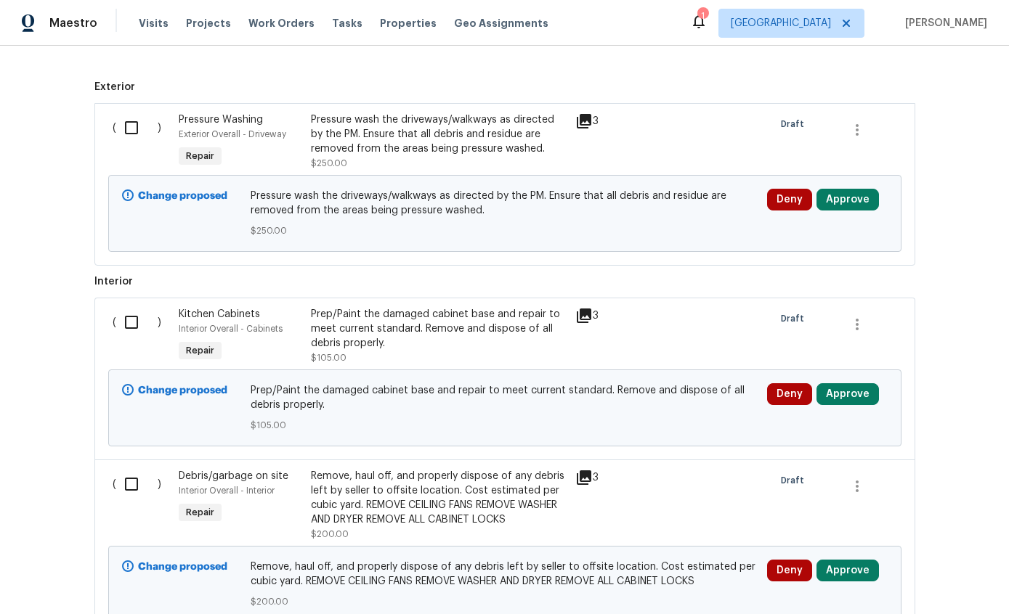
scroll to position [582, 0]
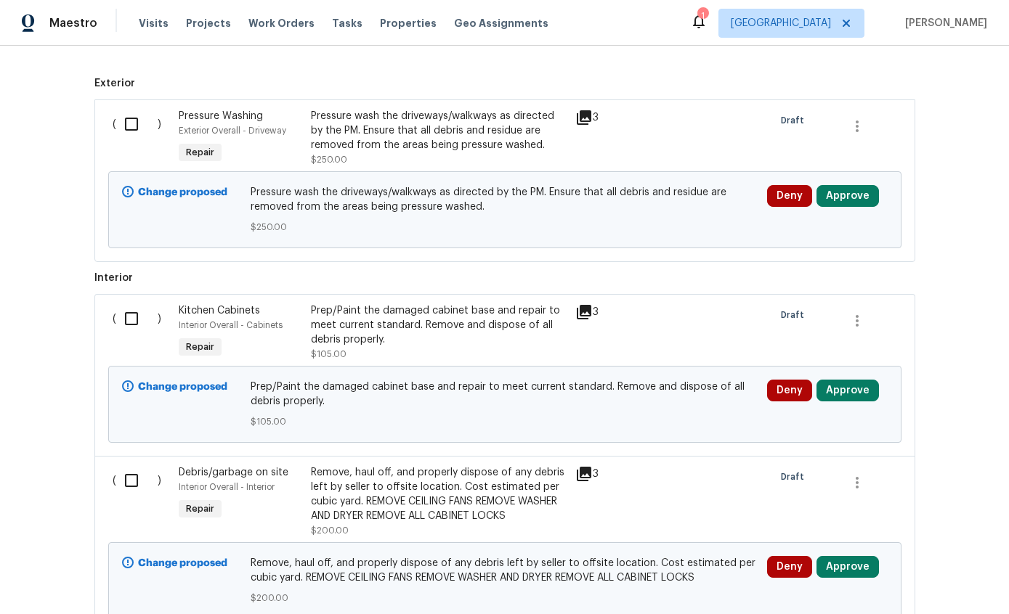
click at [862, 185] on button "Approve" at bounding box center [847, 196] width 62 height 22
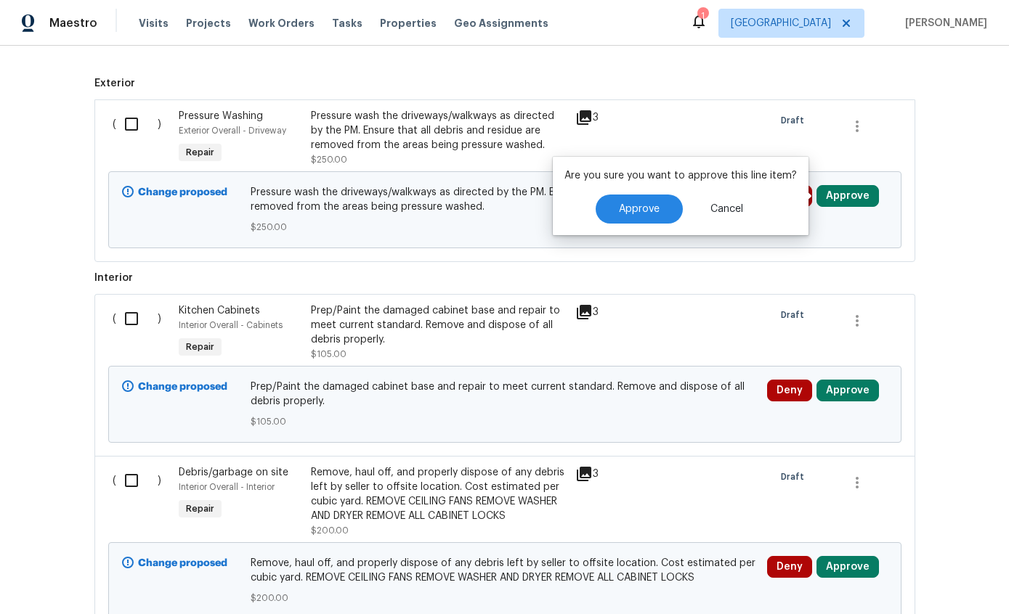
click at [649, 195] on button "Approve" at bounding box center [639, 209] width 87 height 29
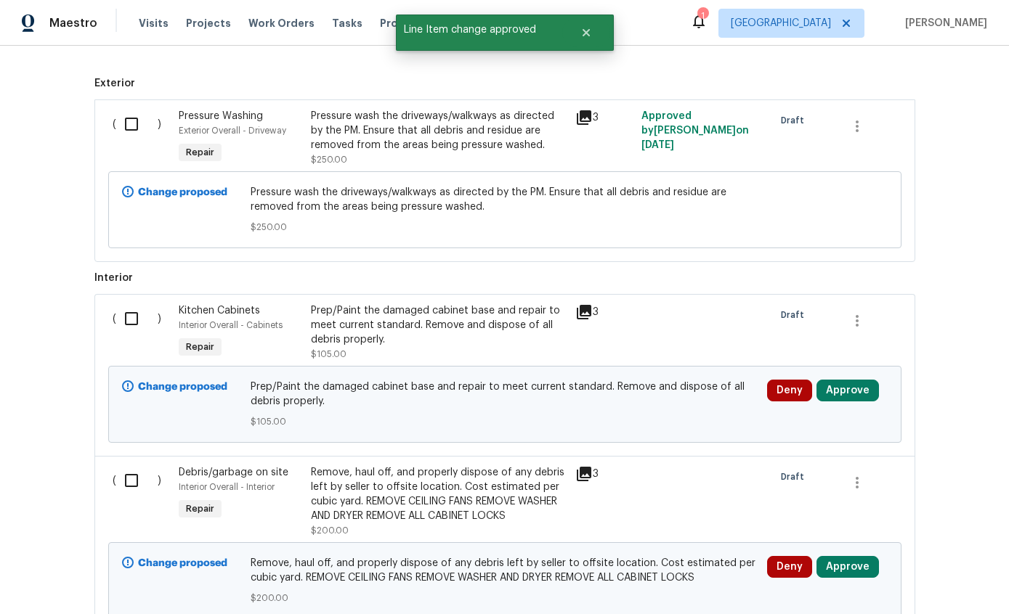
click at [862, 380] on button "Approve" at bounding box center [847, 391] width 62 height 22
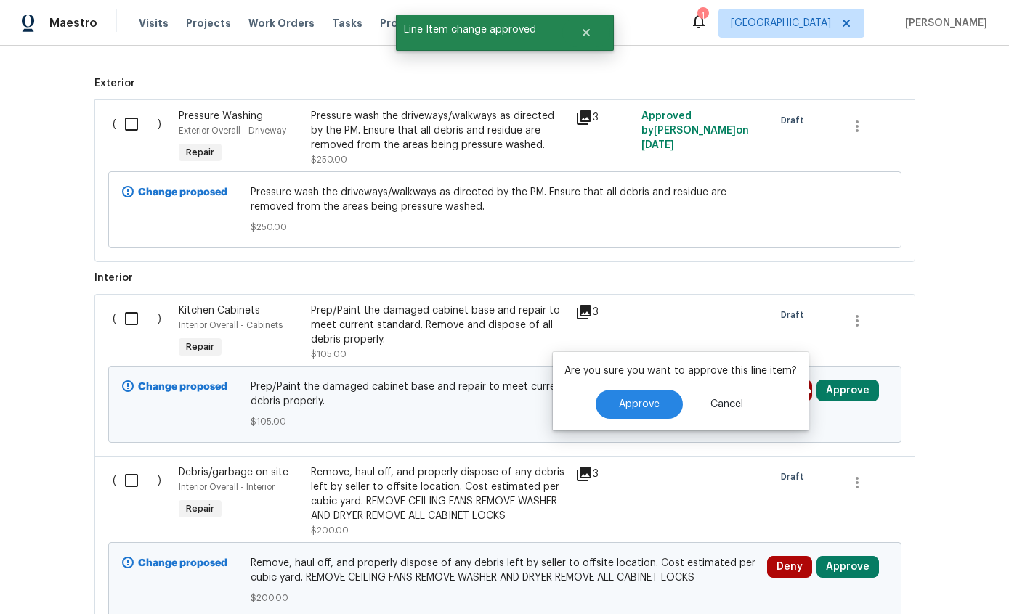
click at [649, 390] on button "Approve" at bounding box center [639, 404] width 87 height 29
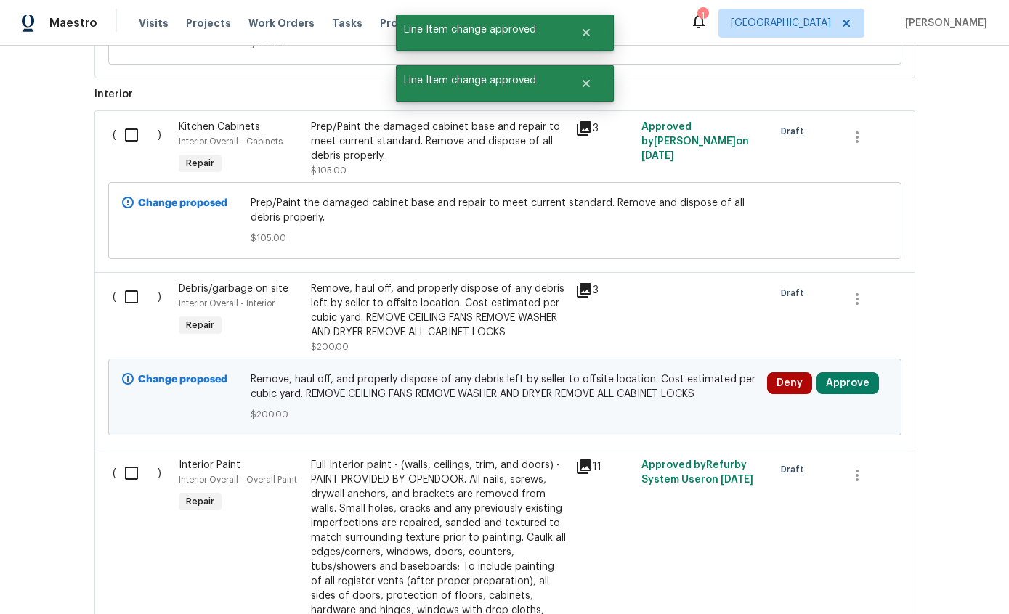
scroll to position [767, 0]
click at [861, 372] on button "Approve" at bounding box center [847, 383] width 62 height 22
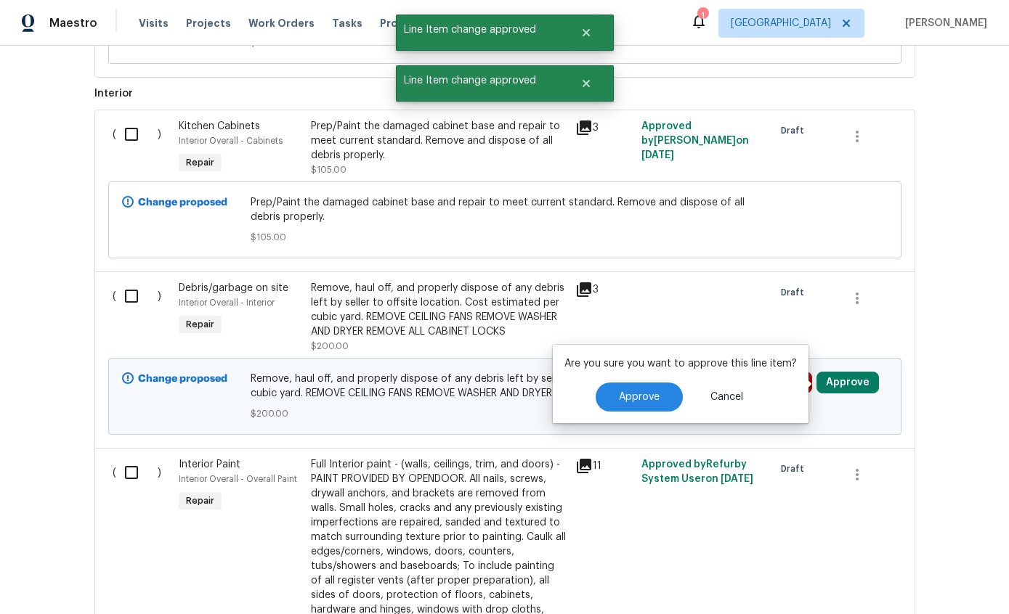
click at [650, 392] on span "Approve" at bounding box center [639, 397] width 41 height 11
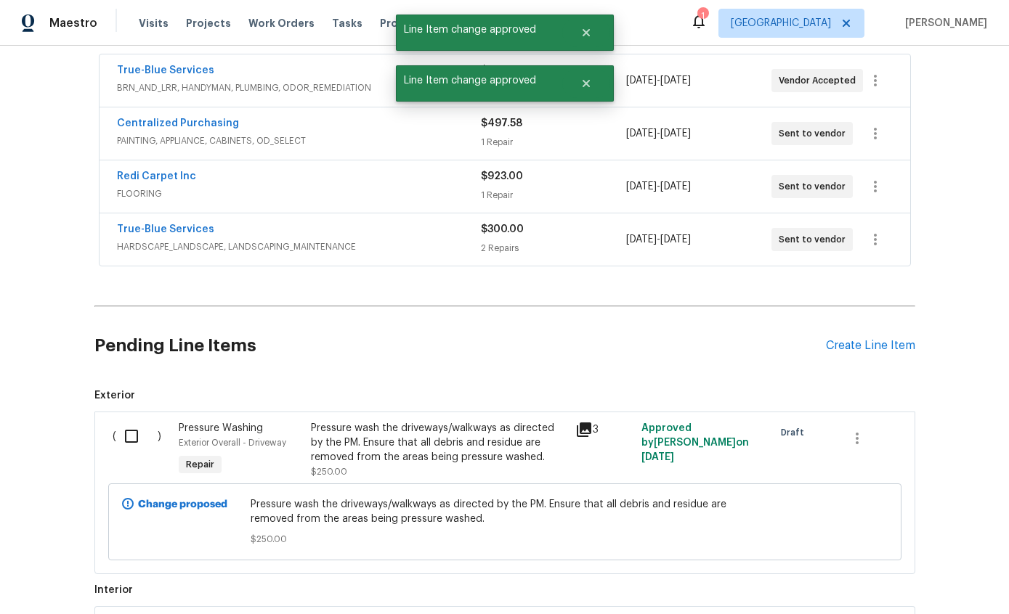
scroll to position [246, 0]
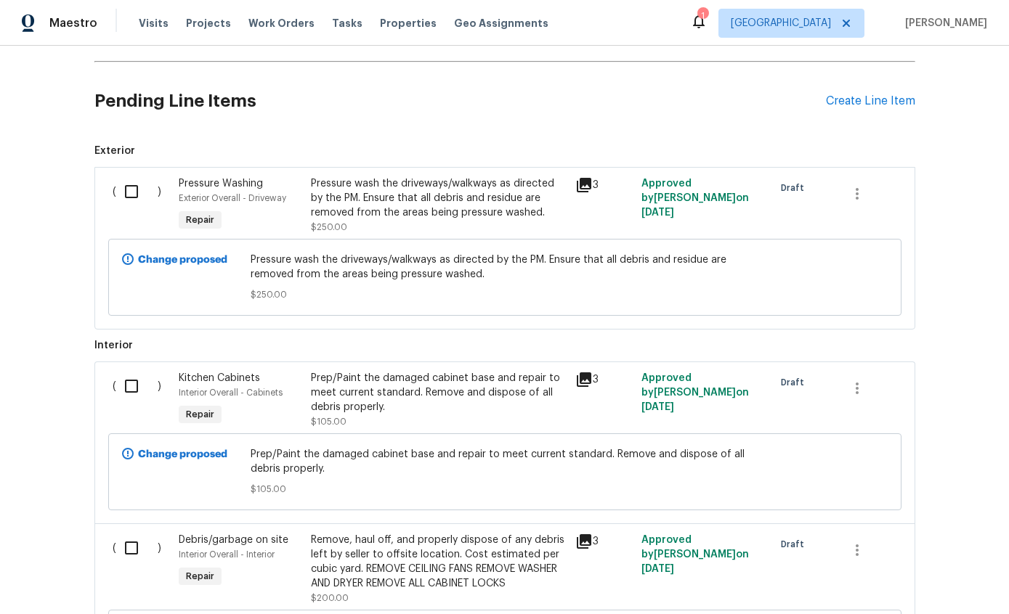
scroll to position [503, 0]
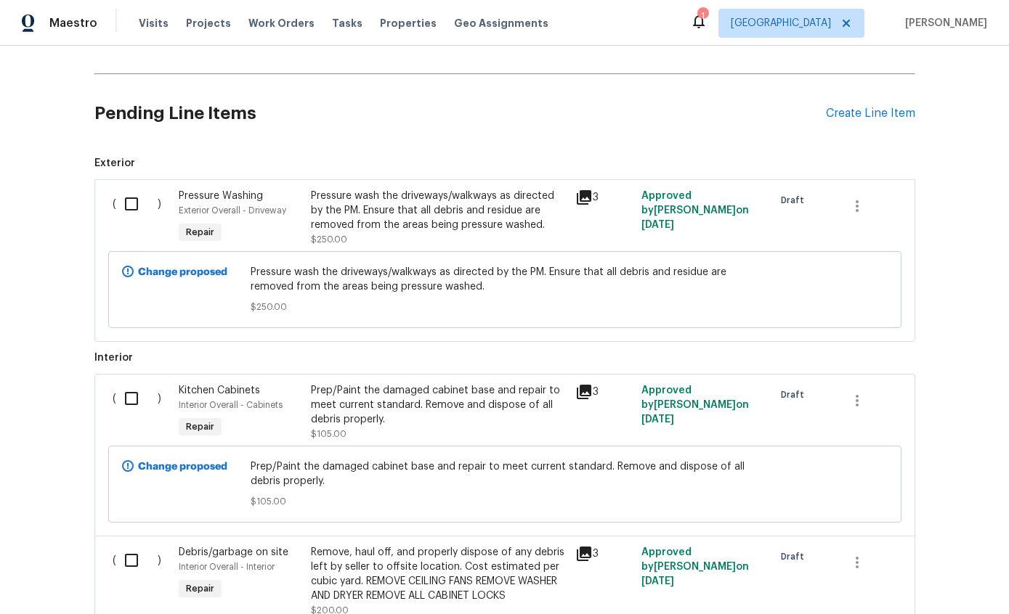
click at [145, 205] on input "checkbox" at bounding box center [136, 204] width 41 height 31
checkbox input "true"
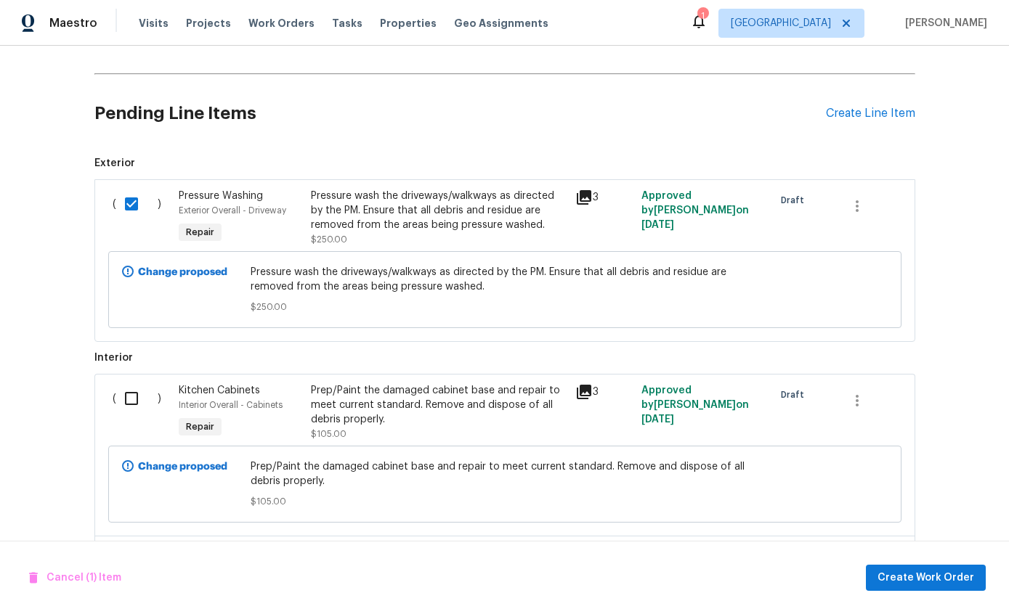
click at [130, 394] on input "checkbox" at bounding box center [136, 398] width 41 height 31
checkbox input "true"
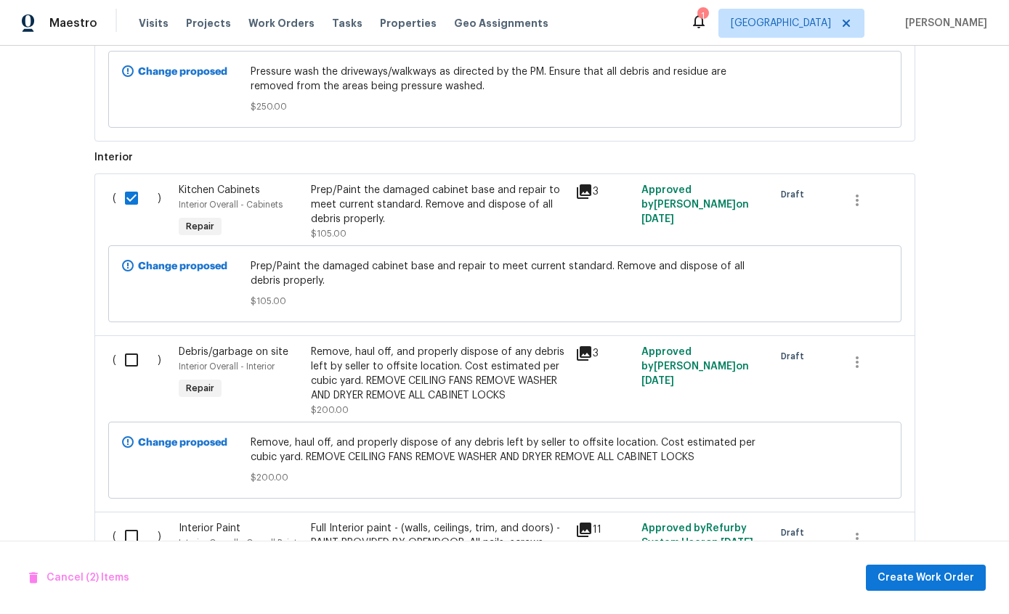
click at [126, 356] on input "checkbox" at bounding box center [136, 360] width 41 height 31
checkbox input "true"
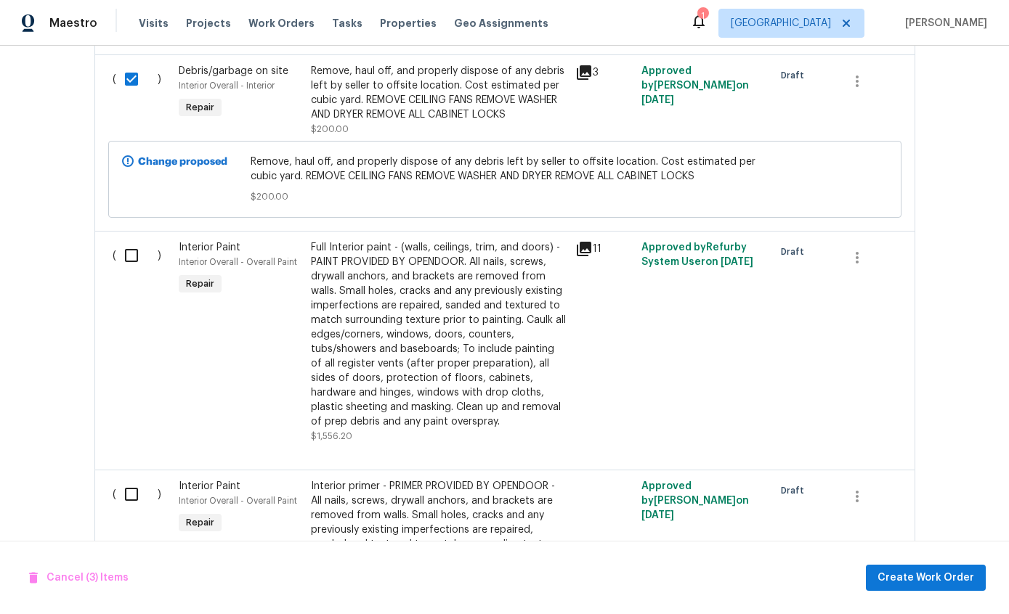
scroll to position [986, 0]
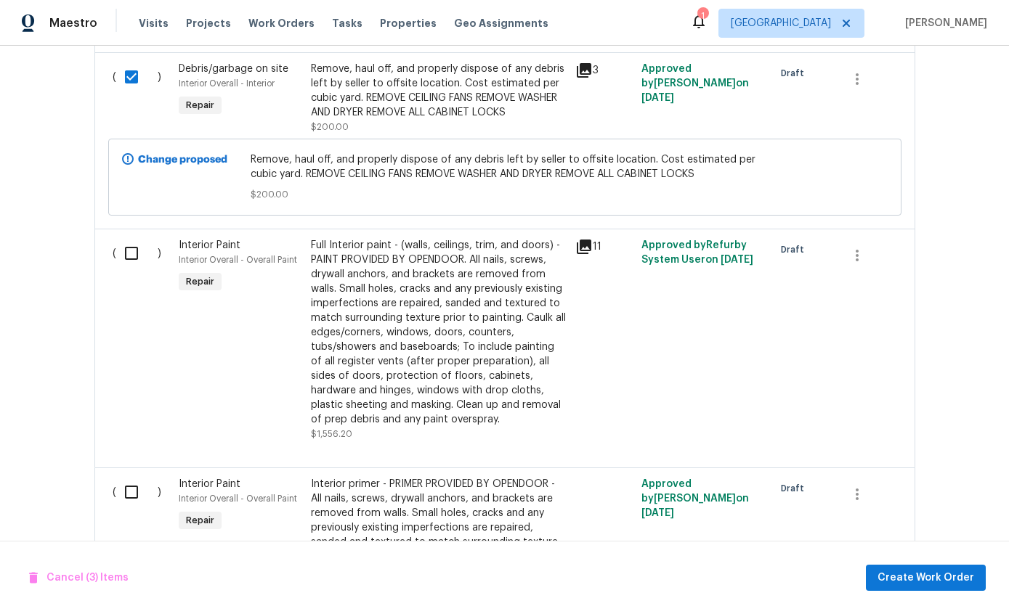
click at [135, 253] on input "checkbox" at bounding box center [136, 253] width 41 height 31
checkbox input "true"
click at [129, 496] on input "checkbox" at bounding box center [136, 492] width 41 height 31
checkbox input "true"
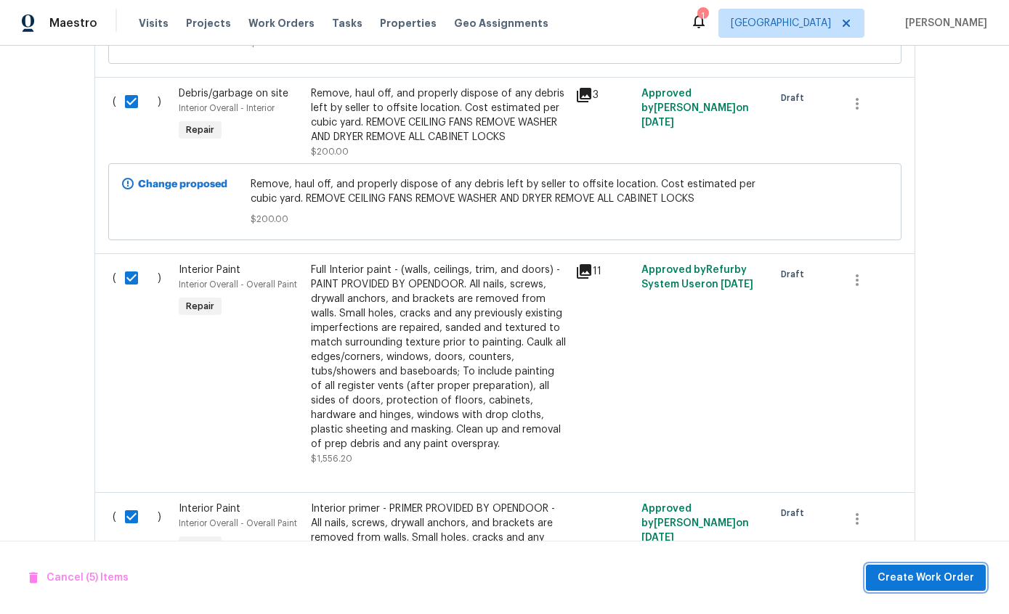
click at [937, 577] on span "Create Work Order" at bounding box center [925, 578] width 97 height 18
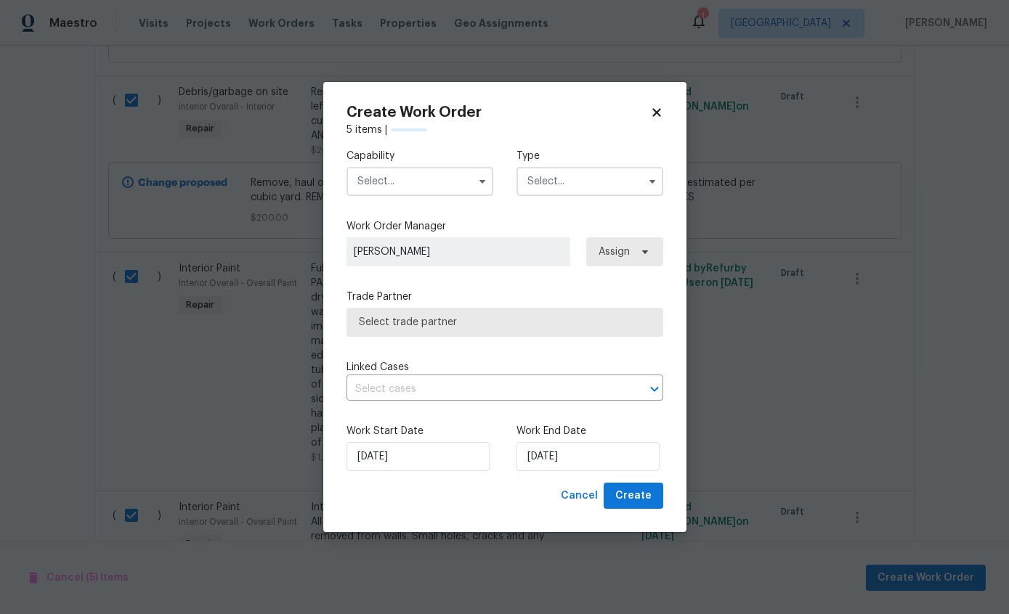
scroll to position [964, 0]
click at [435, 173] on input "text" at bounding box center [419, 181] width 147 height 29
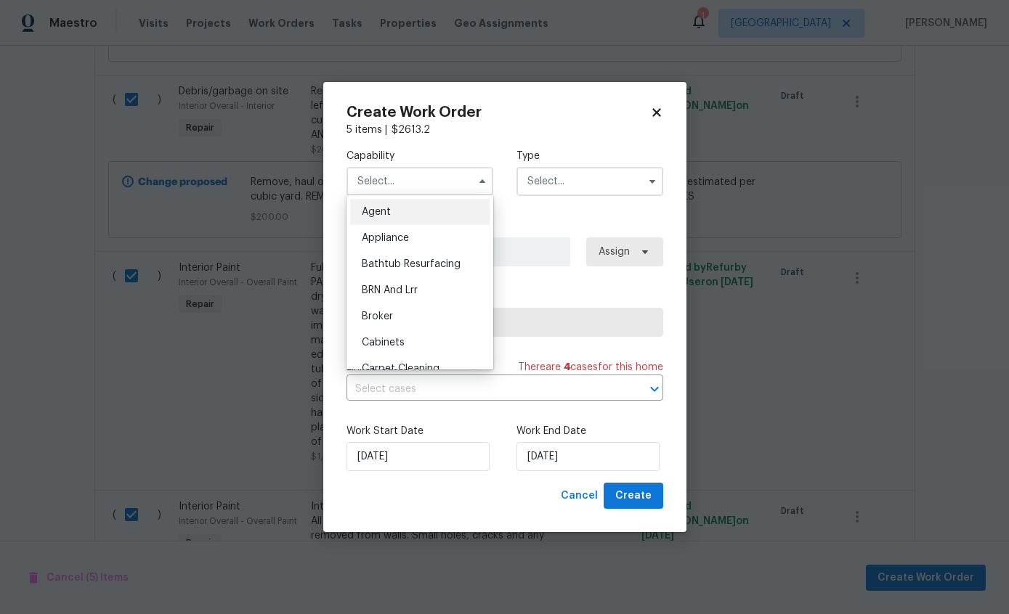
checkbox input "false"
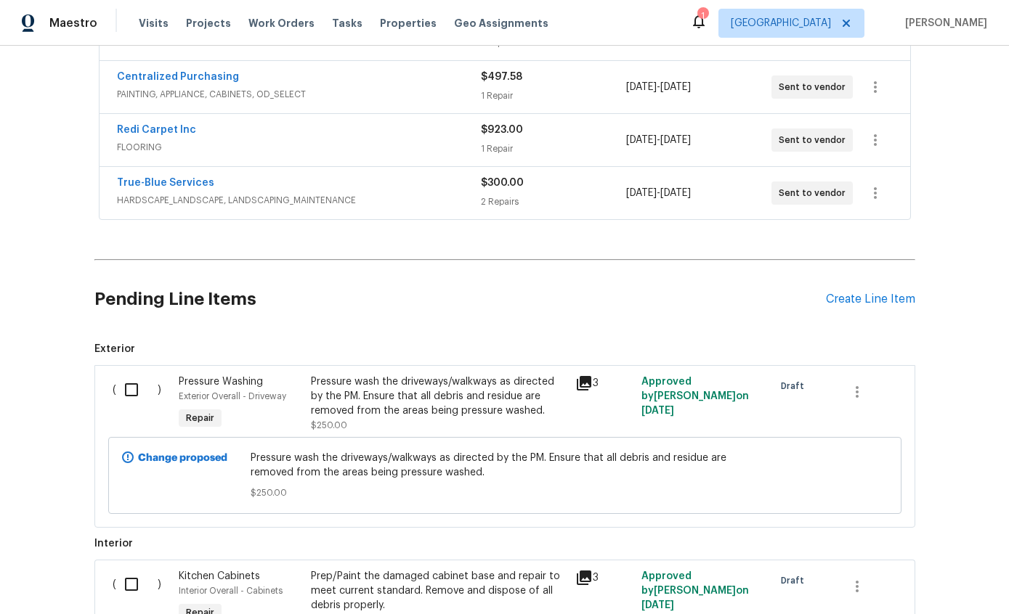
scroll to position [315, 0]
click at [142, 185] on link "True-Blue Services" at bounding box center [165, 184] width 97 height 10
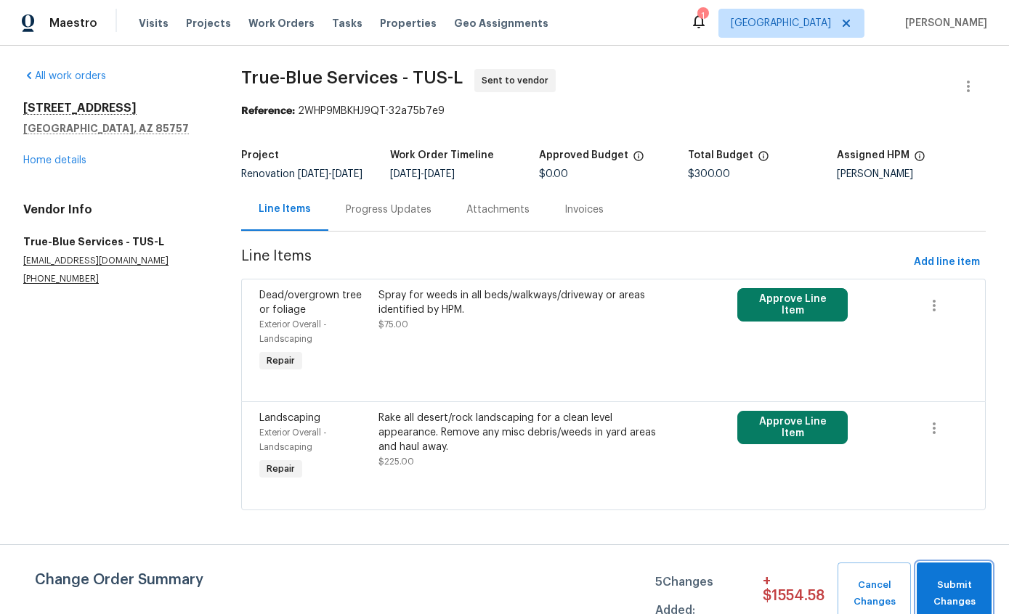
click at [948, 578] on span "Submit Changes" at bounding box center [954, 593] width 60 height 33
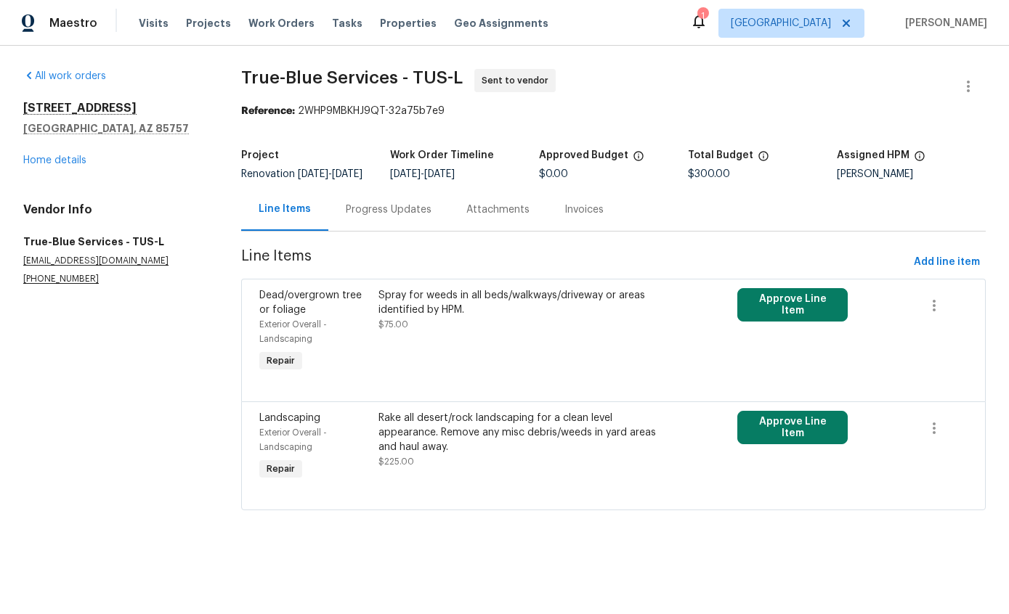
click at [815, 307] on button "Approve Line Item" at bounding box center [792, 304] width 111 height 33
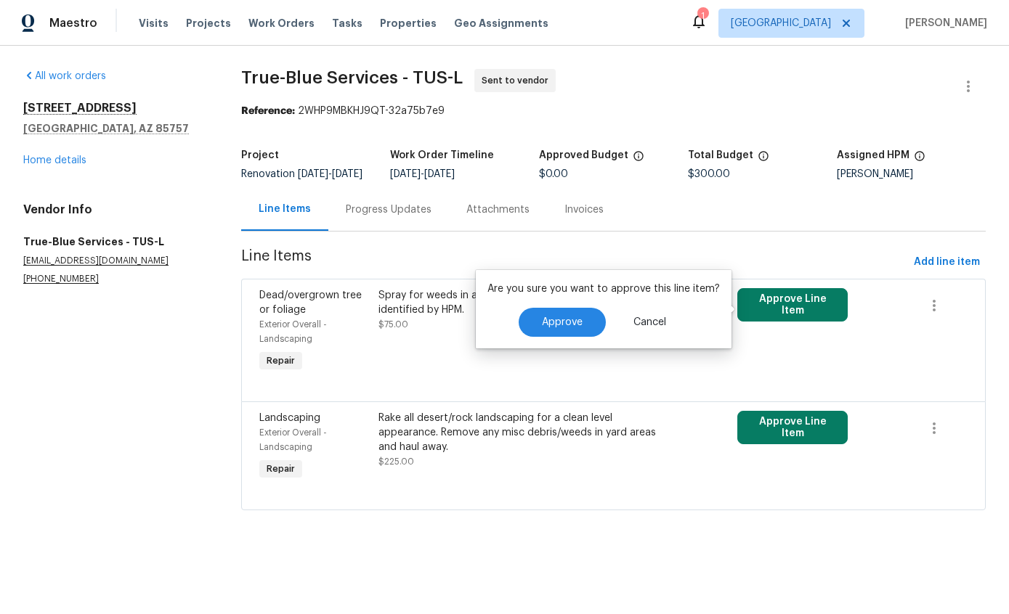
click at [569, 308] on button "Approve" at bounding box center [562, 322] width 87 height 29
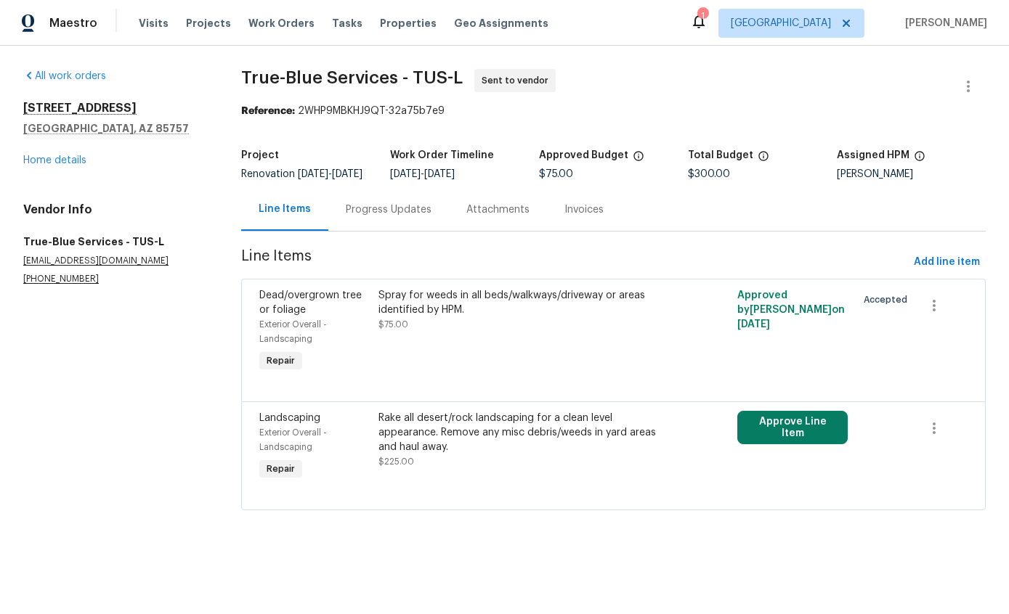
click at [808, 428] on button "Approve Line Item" at bounding box center [792, 427] width 111 height 33
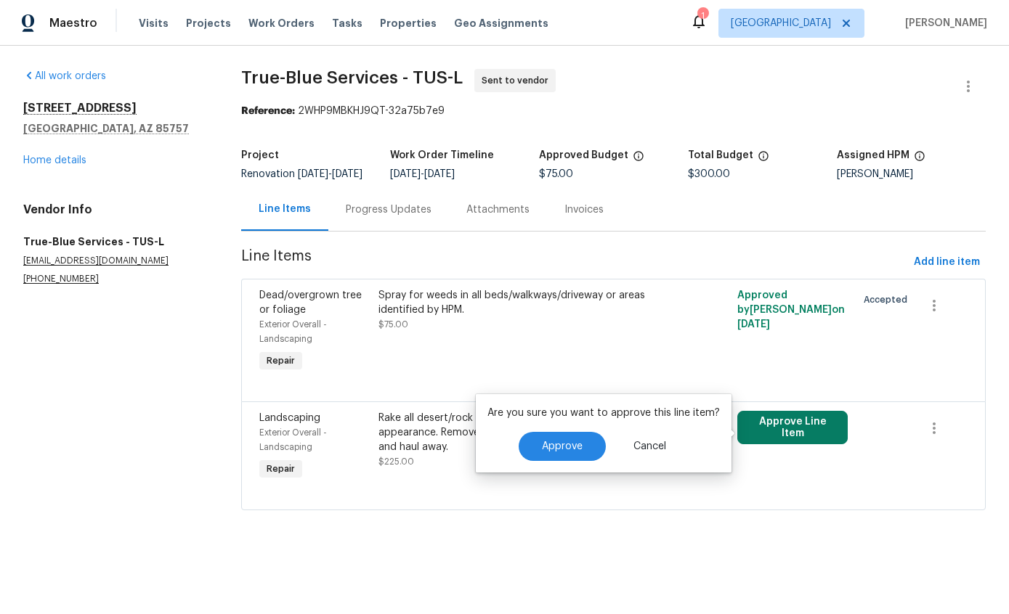
click at [567, 450] on span "Approve" at bounding box center [562, 447] width 41 height 11
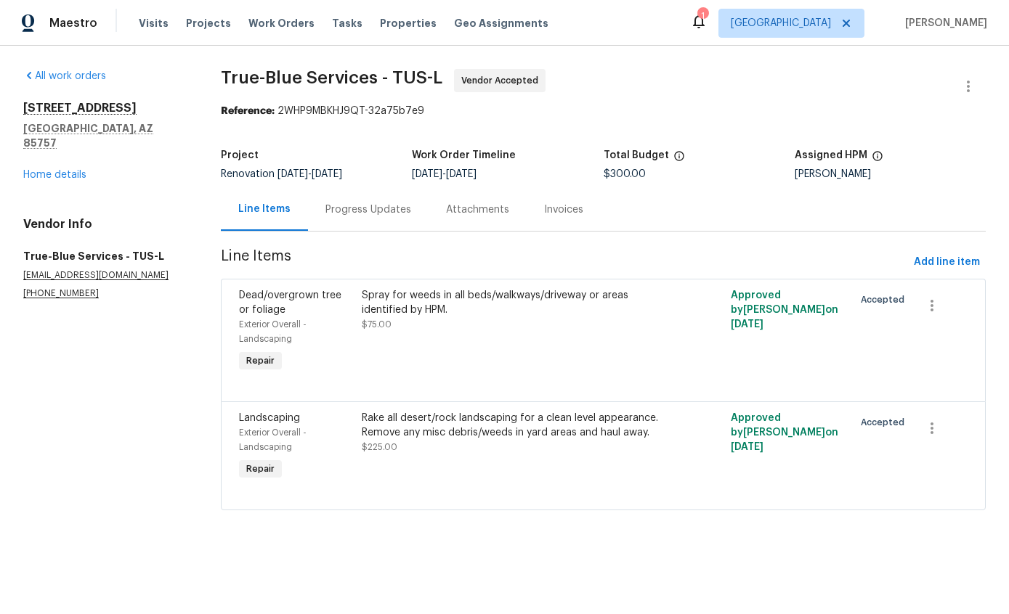
click at [545, 436] on div "Rake all desert/rock landscaping for a clean level appearance. Remove any misc …" at bounding box center [511, 425] width 298 height 29
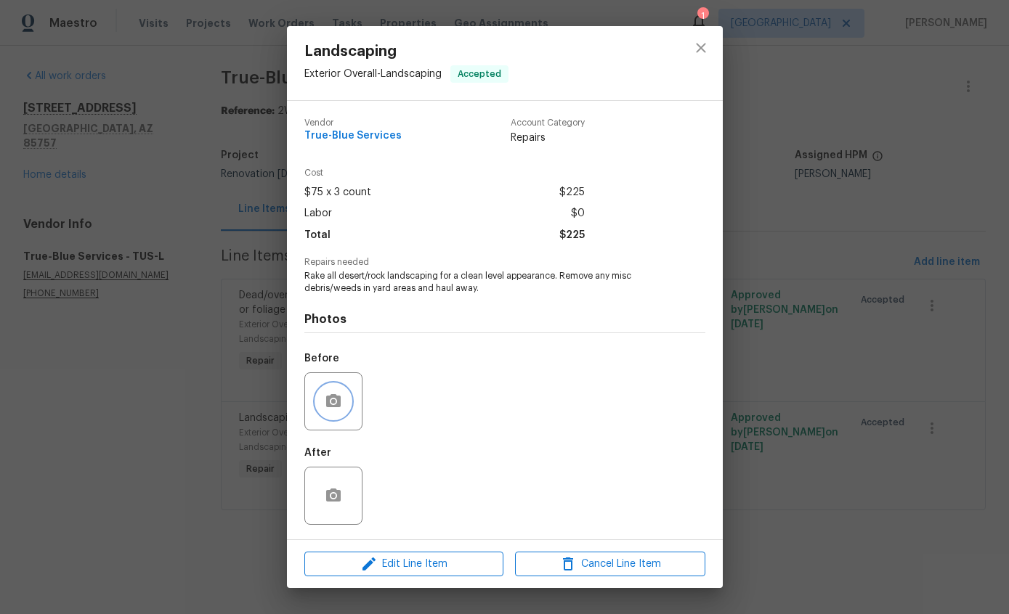
click at [349, 399] on button "button" at bounding box center [333, 401] width 35 height 35
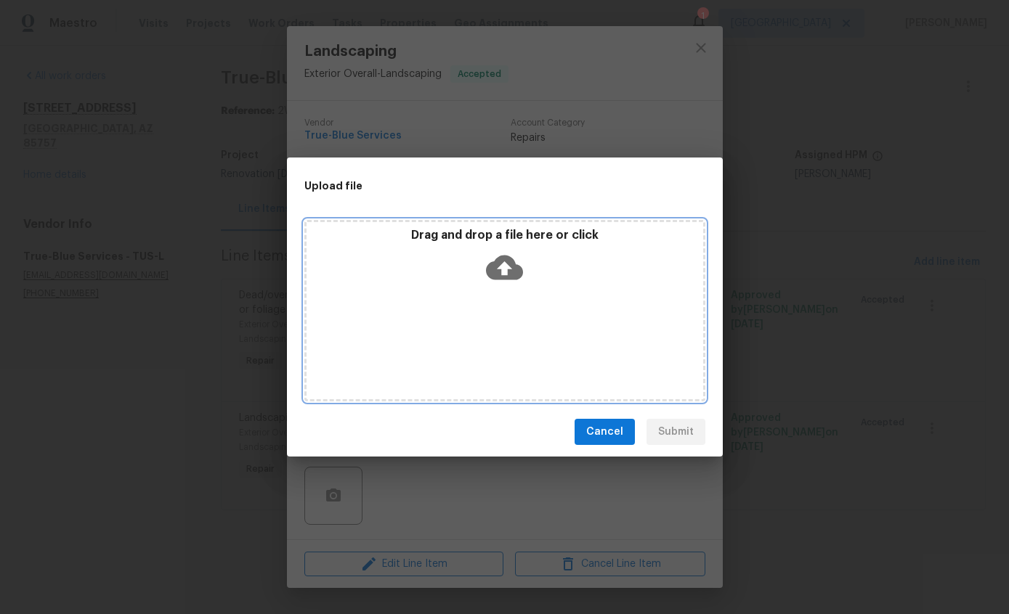
click at [509, 267] on icon at bounding box center [504, 267] width 37 height 37
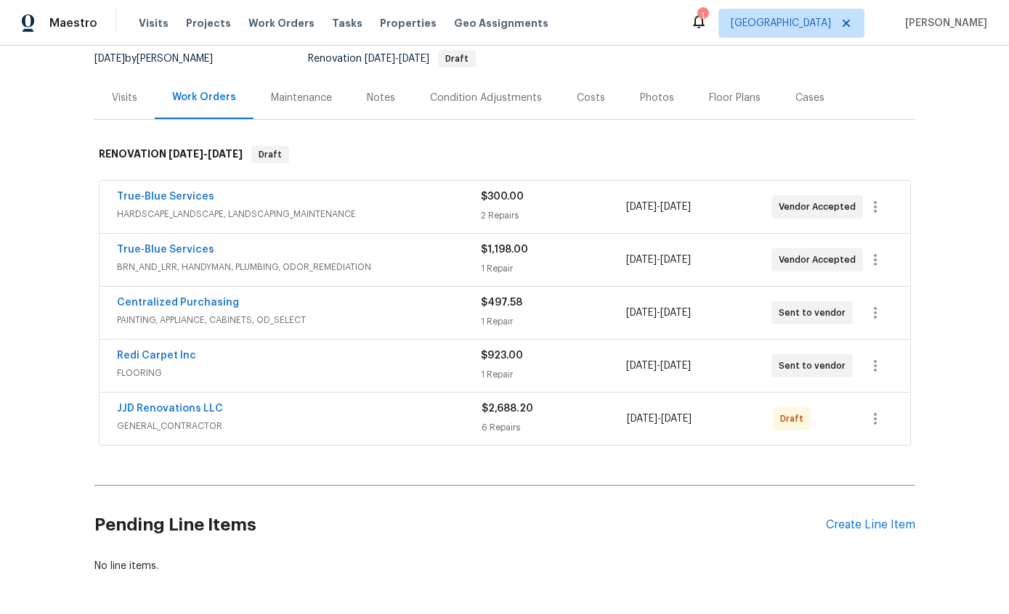
scroll to position [143, 0]
click at [584, 111] on div "Costs" at bounding box center [590, 98] width 63 height 43
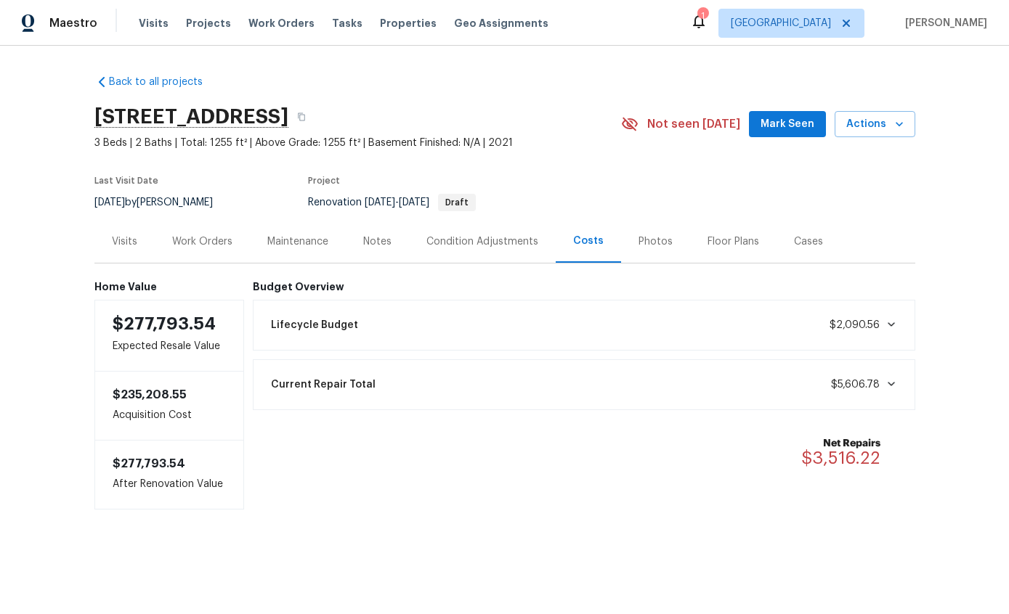
click at [197, 237] on div "Work Orders" at bounding box center [202, 242] width 60 height 15
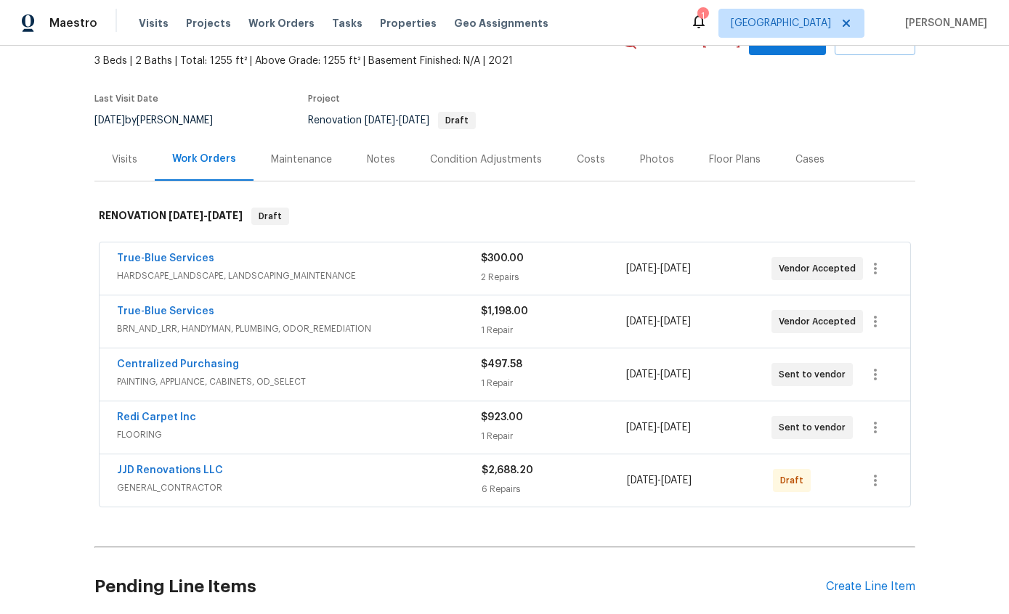
scroll to position [79, 0]
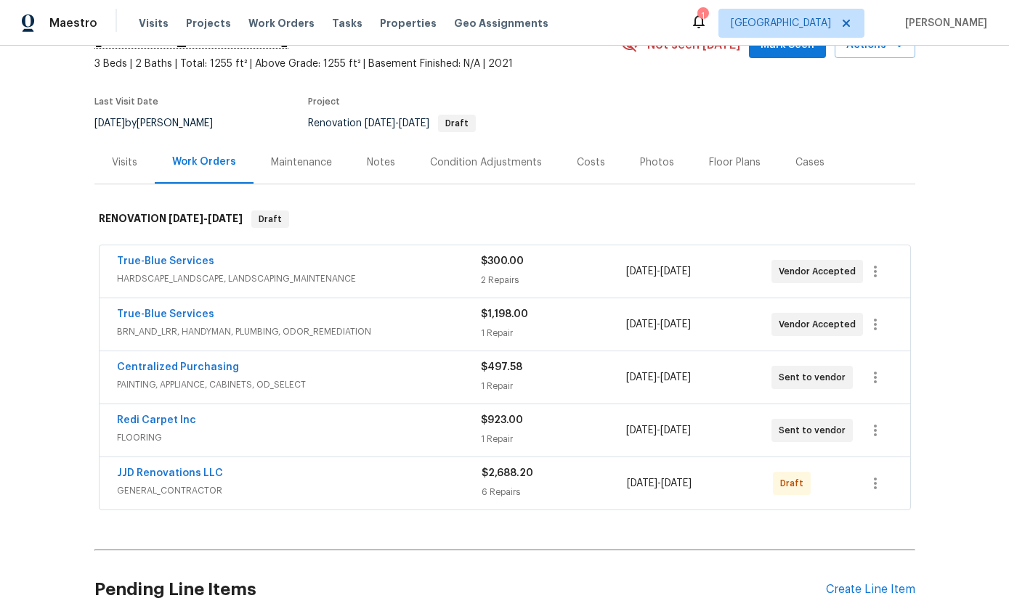
click at [383, 161] on div "Notes" at bounding box center [381, 162] width 28 height 15
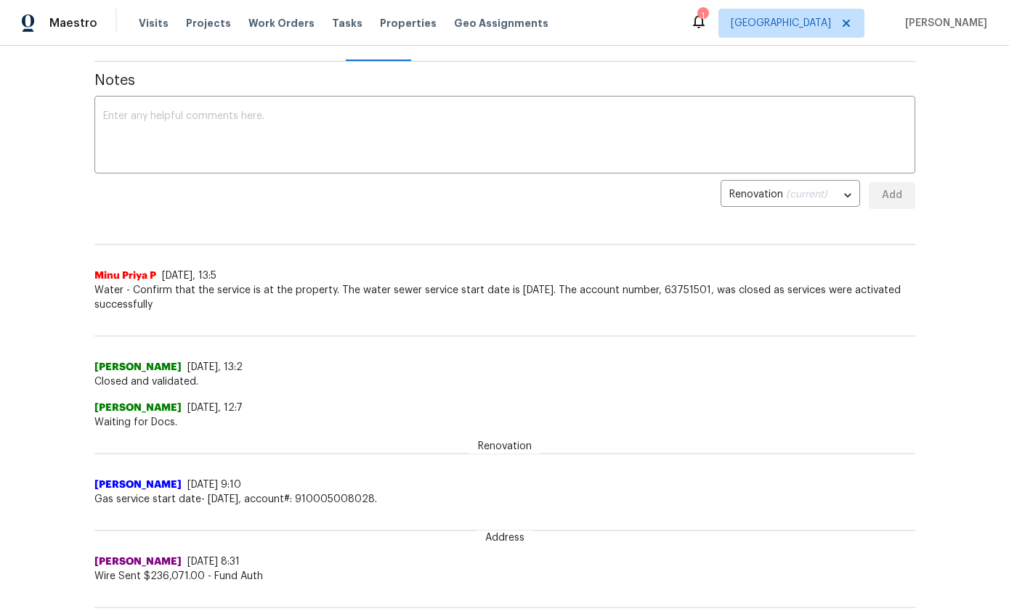
scroll to position [196, 0]
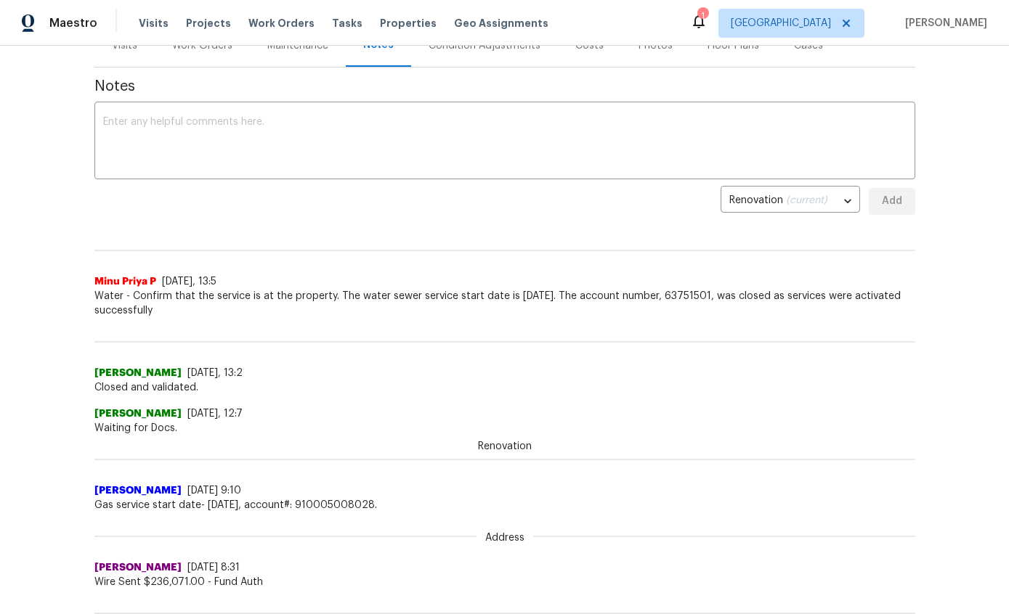
click at [121, 129] on textarea at bounding box center [504, 142] width 803 height 51
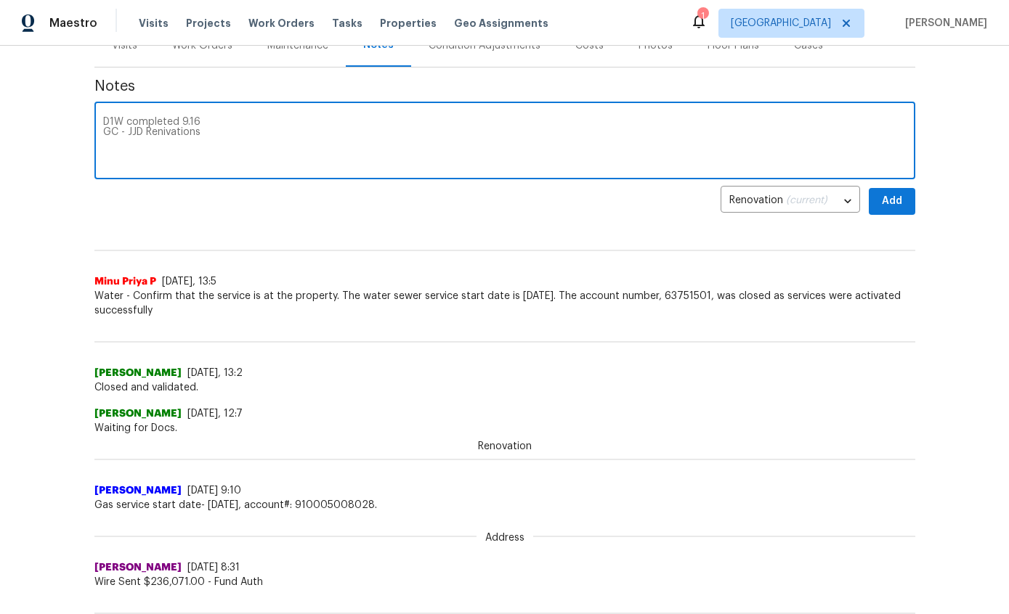
click at [169, 137] on textarea "D1W completed 9.16 GC - JJD Renivations" at bounding box center [504, 142] width 803 height 51
click at [115, 151] on textarea "D1W completed 9.16 GC - JJD Renovations" at bounding box center [504, 142] width 803 height 51
click at [131, 163] on textarea "D1W completed 9.16 GC - JJD Renovations Start/end Date - 9.16-9.19" at bounding box center [504, 142] width 803 height 51
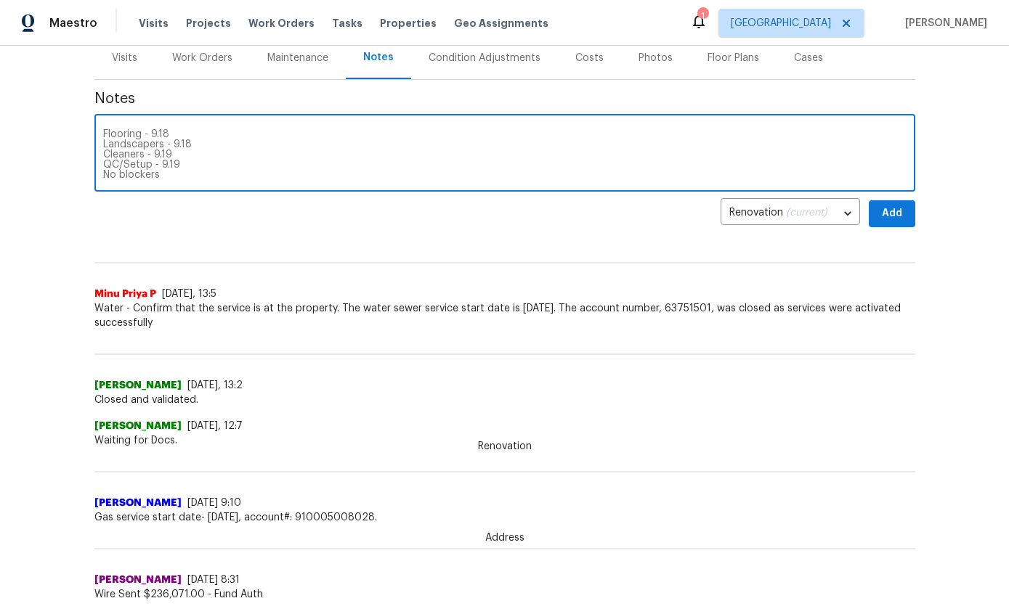
scroll to position [179, 0]
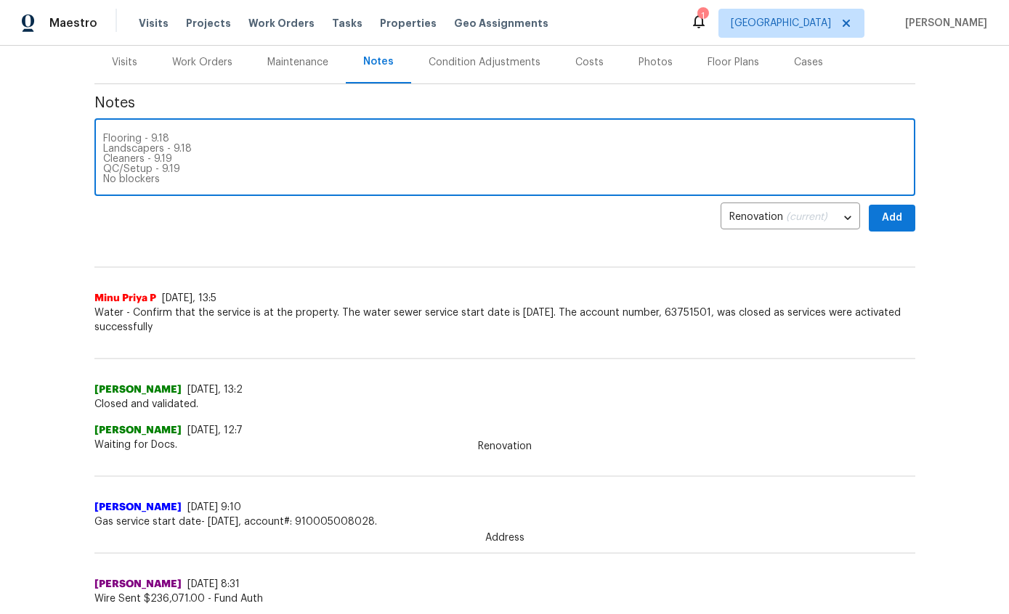
click at [220, 163] on textarea "D1W completed 9.16 GC - JJD Renovations Start/end Date - 9.16-9.19 Flooring - 9…" at bounding box center [504, 159] width 803 height 51
click at [188, 182] on textarea "D1W completed 9.16 GC - JJD Renovations Start/end Date - 9.16-9.19 Flooring - 9…" at bounding box center [504, 158] width 803 height 51
type textarea "D1W completed 9.16 GC - JJD Renovations Start/end Date - 9.16-9.19 Flooring - 9…"
click at [902, 222] on span "Add" at bounding box center [891, 217] width 23 height 18
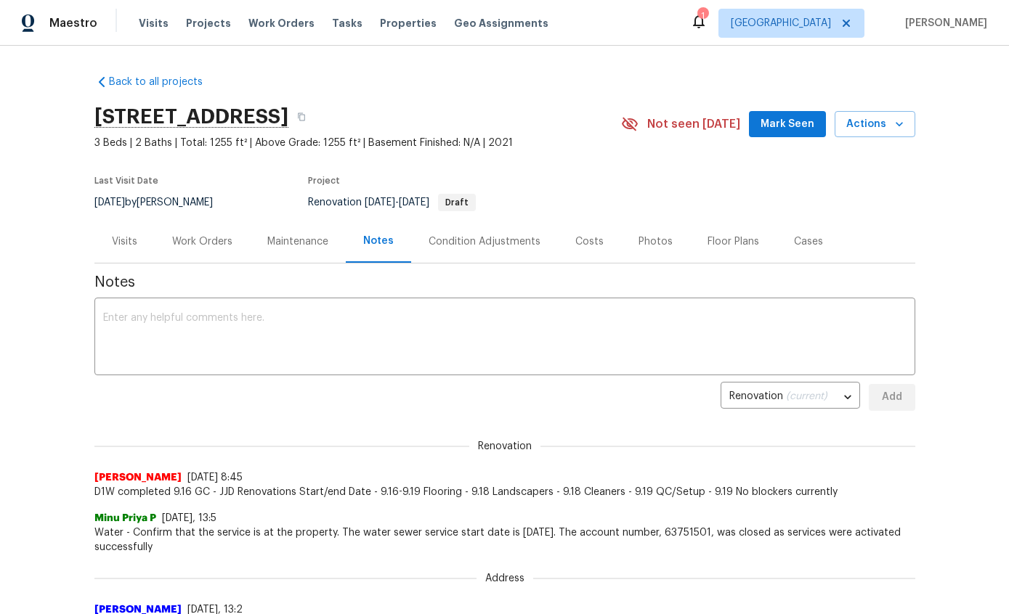
scroll to position [0, 0]
click at [134, 317] on textarea at bounding box center [504, 338] width 803 height 51
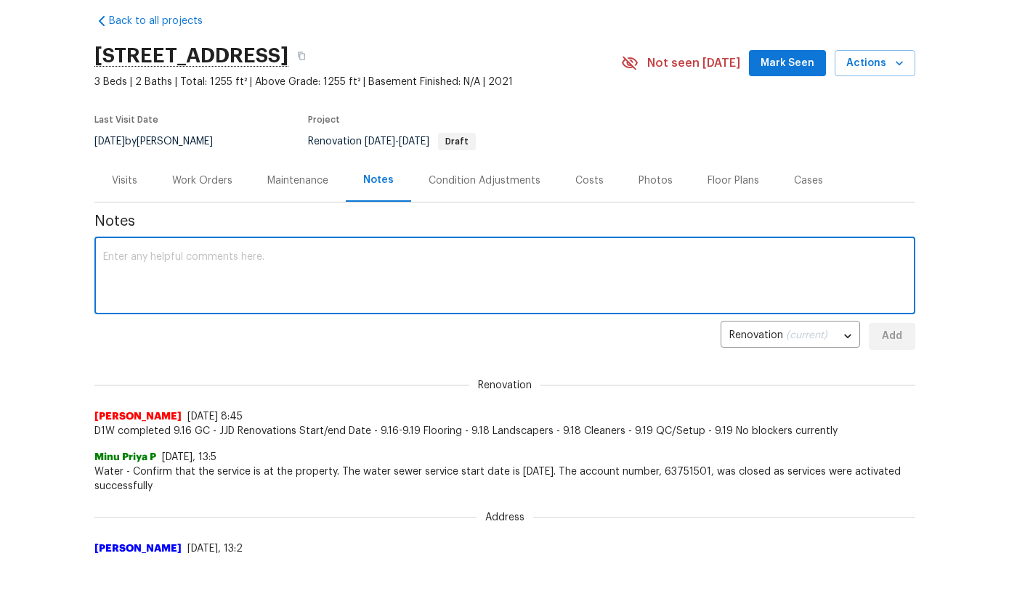
scroll to position [60, 0]
click at [580, 170] on div "Costs" at bounding box center [589, 181] width 63 height 43
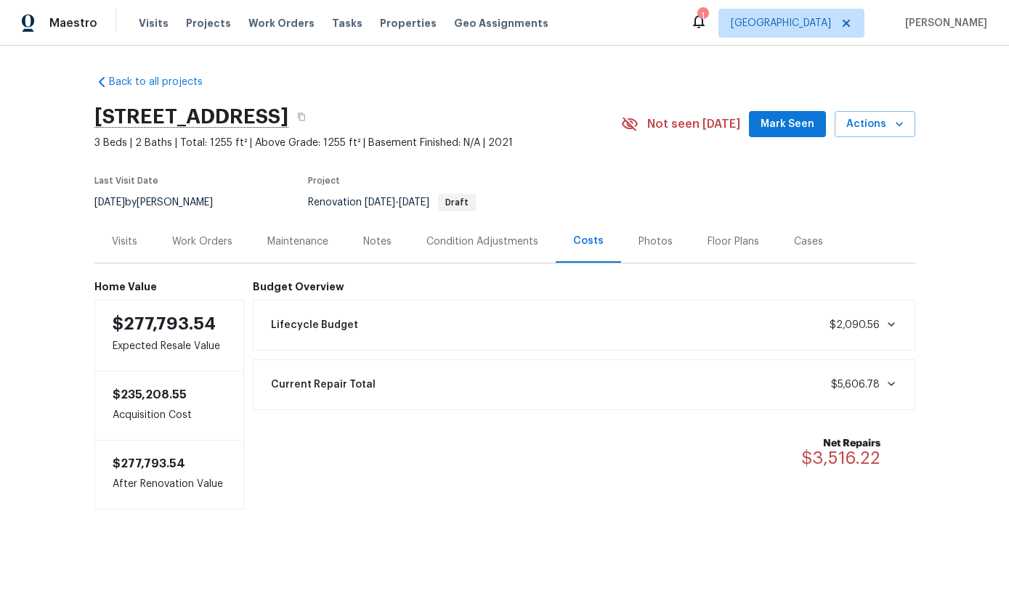
click at [448, 250] on div "Condition Adjustments" at bounding box center [482, 241] width 147 height 43
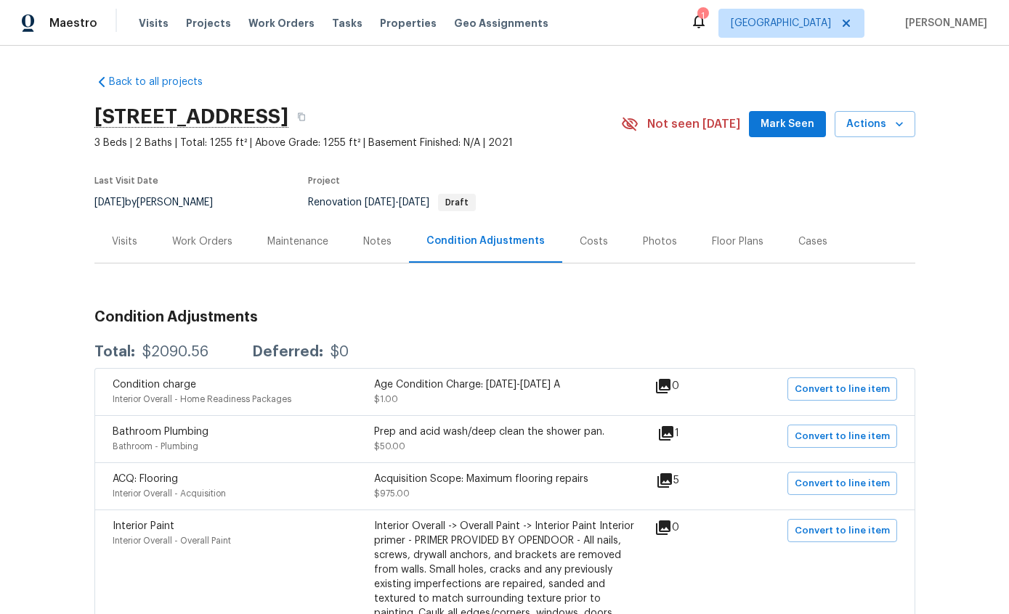
click at [585, 242] on div "Costs" at bounding box center [594, 242] width 28 height 15
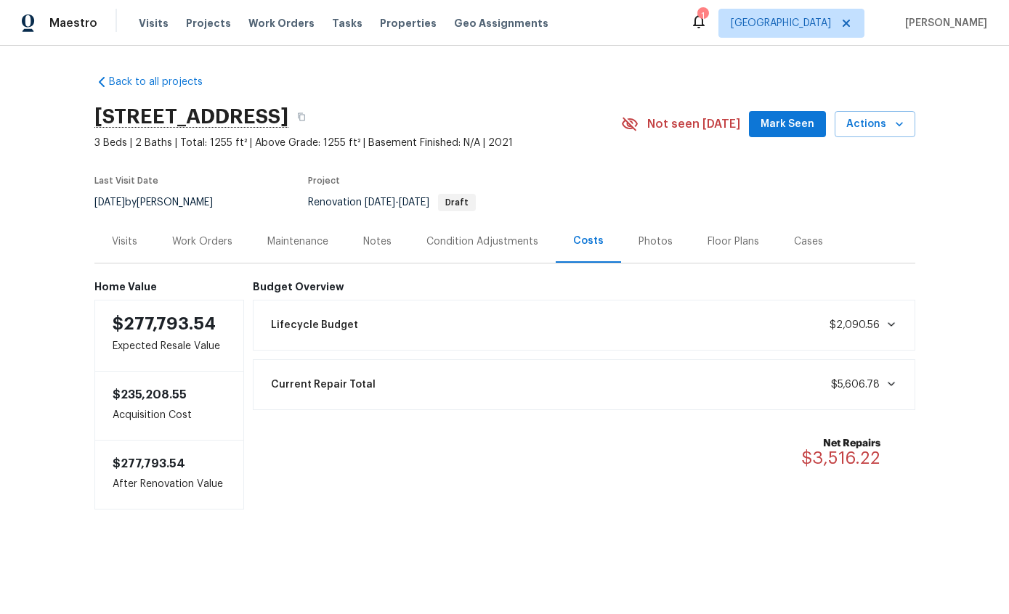
click at [374, 237] on div "Notes" at bounding box center [377, 242] width 28 height 15
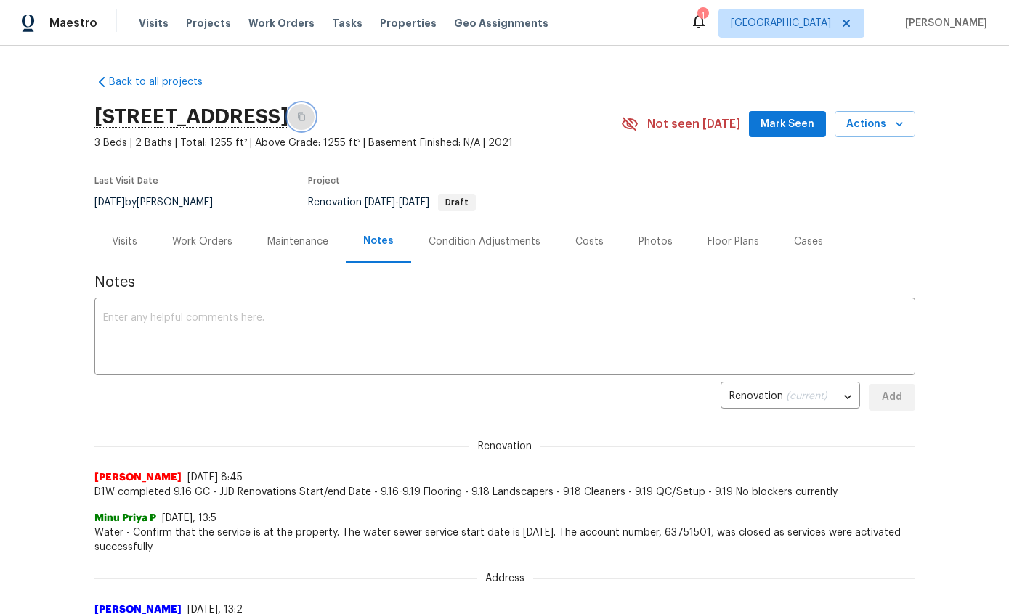
click at [314, 123] on button "button" at bounding box center [301, 117] width 26 height 26
click at [584, 235] on div "Costs" at bounding box center [589, 242] width 28 height 15
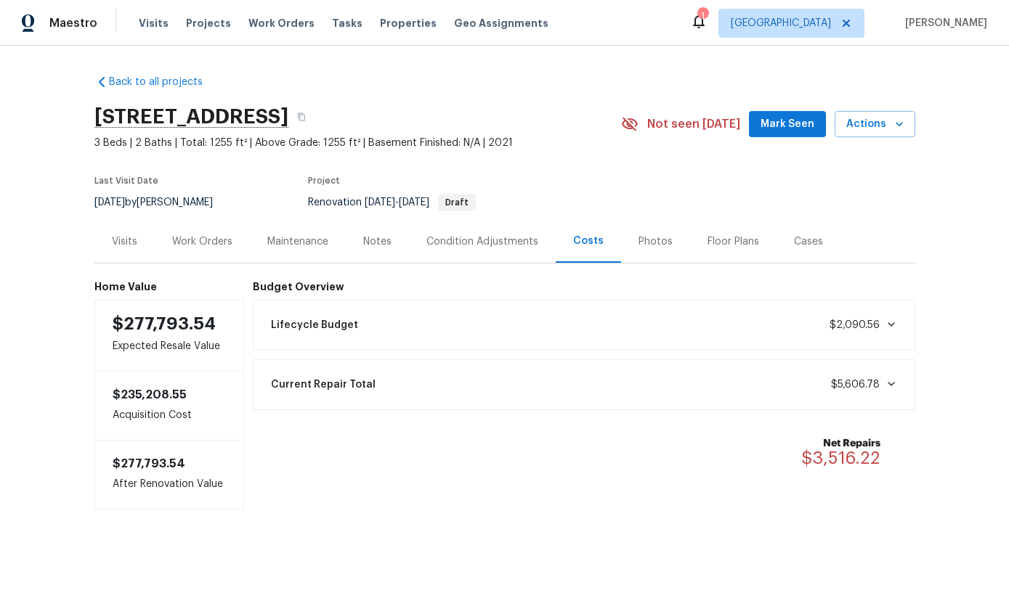
click at [880, 322] on span at bounding box center [888, 325] width 17 height 12
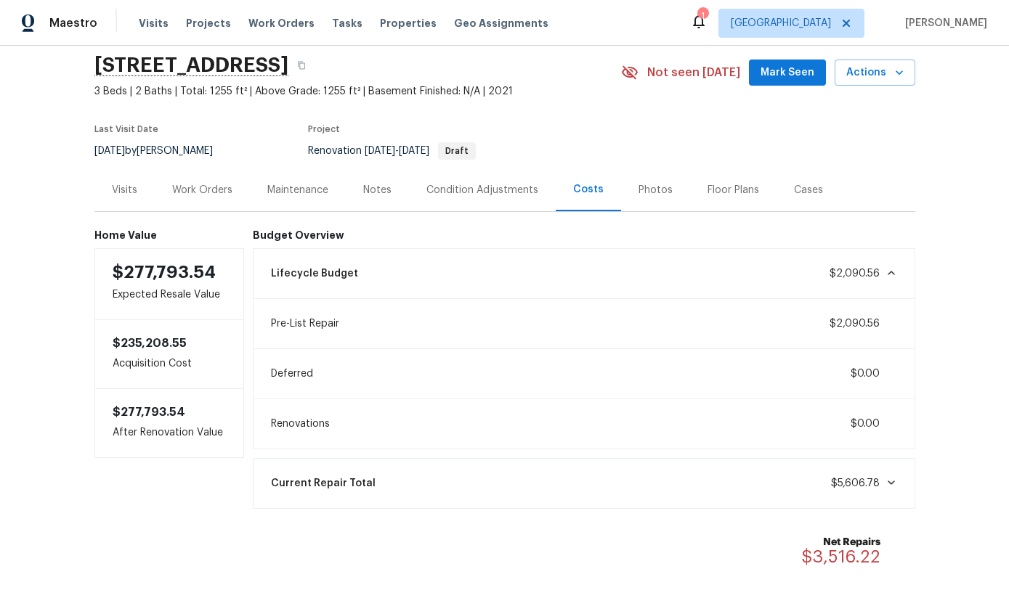
scroll to position [50, 0]
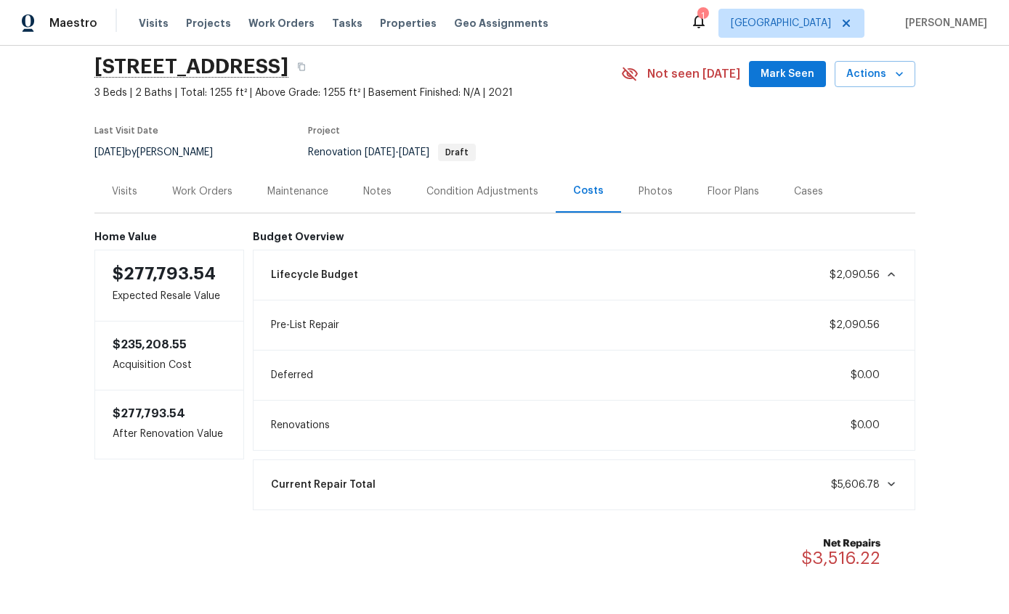
click at [504, 204] on div "Condition Adjustments" at bounding box center [482, 191] width 147 height 43
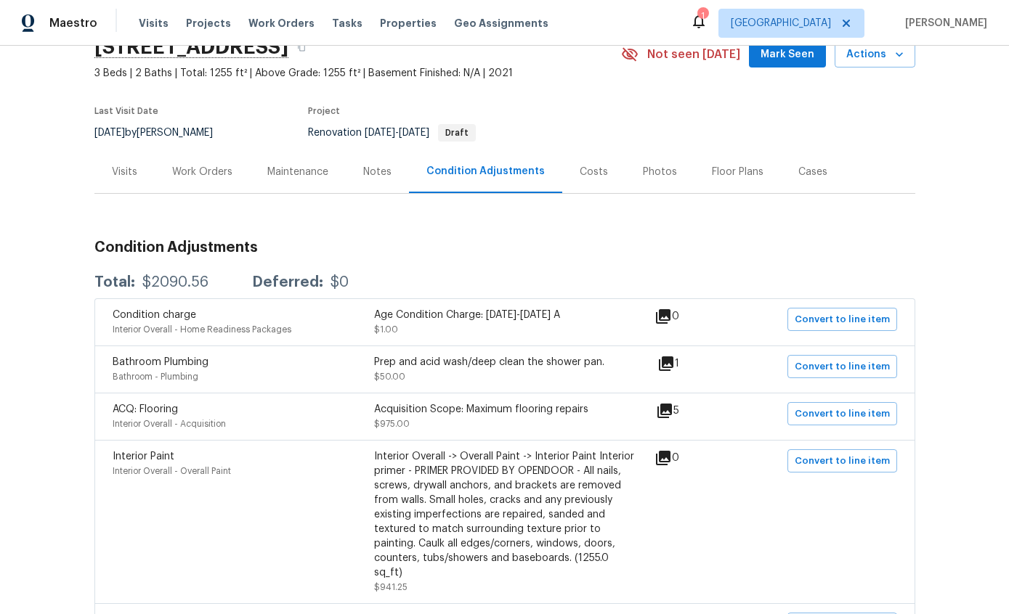
scroll to position [68, 0]
click at [606, 179] on div "Costs" at bounding box center [593, 173] width 63 height 43
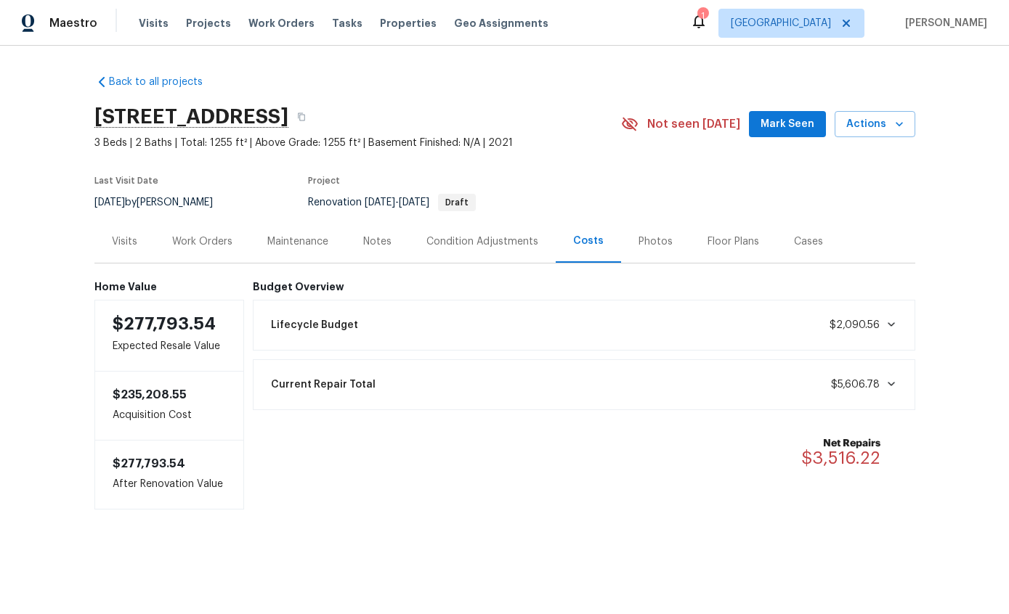
click at [209, 244] on div "Work Orders" at bounding box center [202, 242] width 60 height 15
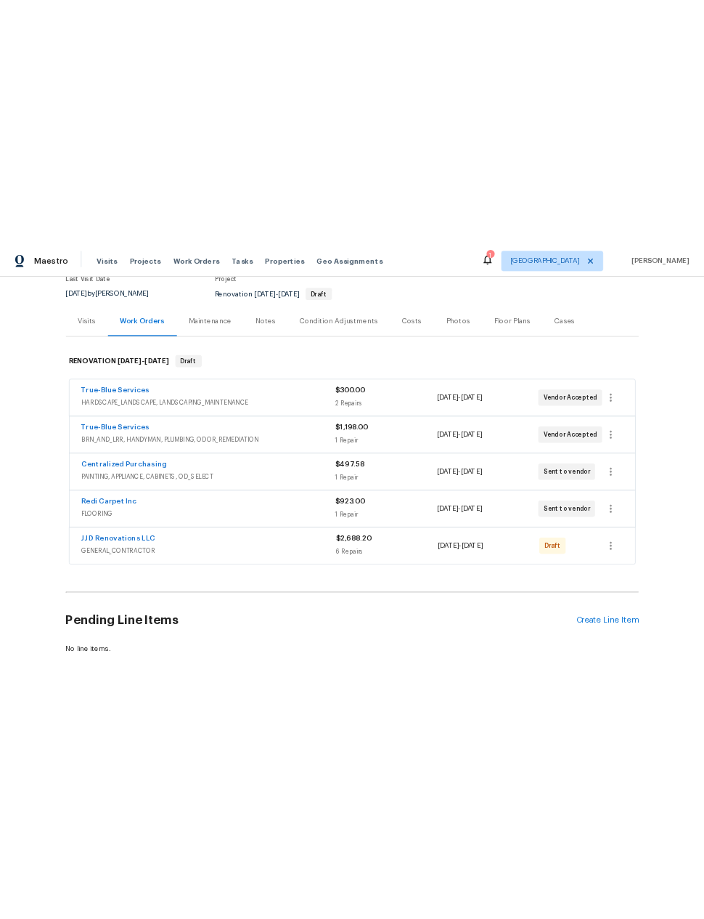
scroll to position [133, 0]
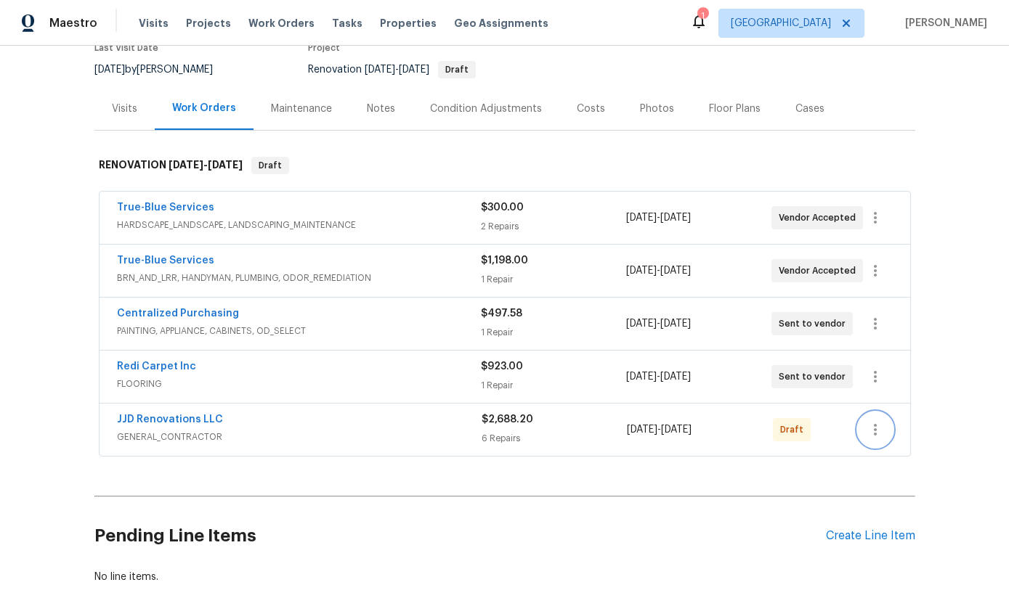
click at [877, 437] on icon "button" at bounding box center [874, 429] width 17 height 17
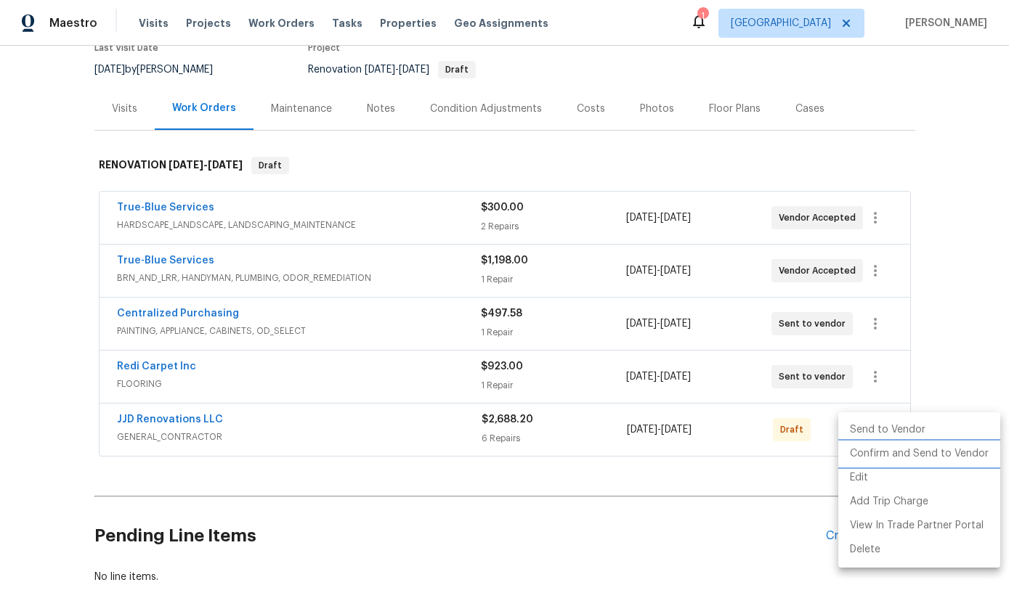
click at [951, 460] on li "Confirm and Send to Vendor" at bounding box center [919, 454] width 162 height 24
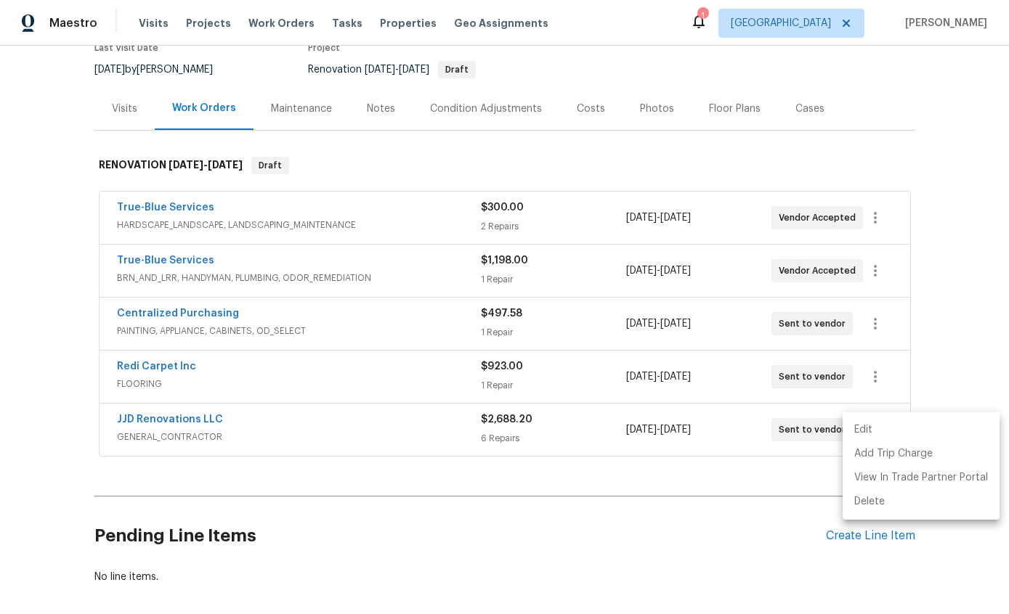
click at [935, 184] on div at bounding box center [504, 307] width 1009 height 614
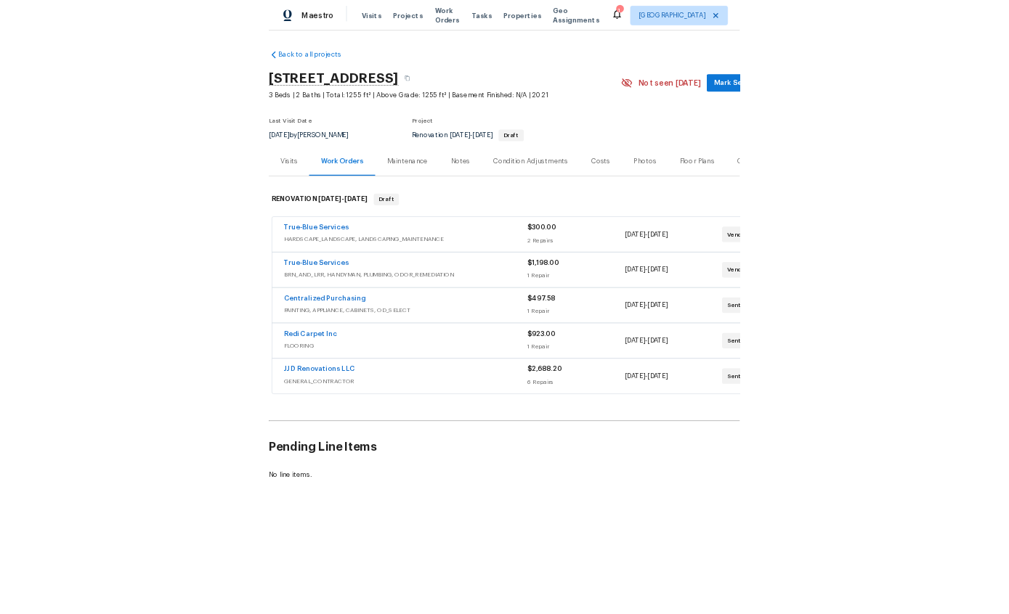
scroll to position [0, 0]
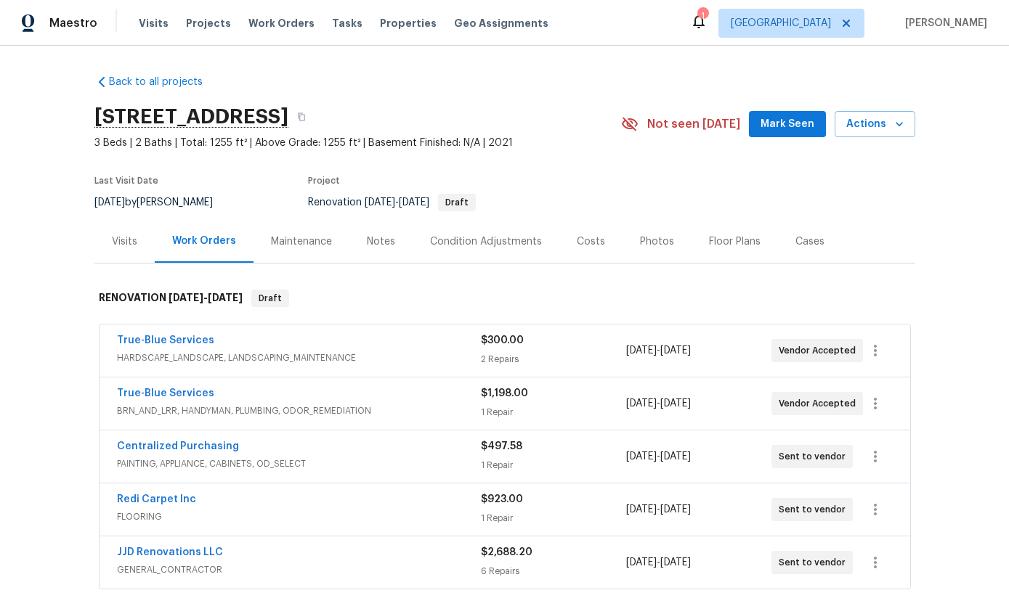
click at [132, 341] on link "True-Blue Services" at bounding box center [165, 341] width 97 height 10
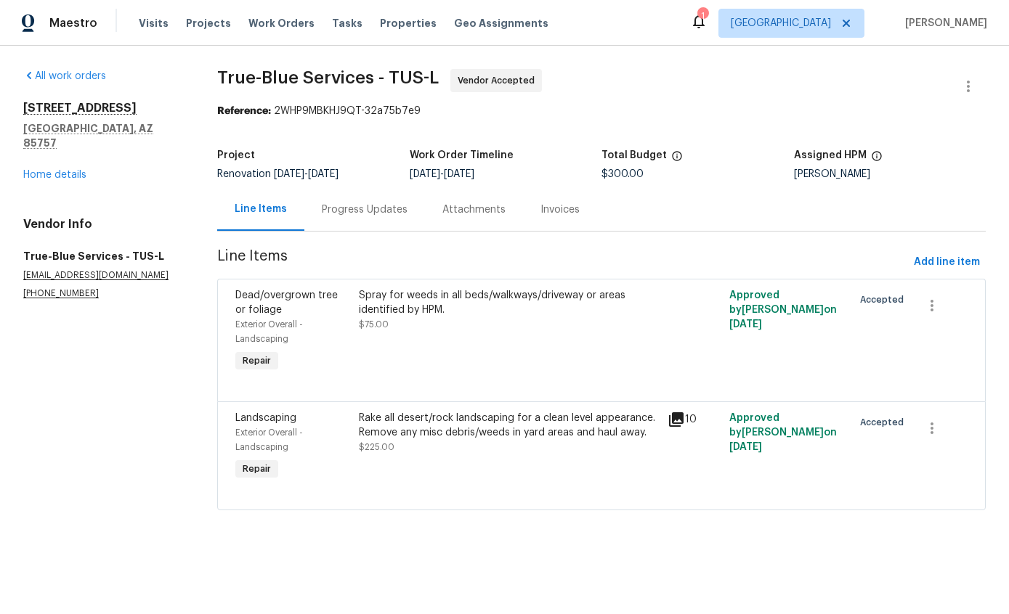
click at [41, 170] on link "Home details" at bounding box center [54, 175] width 63 height 10
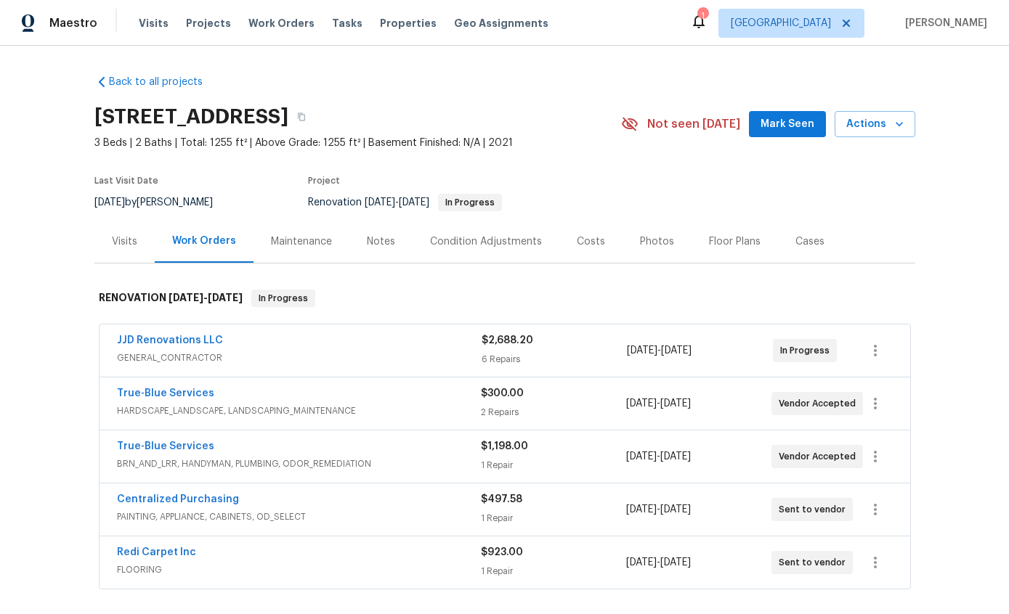
click at [133, 396] on link "True-Blue Services" at bounding box center [165, 394] width 97 height 10
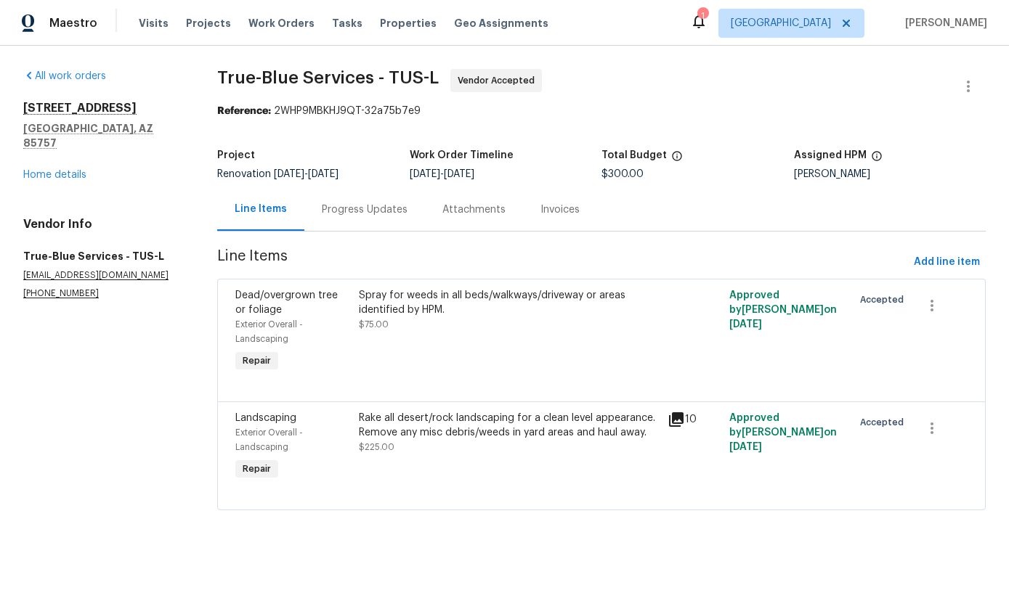
click at [52, 170] on link "Home details" at bounding box center [54, 175] width 63 height 10
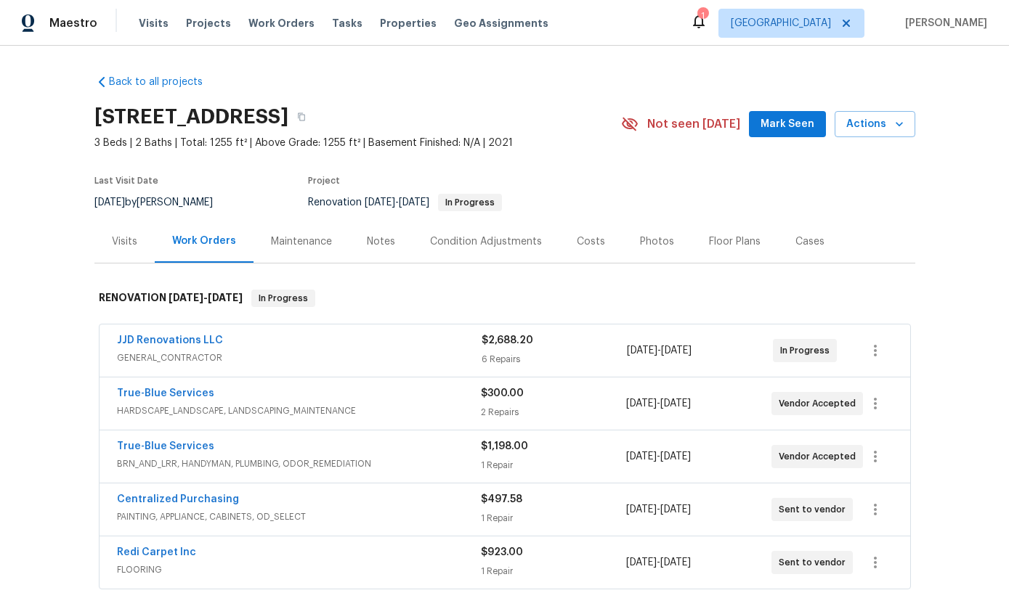
click at [137, 447] on link "True-Blue Services" at bounding box center [165, 447] width 97 height 10
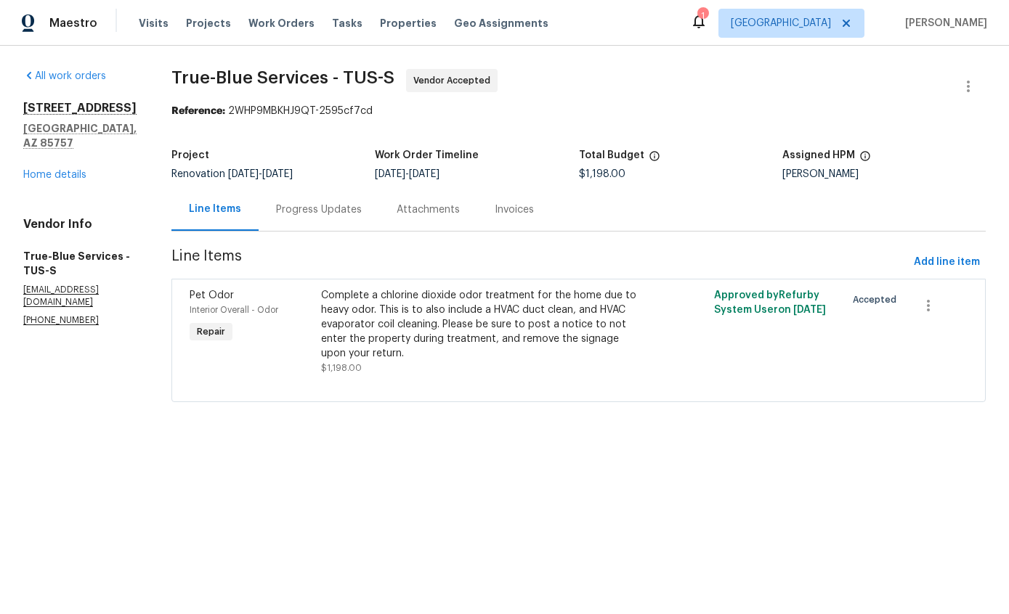
click at [52, 170] on link "Home details" at bounding box center [54, 175] width 63 height 10
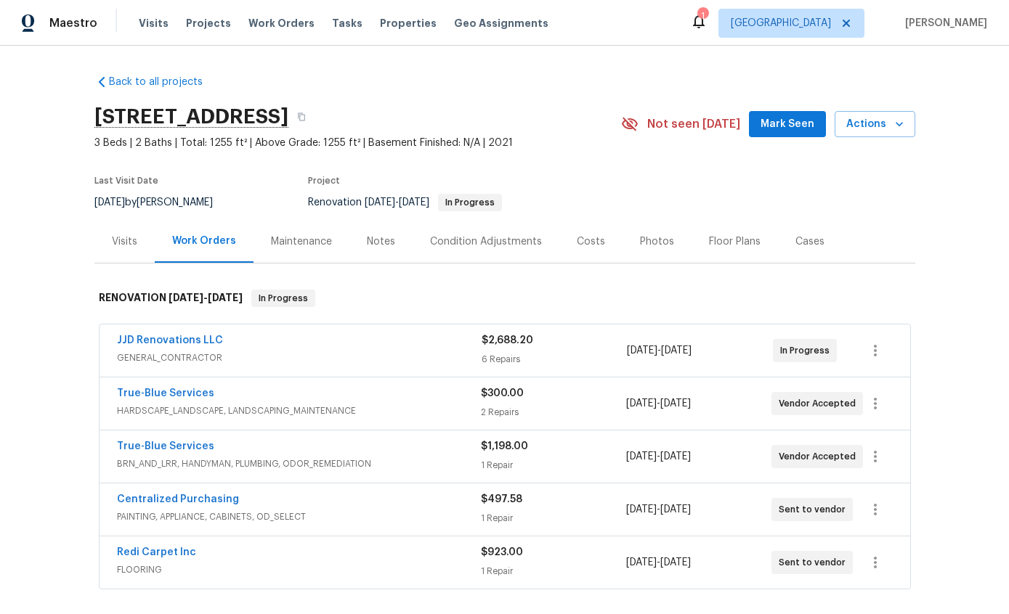
click at [139, 503] on link "Centralized Purchasing" at bounding box center [178, 500] width 122 height 10
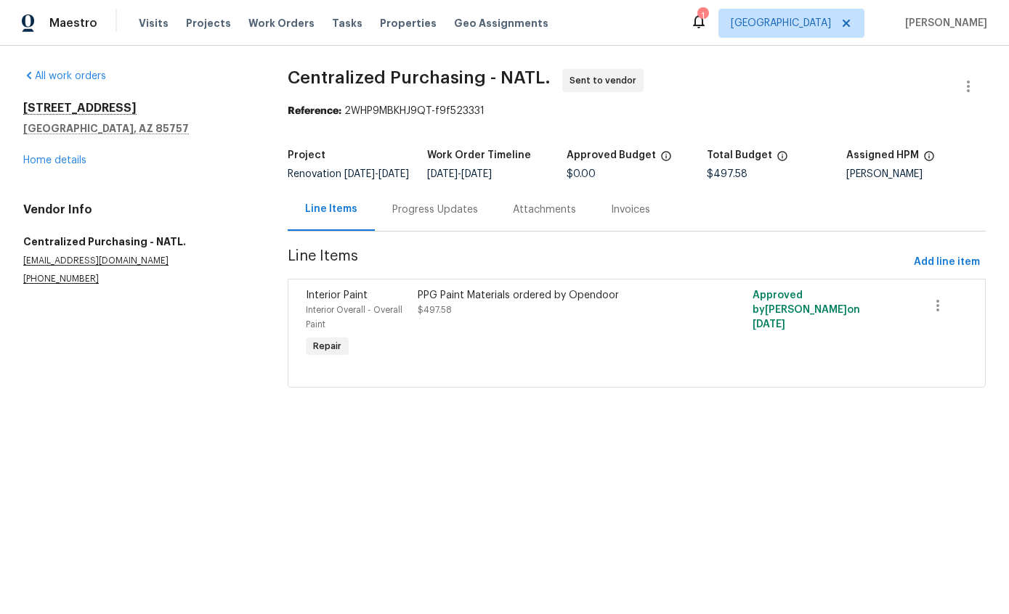
click at [52, 160] on link "Home details" at bounding box center [54, 160] width 63 height 10
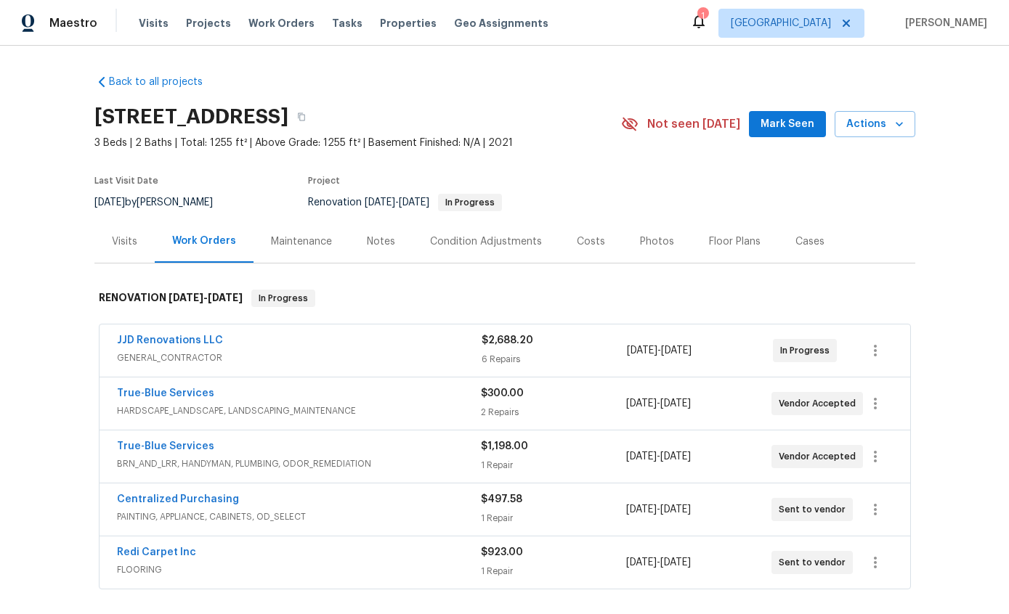
click at [145, 556] on link "Redi Carpet Inc" at bounding box center [156, 553] width 79 height 10
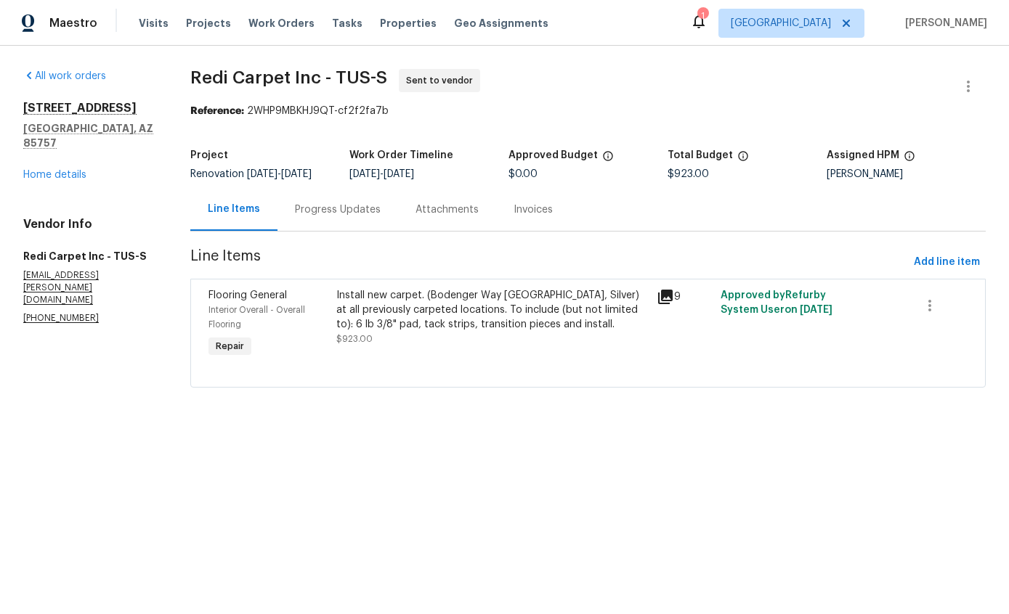
click at [41, 170] on link "Home details" at bounding box center [54, 175] width 63 height 10
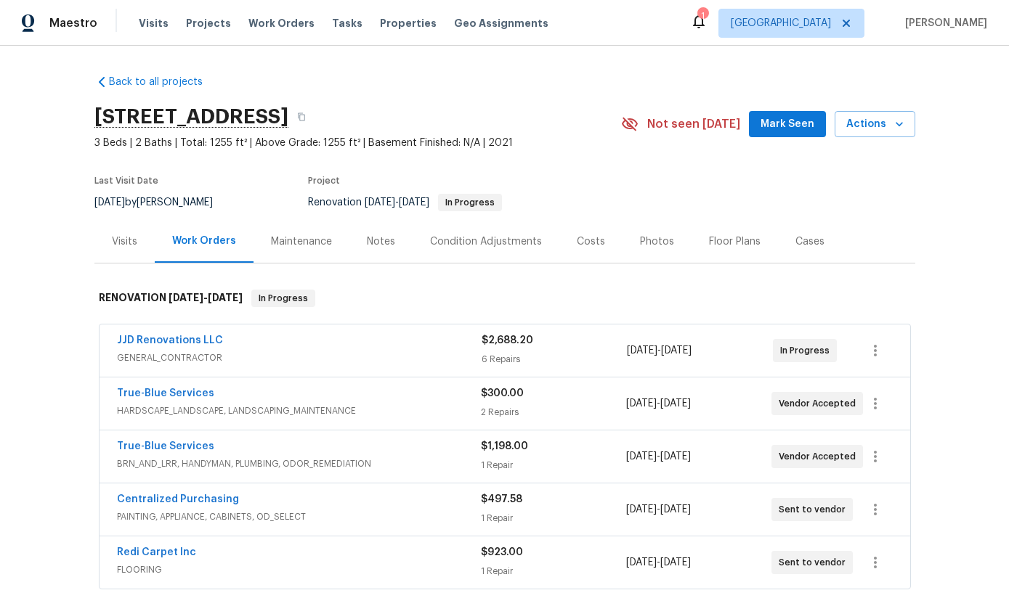
click at [588, 239] on div "Costs" at bounding box center [591, 242] width 28 height 15
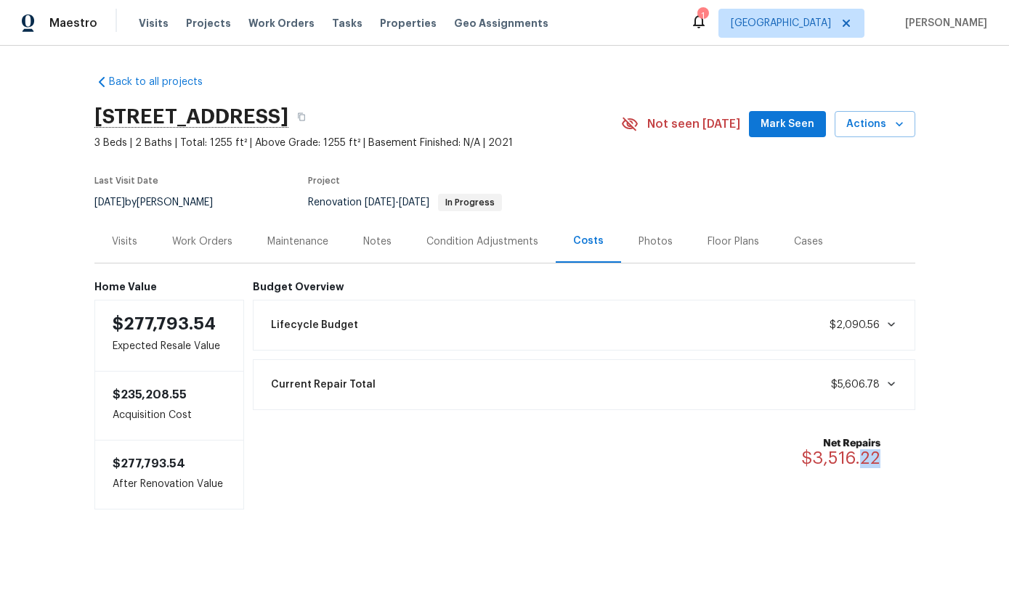
click at [877, 383] on span "$5,606.78" at bounding box center [855, 385] width 49 height 10
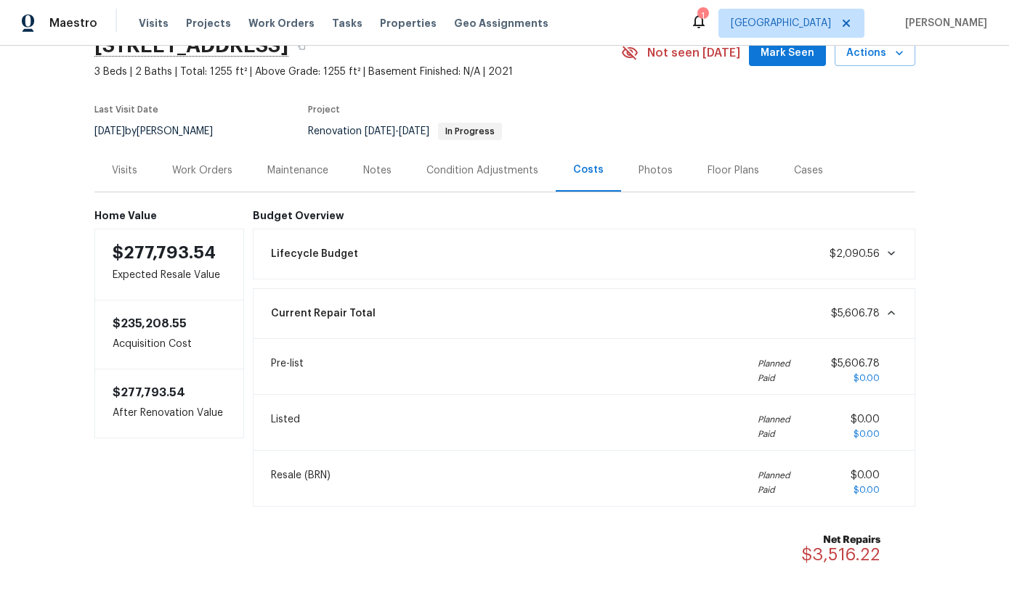
scroll to position [70, 0]
click at [511, 174] on div "Condition Adjustments" at bounding box center [482, 172] width 112 height 15
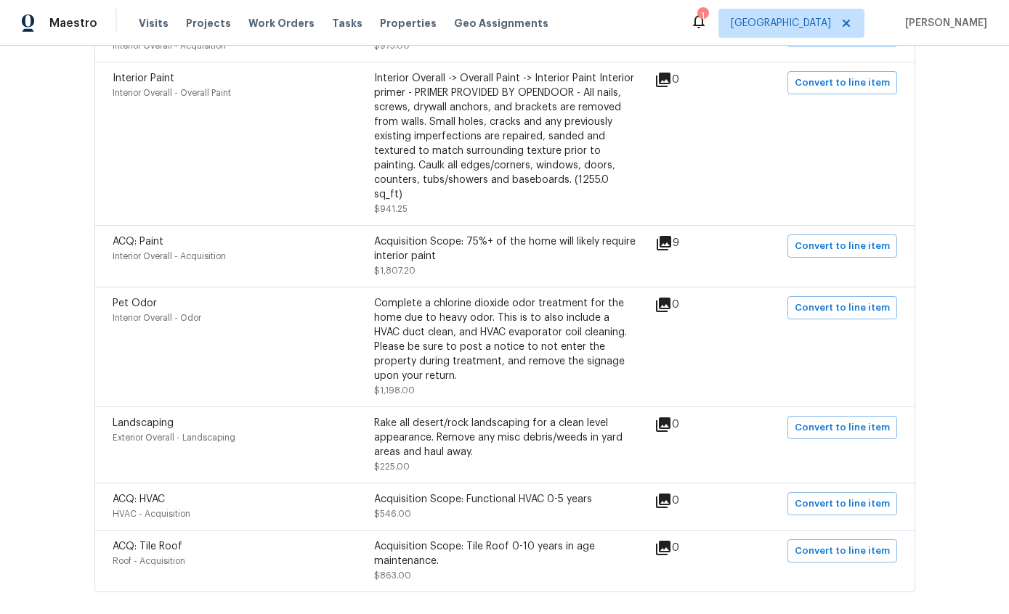
scroll to position [447, 0]
click at [288, 333] on div "Pet Odor Interior Overall - Odor" at bounding box center [243, 348] width 261 height 102
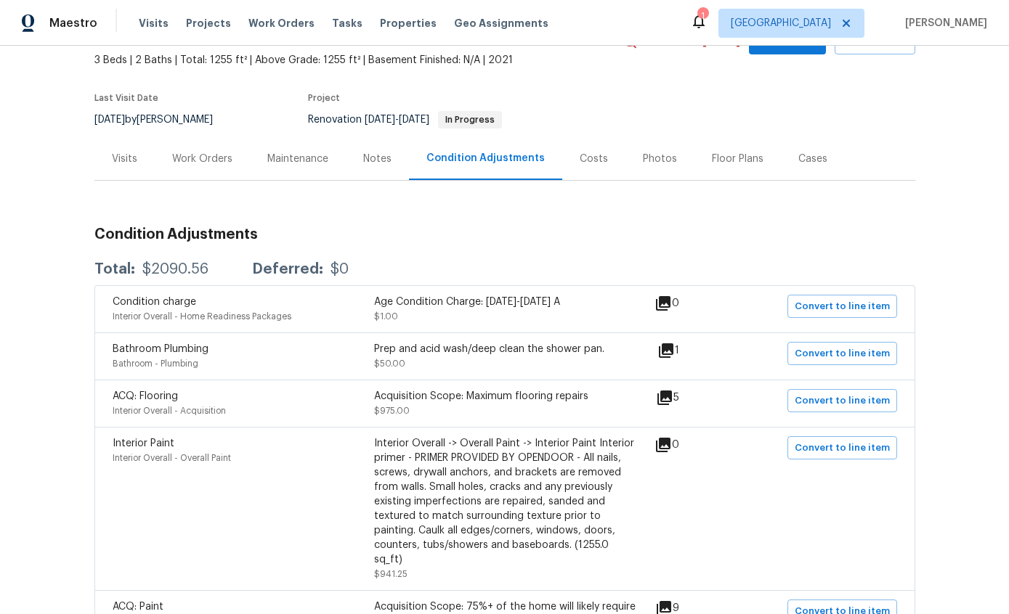
scroll to position [79, 0]
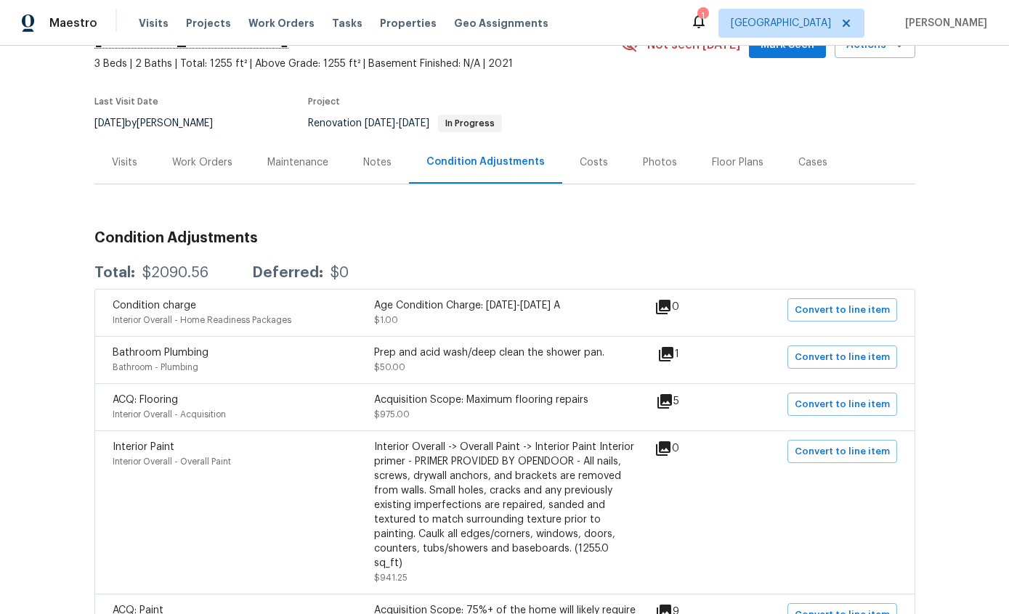
click at [301, 170] on div "Maintenance" at bounding box center [298, 162] width 96 height 43
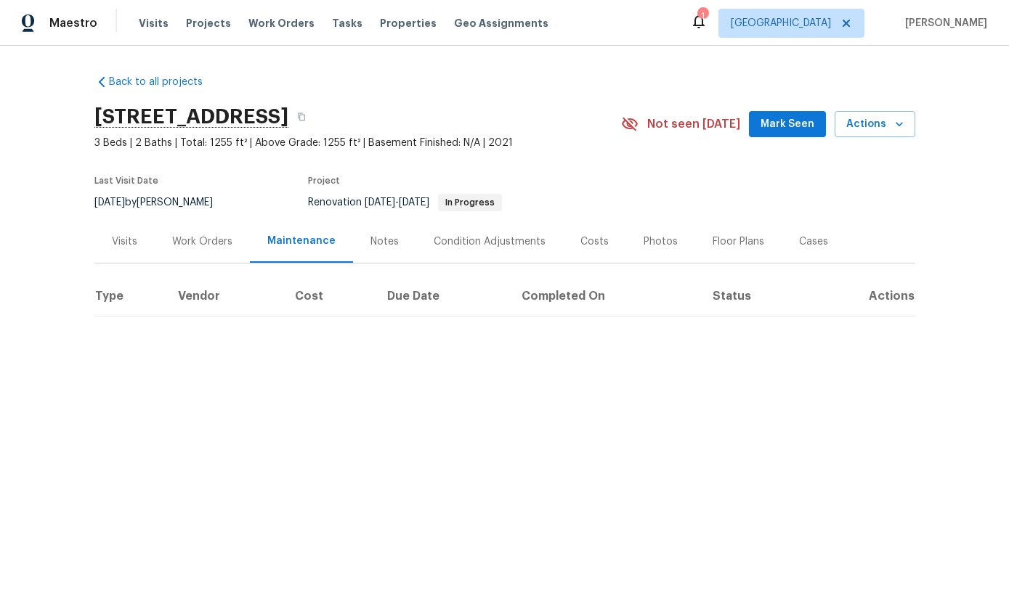
click at [201, 244] on div "Work Orders" at bounding box center [202, 242] width 60 height 15
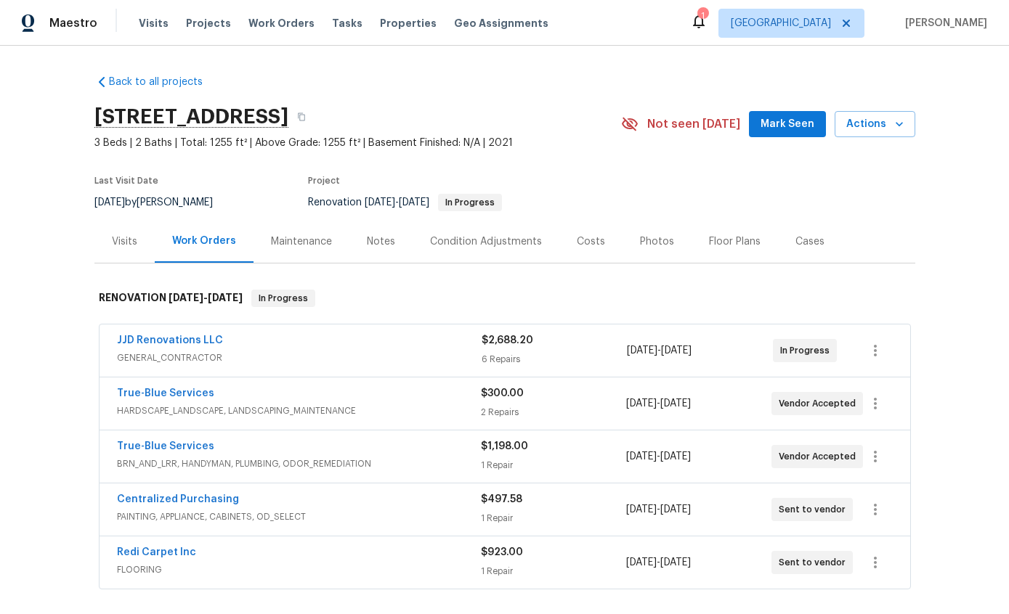
click at [949, 238] on div "Back to all projects 7501 W Teton Rd, Tucson, AZ 85757 3 Beds | 2 Baths | Total…" at bounding box center [504, 330] width 1009 height 569
click at [593, 240] on div "Costs" at bounding box center [591, 242] width 28 height 15
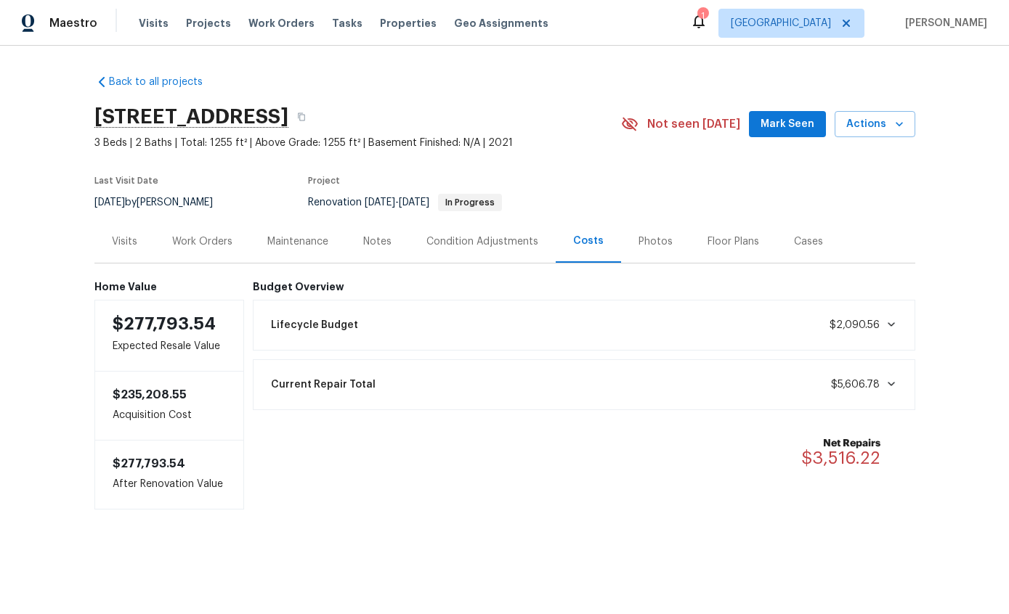
click at [191, 254] on div "Work Orders" at bounding box center [202, 241] width 95 height 43
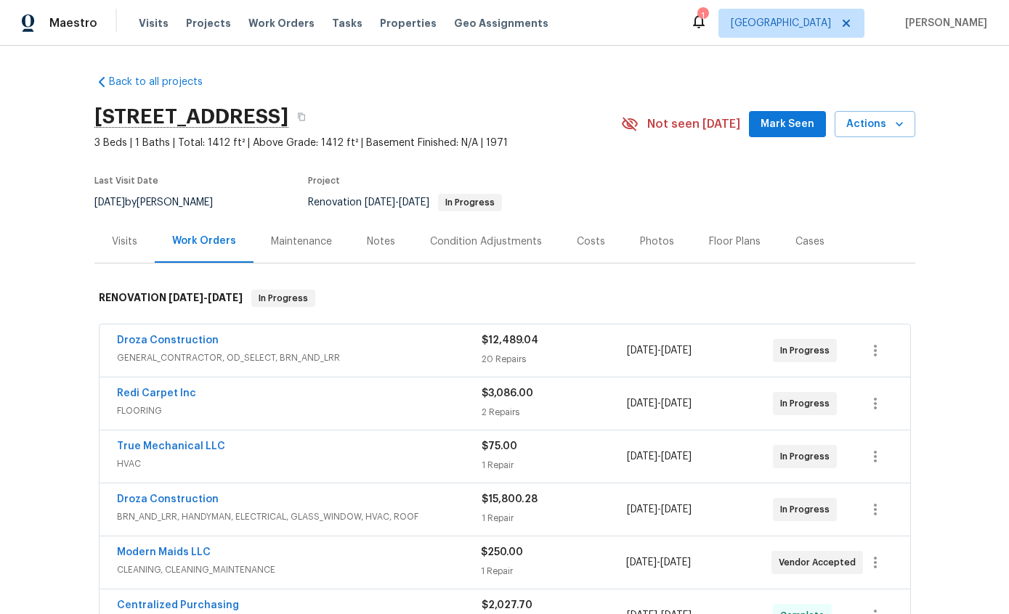
click at [494, 256] on div "Condition Adjustments" at bounding box center [486, 241] width 147 height 43
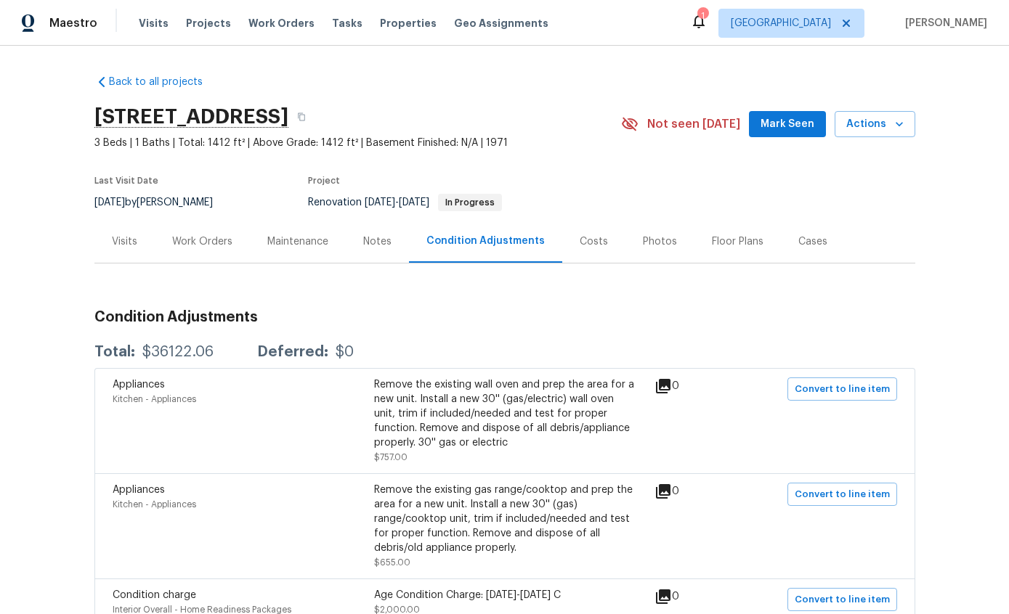
click at [588, 240] on div "Costs" at bounding box center [594, 242] width 28 height 15
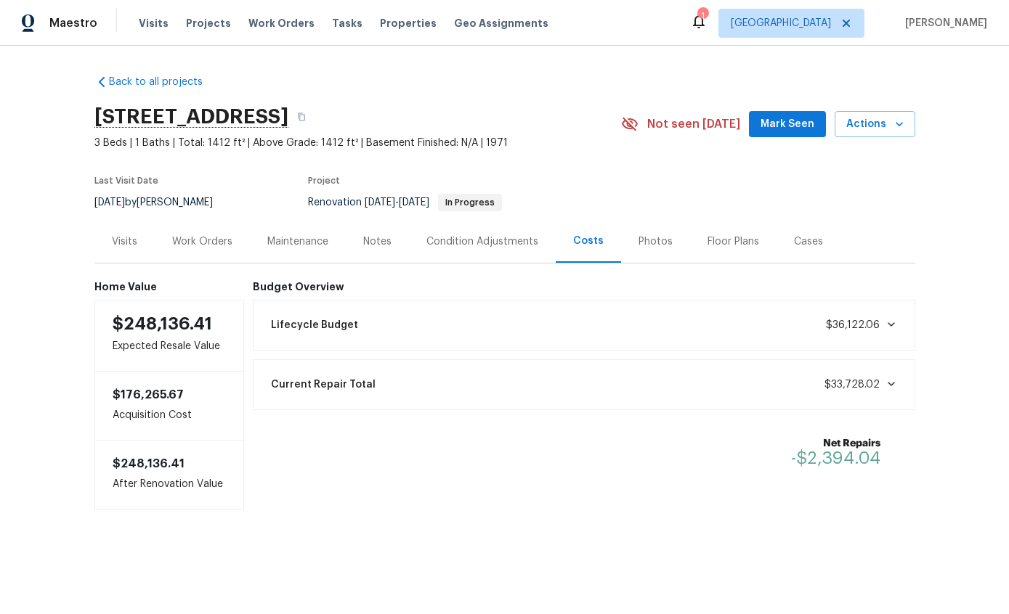
click at [309, 243] on div "Maintenance" at bounding box center [297, 242] width 61 height 15
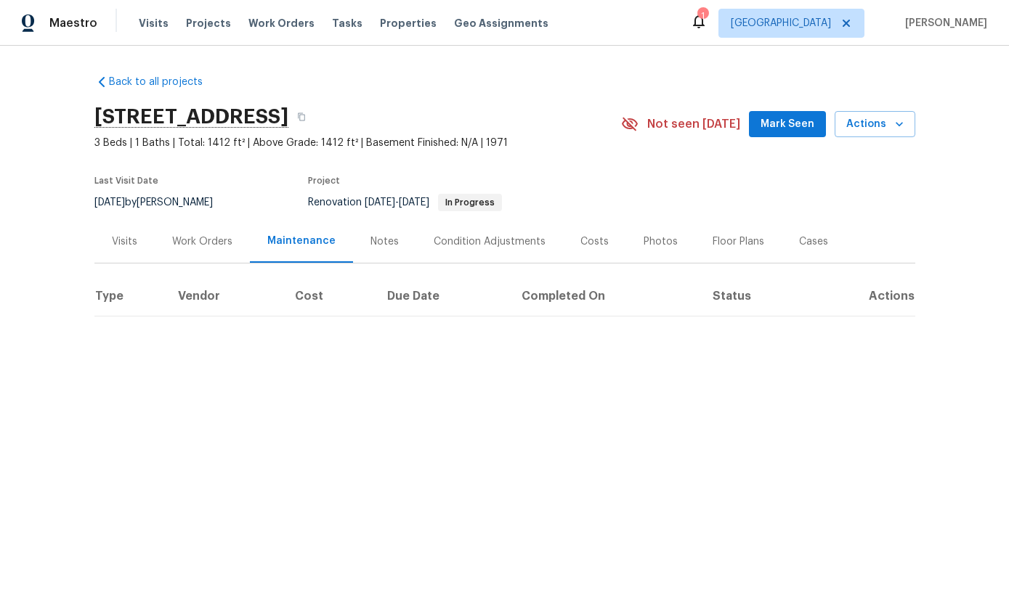
click at [378, 245] on div "Notes" at bounding box center [384, 242] width 28 height 15
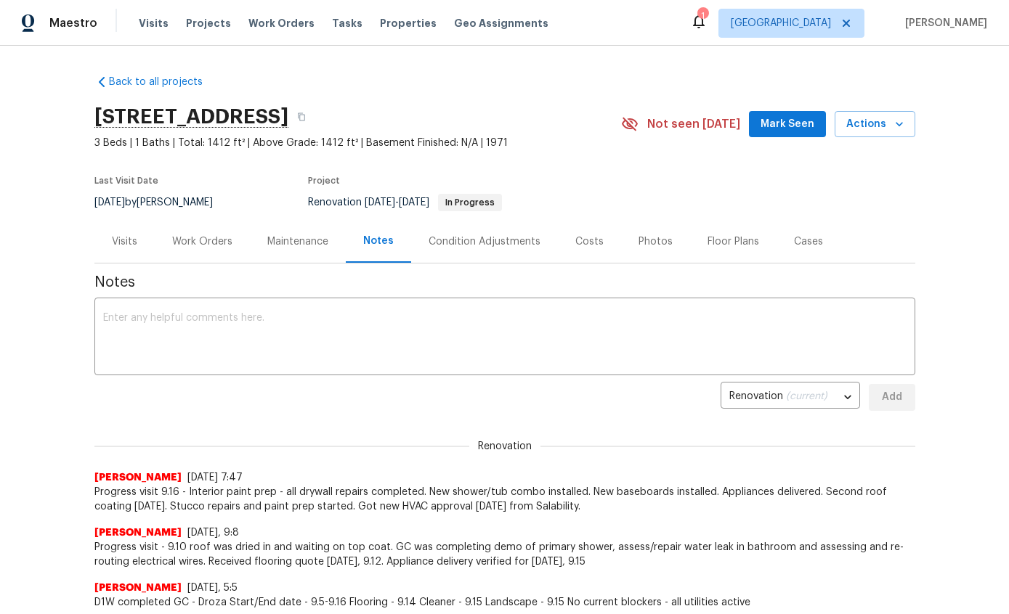
click at [211, 246] on div "Work Orders" at bounding box center [202, 242] width 60 height 15
